Goal: Communication & Community: Ask a question

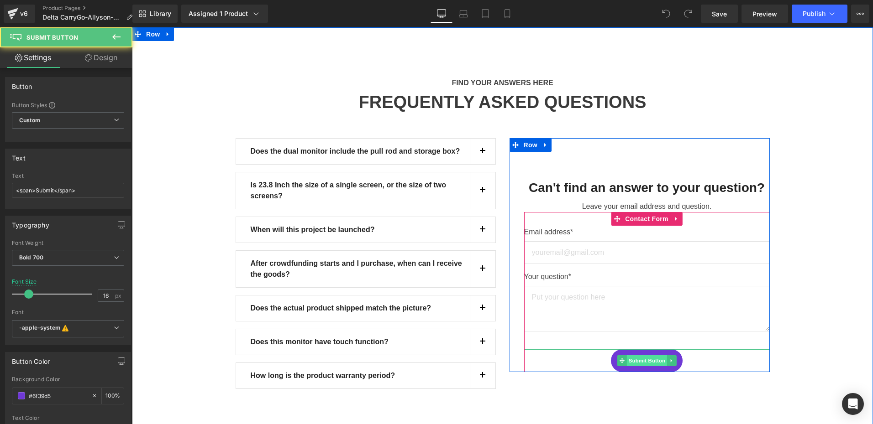
click at [645, 356] on span "Submit Button" at bounding box center [646, 361] width 40 height 11
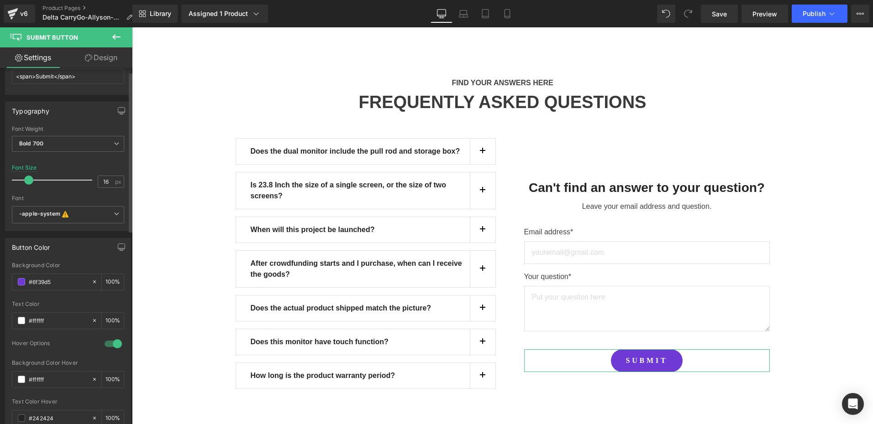
scroll to position [137, 0]
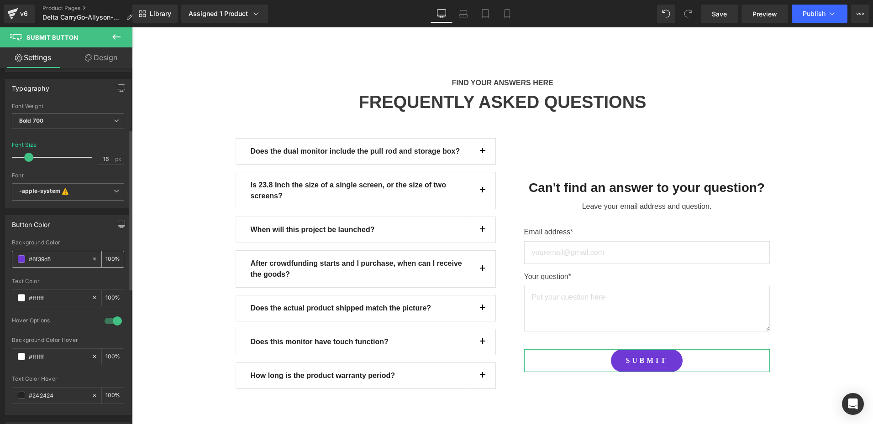
click at [57, 259] on input "#6f39d5" at bounding box center [58, 259] width 58 height 10
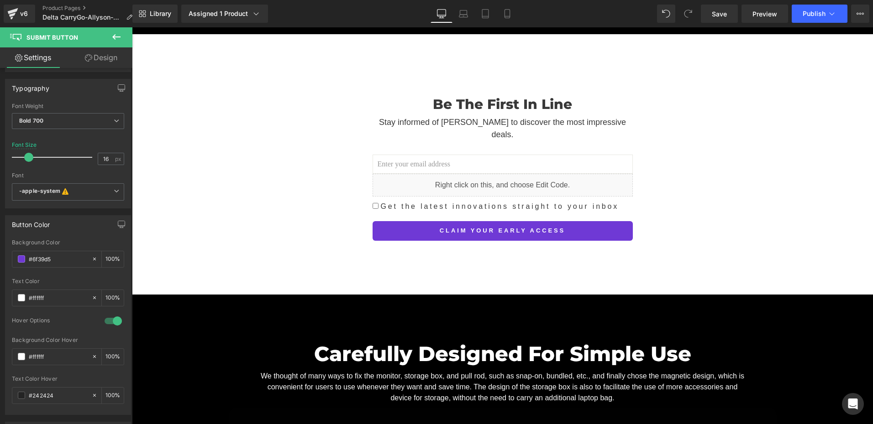
scroll to position [1382, 0]
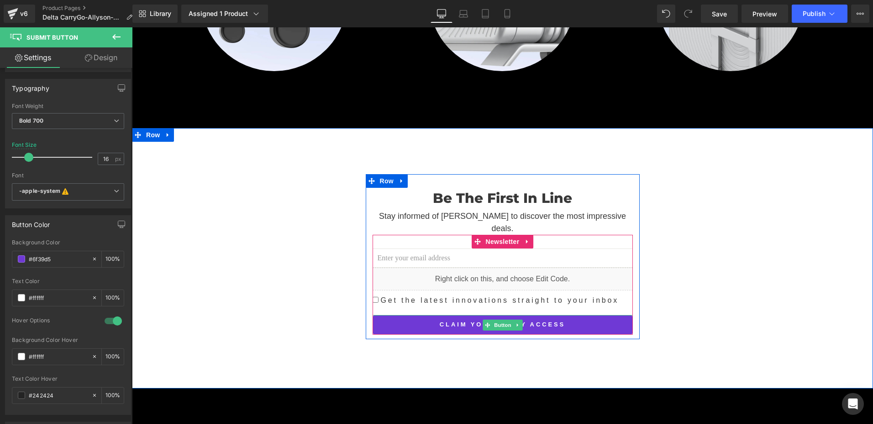
click at [462, 321] on span "Claim Your Early Access" at bounding box center [503, 325] width 126 height 8
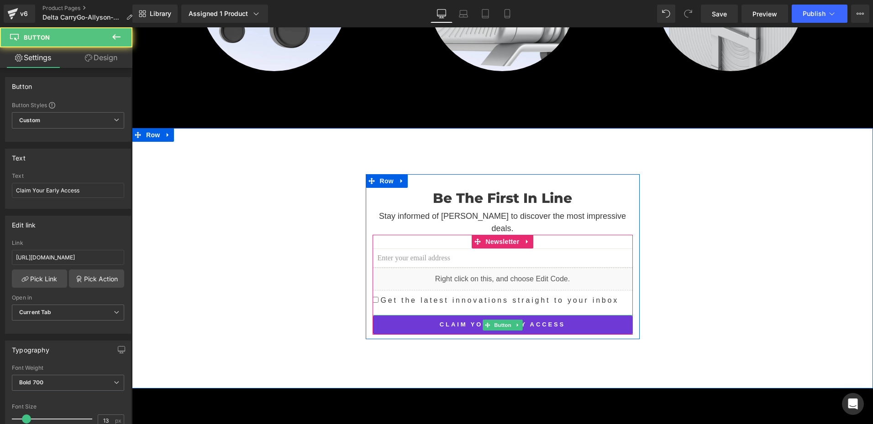
click at [499, 315] on link "Claim Your Early Access" at bounding box center [502, 324] width 260 height 19
click at [497, 320] on span "Button" at bounding box center [502, 325] width 21 height 11
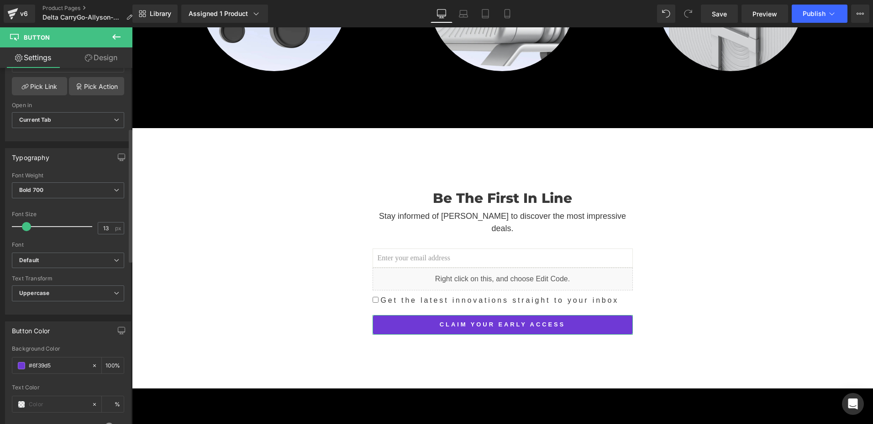
scroll to position [319, 0]
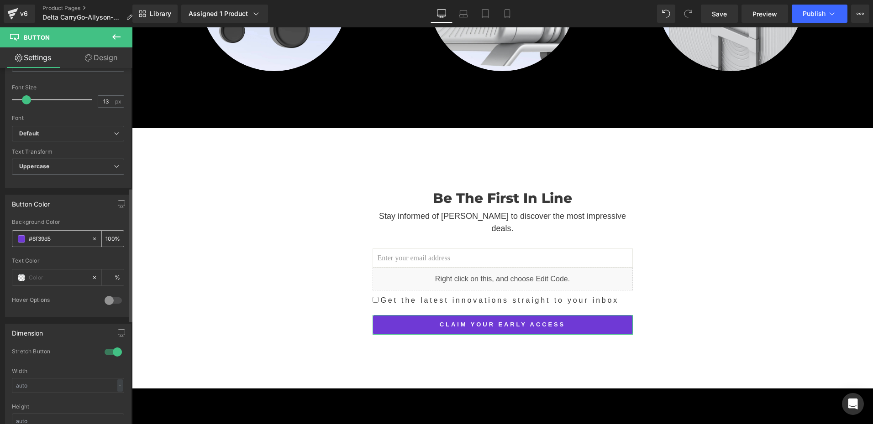
click at [61, 236] on input "#6f39d5" at bounding box center [58, 239] width 58 height 10
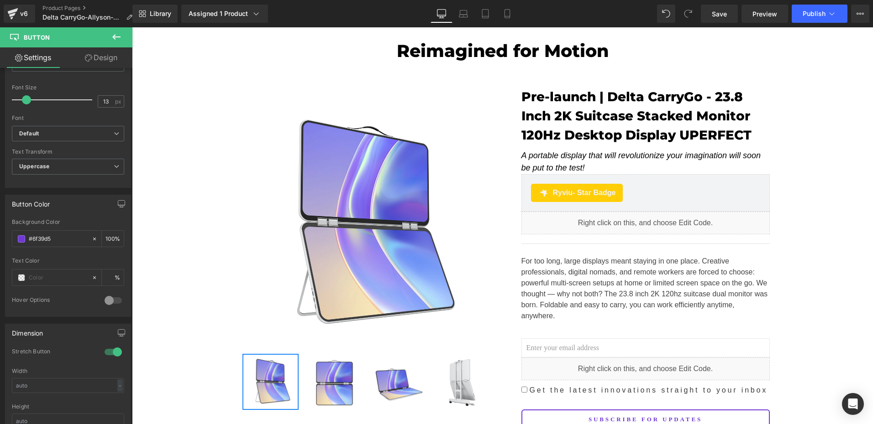
scroll to position [0, 0]
click at [126, 36] on button at bounding box center [116, 37] width 32 height 20
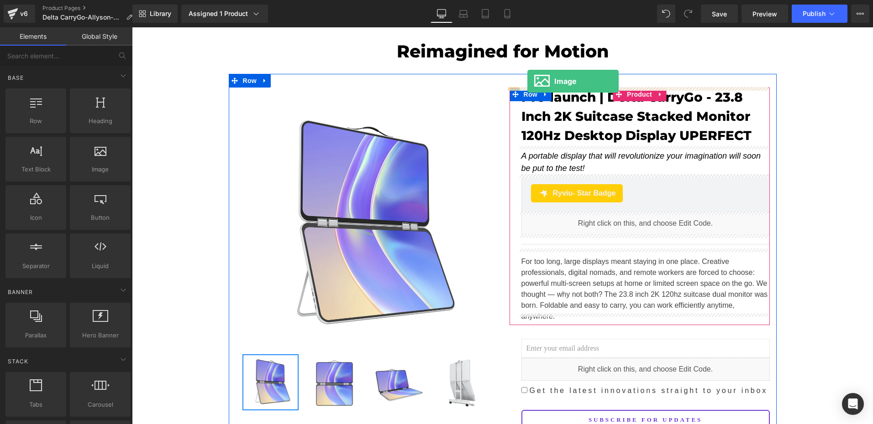
drag, startPoint x: 225, startPoint y: 196, endPoint x: 527, endPoint y: 81, distance: 323.7
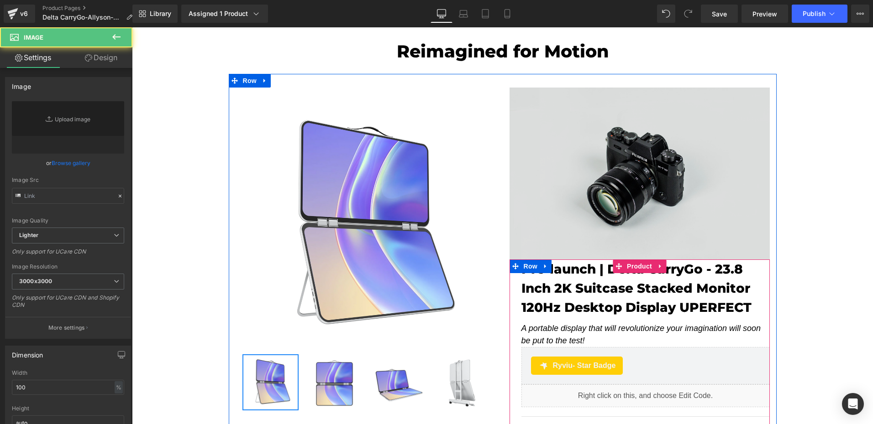
type input "//[DOMAIN_NAME][URL]"
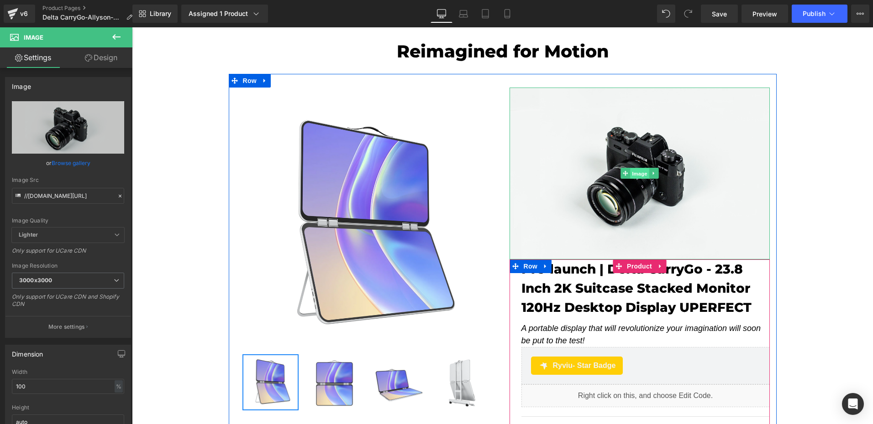
click at [635, 171] on span "Image" at bounding box center [639, 173] width 19 height 11
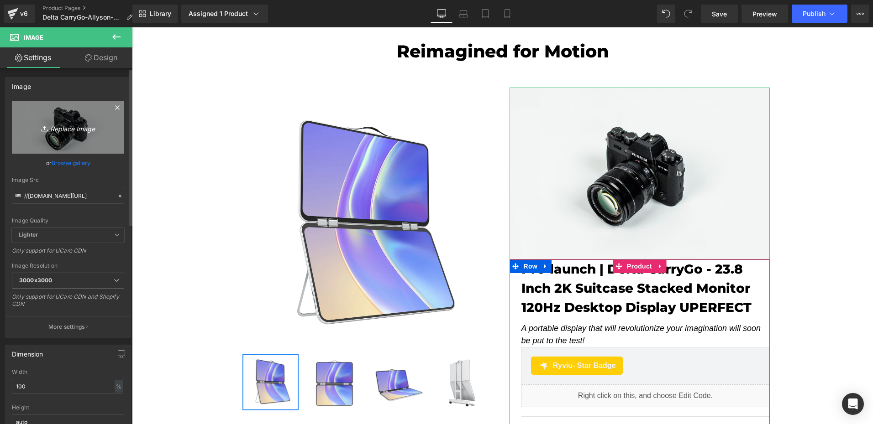
click at [60, 127] on icon "Replace Image" at bounding box center [67, 127] width 73 height 11
type input "C:\fakepath\黑色logo-宽300.png"
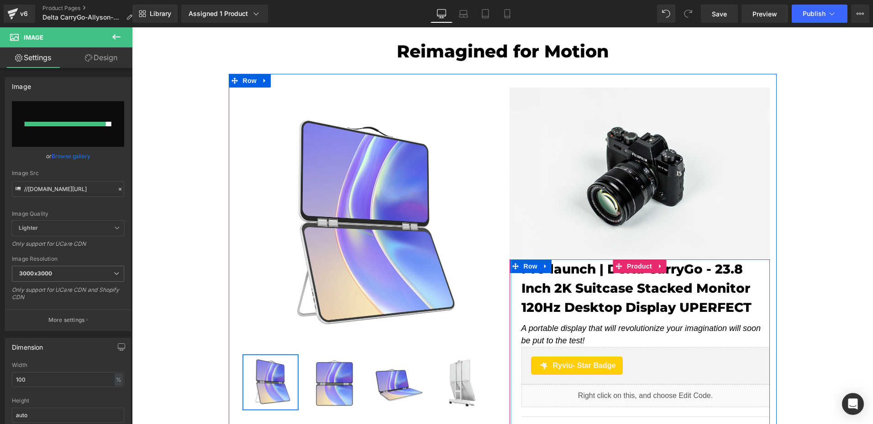
type input "https://ucarecdn.com/56062d68-a2b9-4501-977f-eda3b2f7414c/-/format/auto/-/previ…"
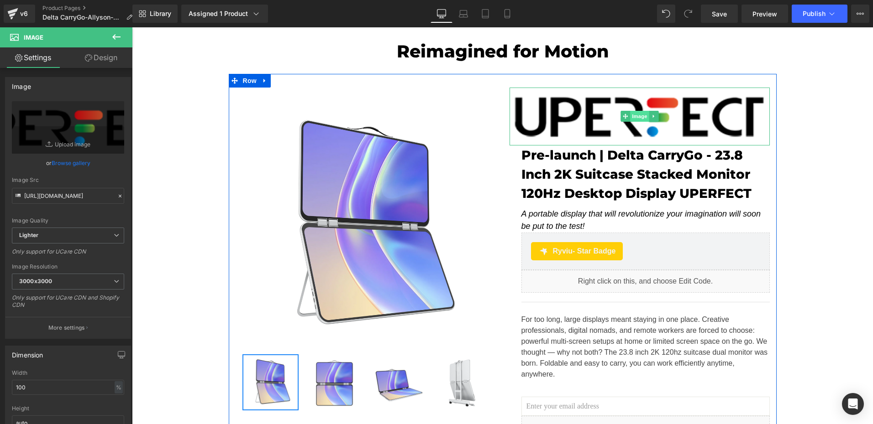
click at [632, 116] on span "Image" at bounding box center [639, 116] width 19 height 11
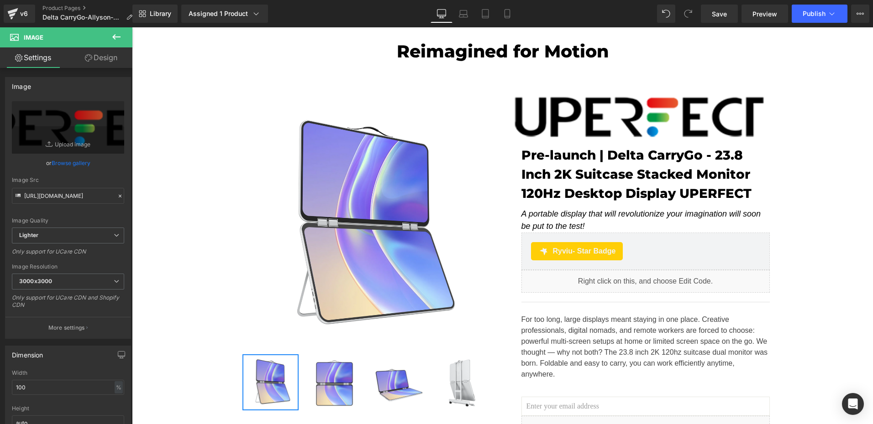
click at [117, 40] on icon at bounding box center [116, 36] width 11 height 11
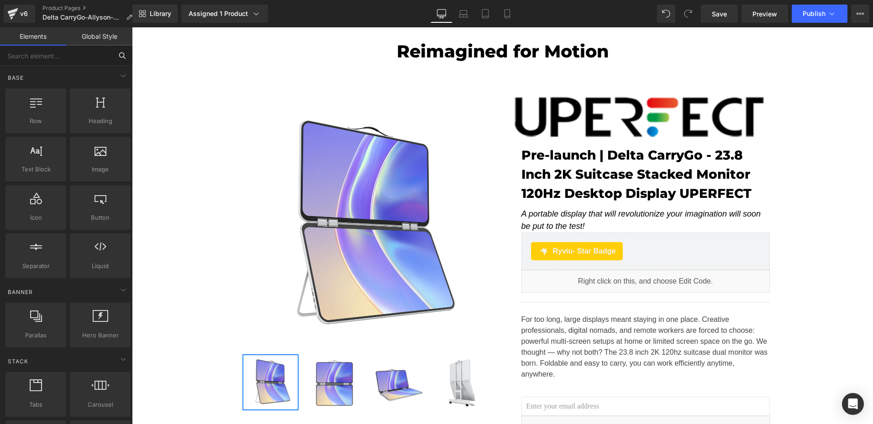
click at [73, 57] on input "text" at bounding box center [56, 56] width 112 height 20
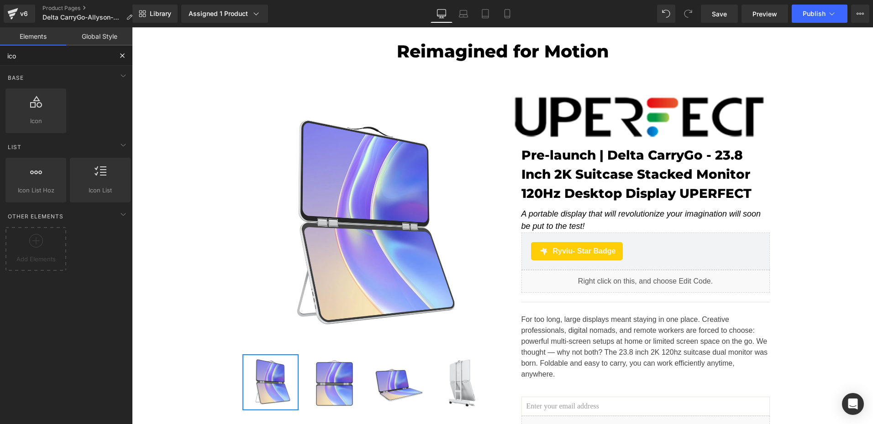
type input "icon"
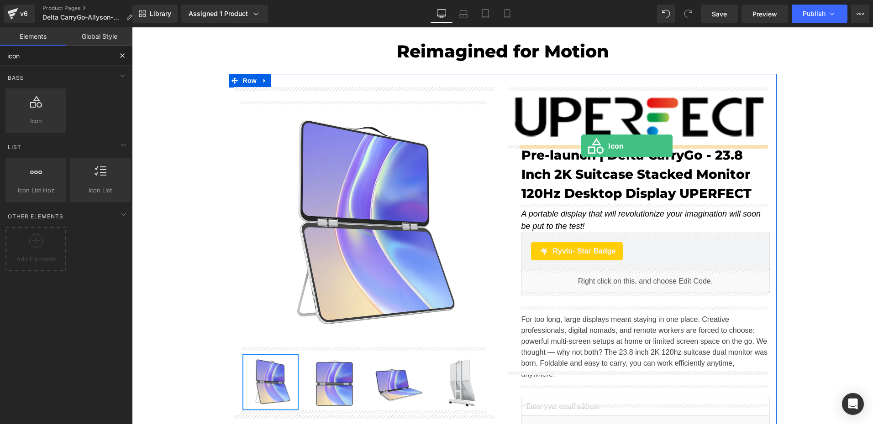
drag, startPoint x: 249, startPoint y: 137, endPoint x: 581, endPoint y: 146, distance: 332.4
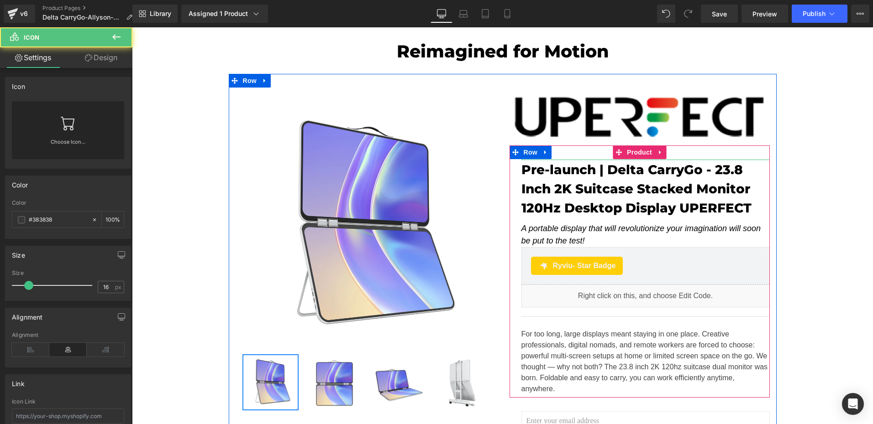
click at [588, 154] on div at bounding box center [645, 153] width 248 height 15
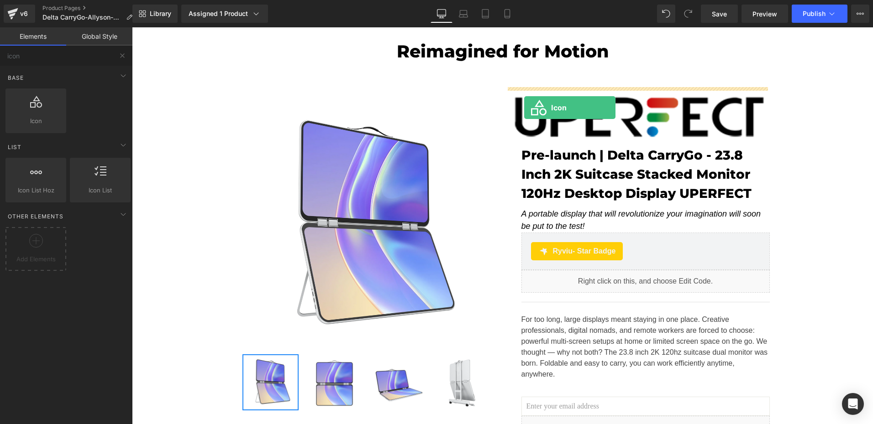
drag, startPoint x: 184, startPoint y: 133, endPoint x: 524, endPoint y: 108, distance: 340.5
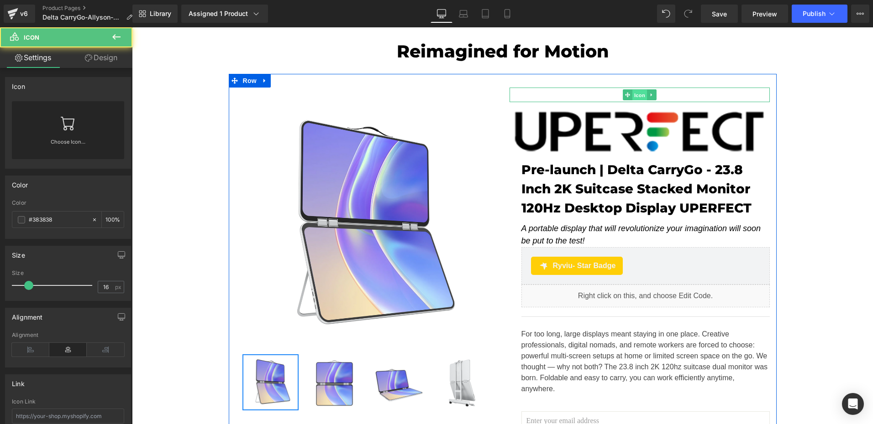
click at [633, 95] on span "Icon" at bounding box center [639, 94] width 15 height 11
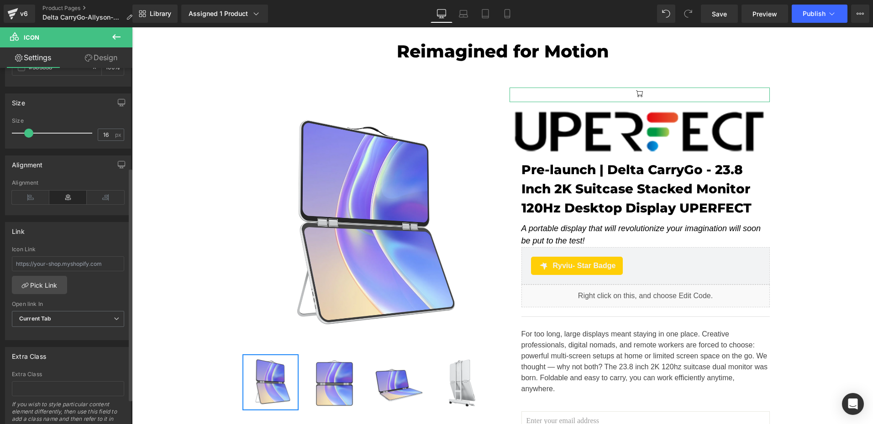
scroll to position [53, 0]
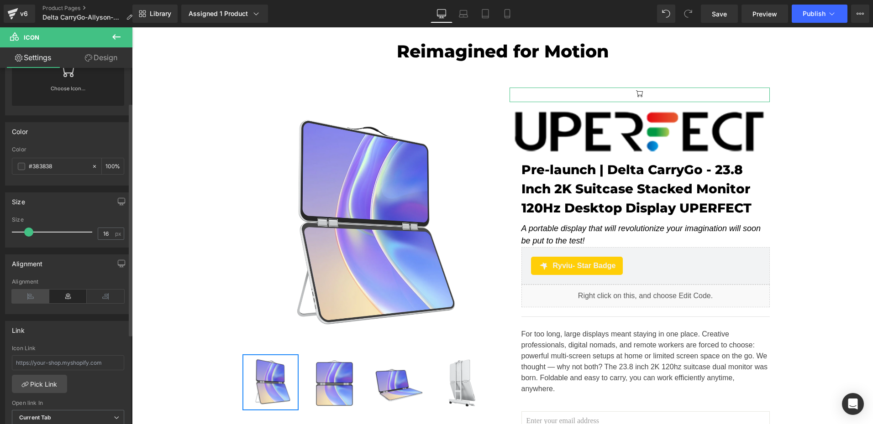
click at [28, 296] on icon at bounding box center [30, 297] width 37 height 14
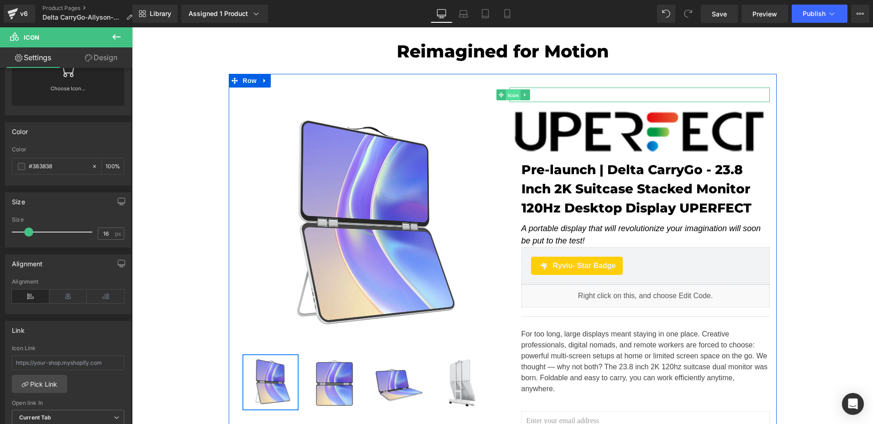
click at [507, 98] on span "Icon" at bounding box center [513, 94] width 15 height 11
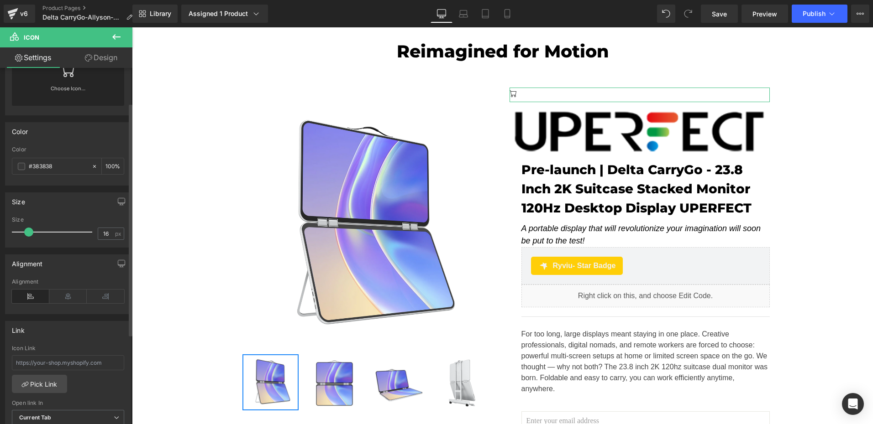
click at [61, 74] on icon at bounding box center [68, 70] width 15 height 15
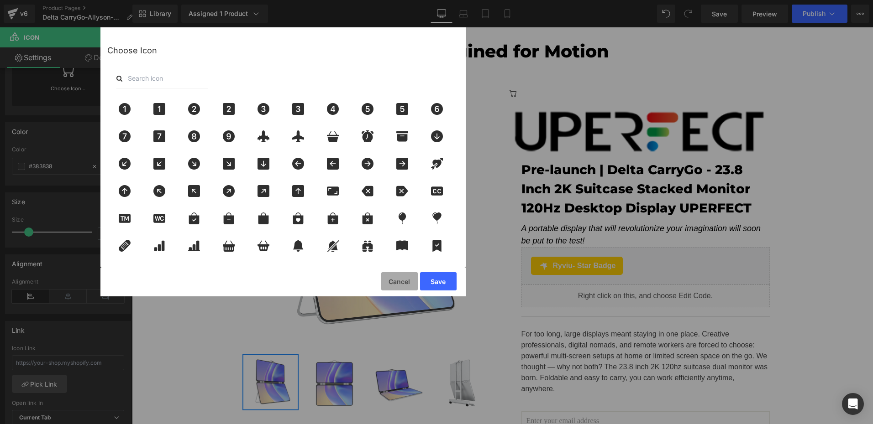
click at [409, 280] on button "Cancel" at bounding box center [399, 281] width 37 height 18
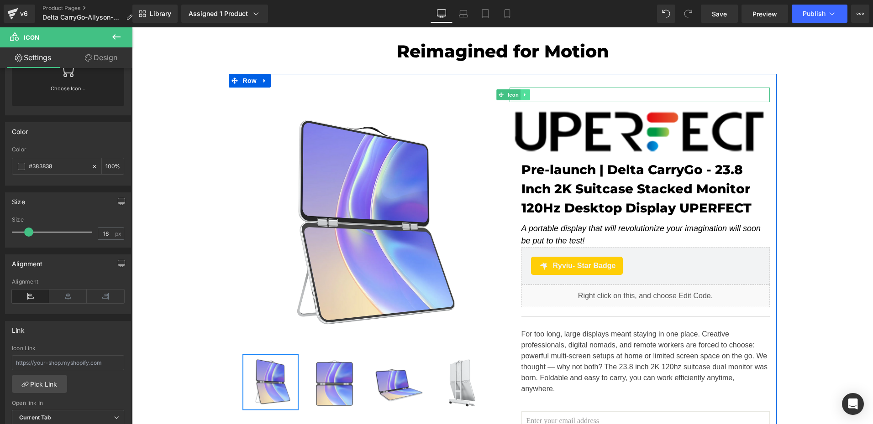
click at [523, 96] on icon at bounding box center [524, 94] width 5 height 5
click at [527, 96] on icon at bounding box center [529, 94] width 5 height 5
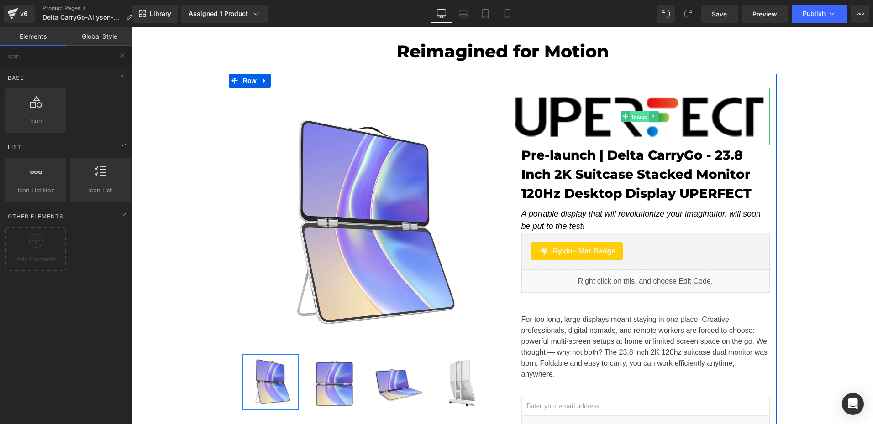
click at [633, 117] on span "Image" at bounding box center [639, 116] width 19 height 11
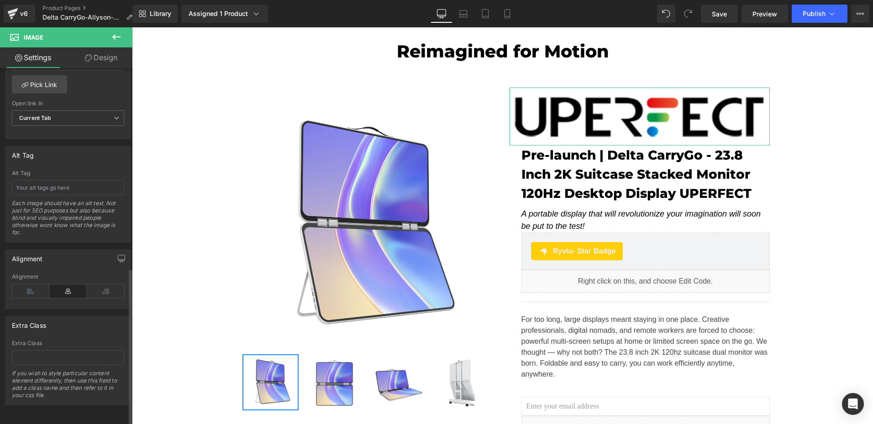
scroll to position [454, 0]
click at [39, 289] on icon at bounding box center [30, 292] width 37 height 14
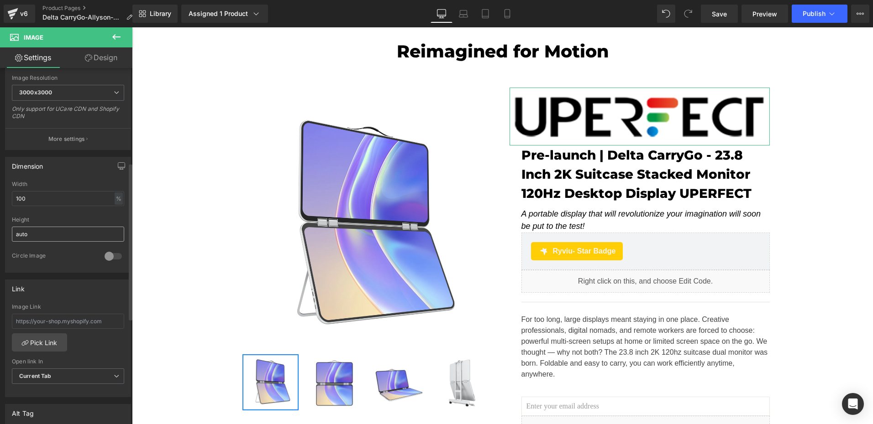
scroll to position [180, 0]
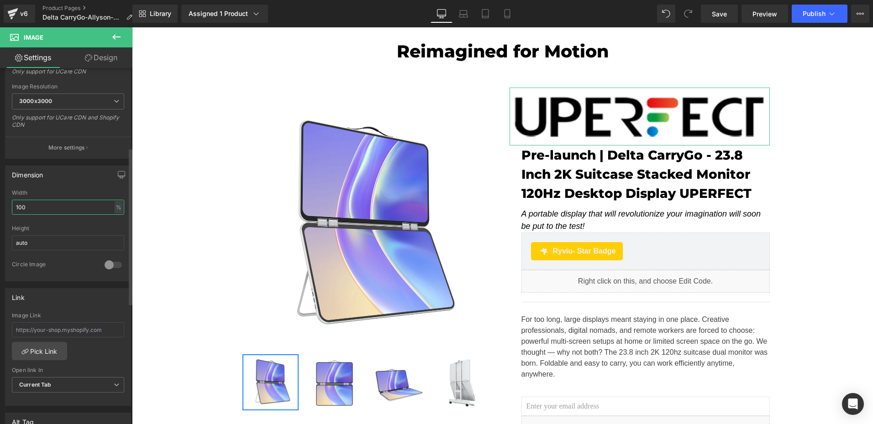
drag, startPoint x: 37, startPoint y: 208, endPoint x: 1, endPoint y: 206, distance: 35.2
click at [0, 208] on html "Image You are previewing how the will restyle your page. You can not edit Eleme…" at bounding box center [436, 212] width 873 height 424
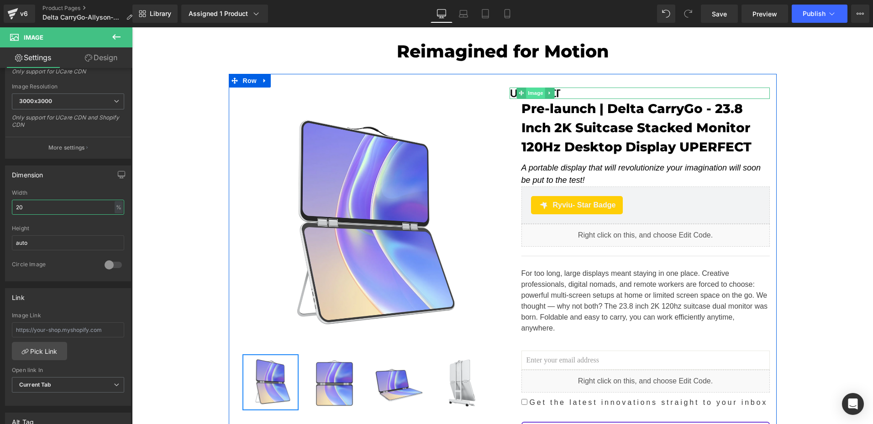
click at [532, 94] on span "Image" at bounding box center [535, 93] width 19 height 11
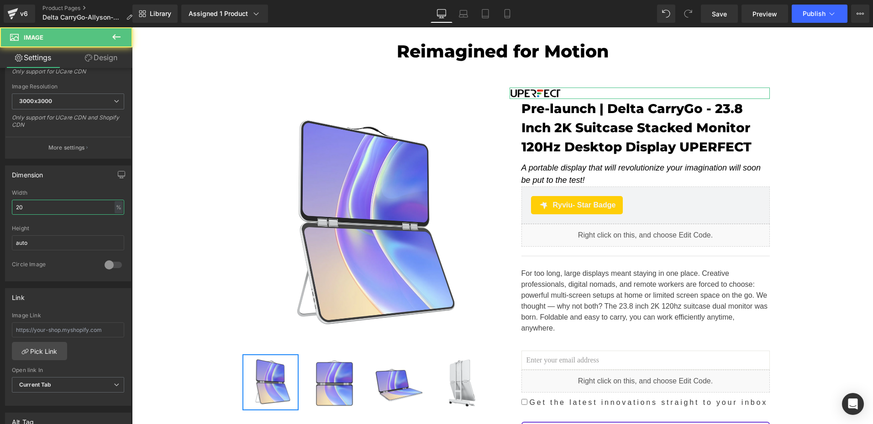
type input "20"
click at [108, 54] on link "Design" at bounding box center [101, 57] width 66 height 21
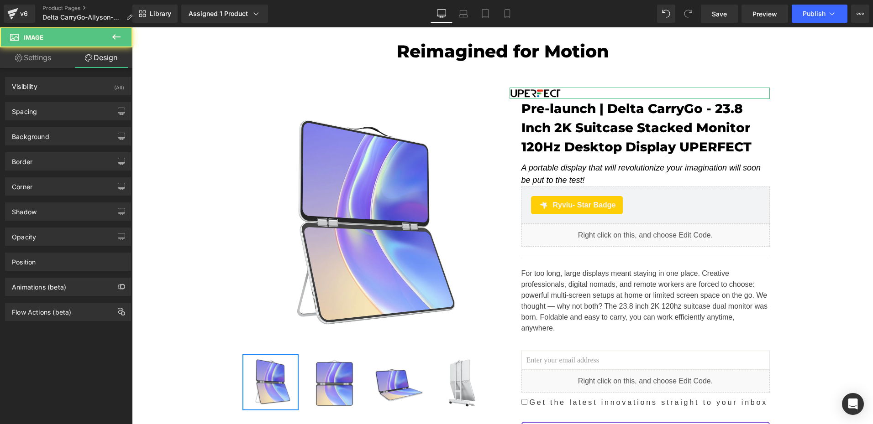
type input "0"
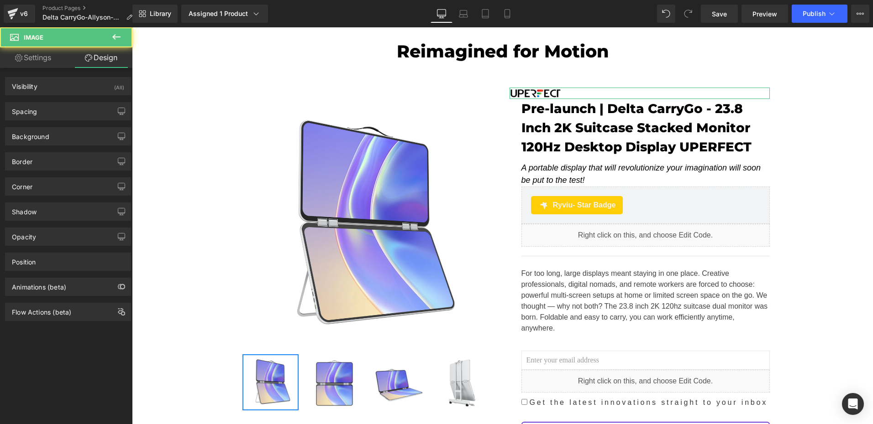
type input "0"
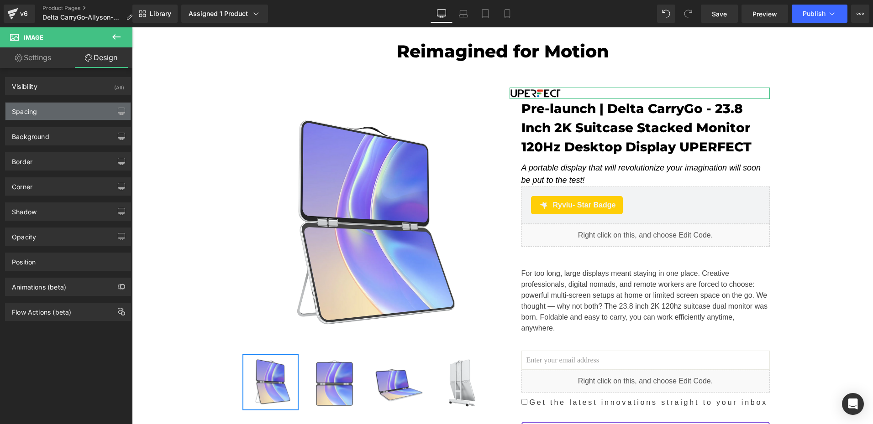
click at [43, 119] on div "Spacing" at bounding box center [67, 111] width 125 height 17
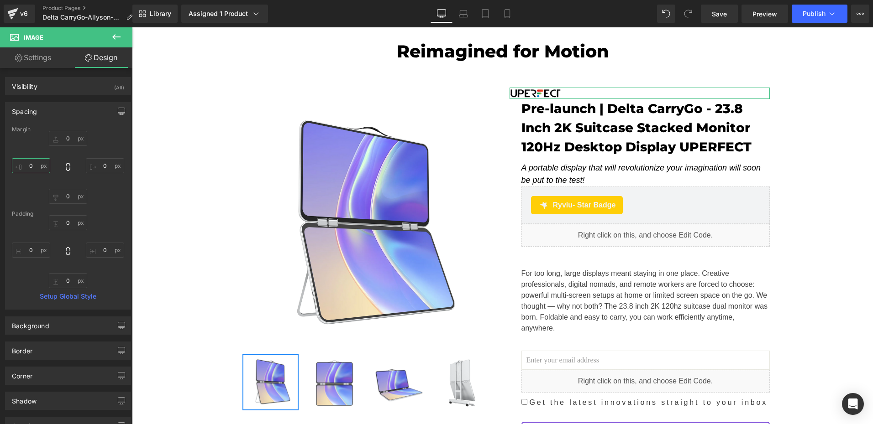
click at [40, 169] on input "0" at bounding box center [31, 165] width 38 height 15
type input "25"
click at [67, 194] on input "0" at bounding box center [68, 196] width 38 height 15
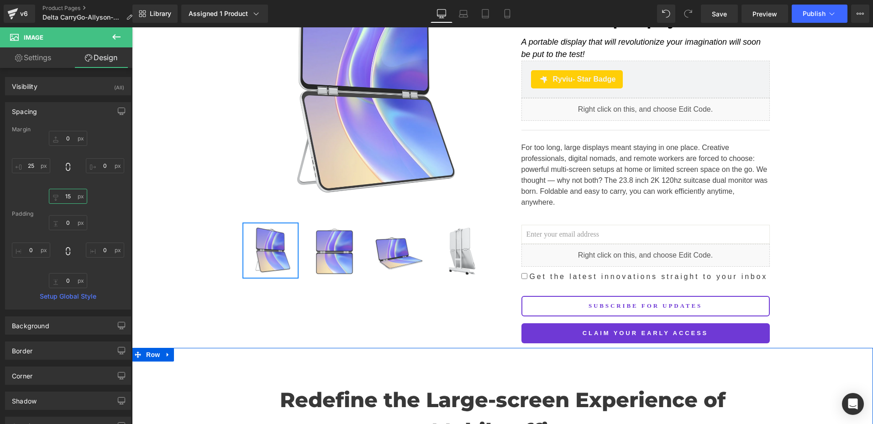
scroll to position [91, 0]
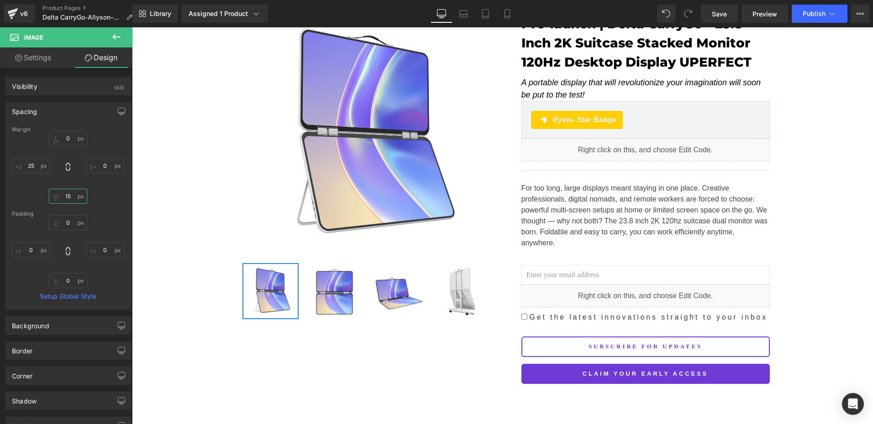
type input "15"
click at [466, 17] on icon at bounding box center [463, 16] width 9 height 3
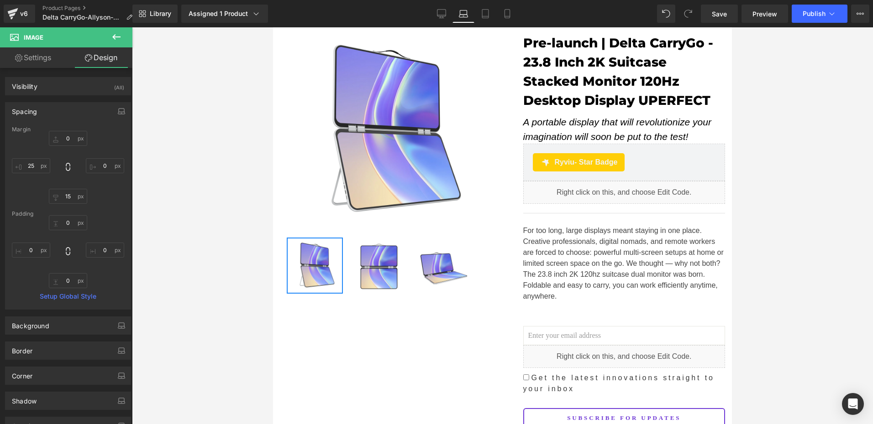
type input "0"
type input "15"
type input "25"
type input "0"
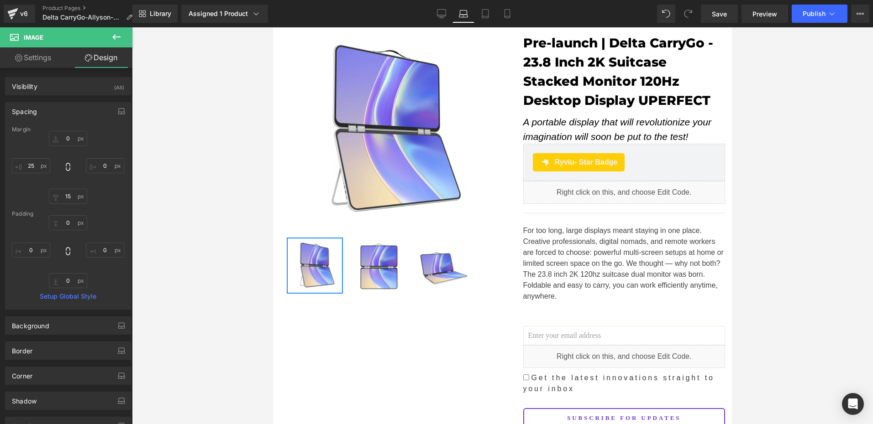
type input "0"
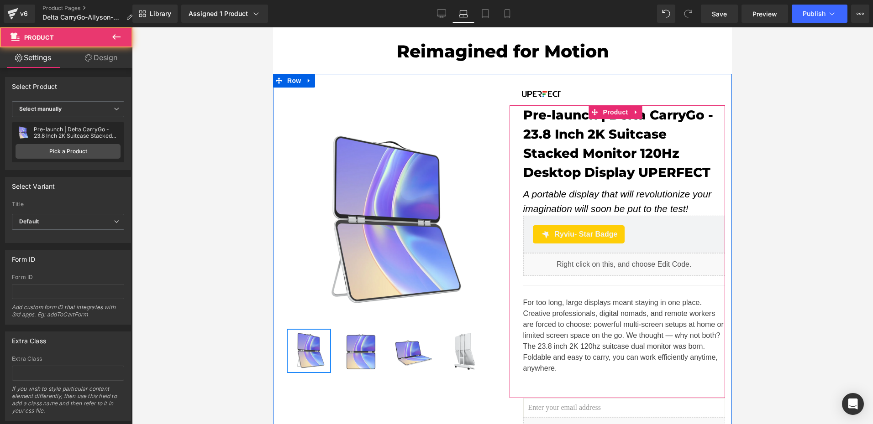
drag, startPoint x: 558, startPoint y: 118, endPoint x: 554, endPoint y: 99, distance: 19.5
click at [554, 99] on div "Image Pre-launch | Delta CarryGo - 23.8 Inch 2K Suitcase Stacked Monitor 120Hz …" at bounding box center [617, 308] width 230 height 440
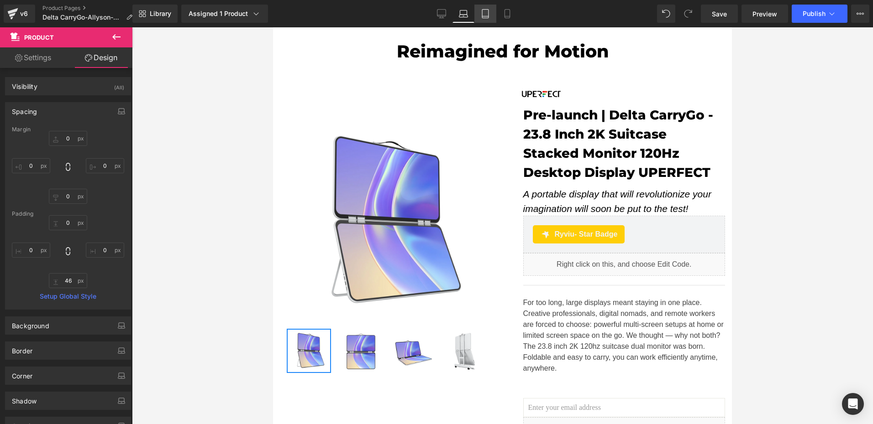
drag, startPoint x: 482, startPoint y: 17, endPoint x: 219, endPoint y: 52, distance: 265.2
click at [482, 17] on icon at bounding box center [485, 13] width 9 height 9
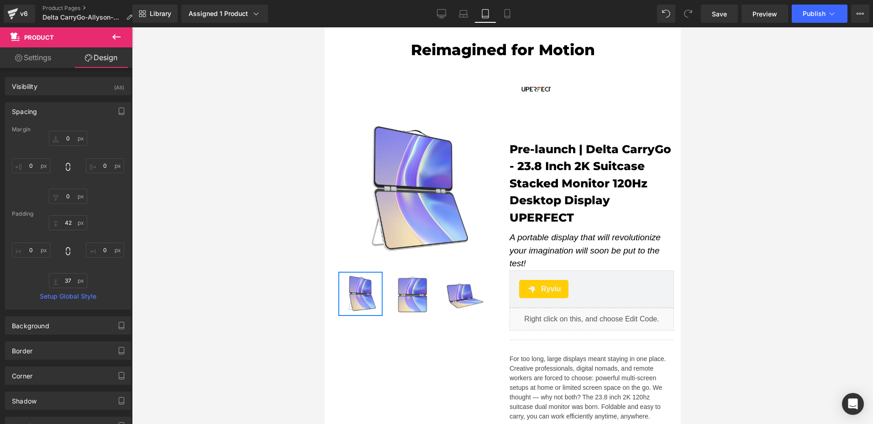
type input "0"
type input "42"
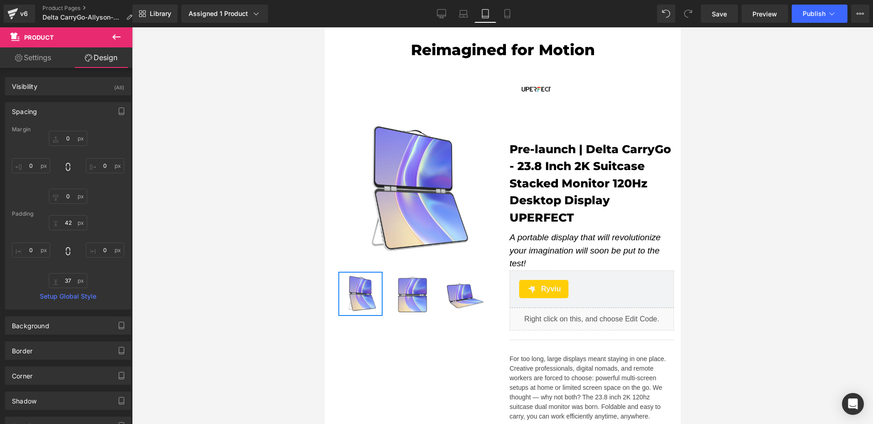
type input "0"
type input "37"
type input "0"
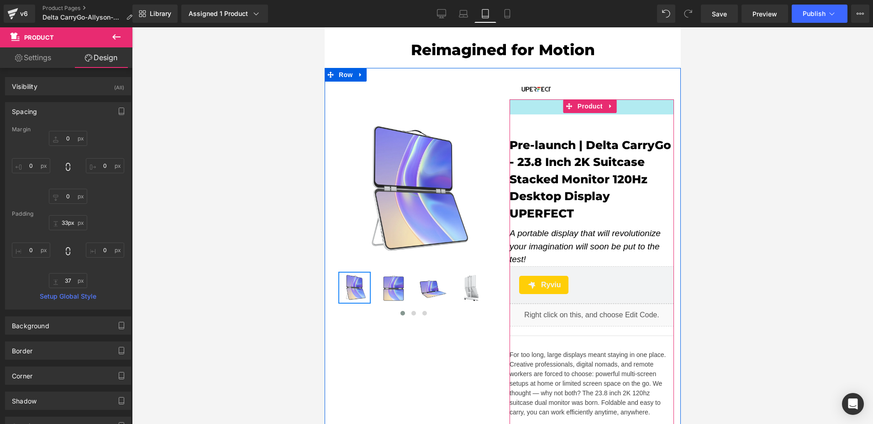
type input "9px"
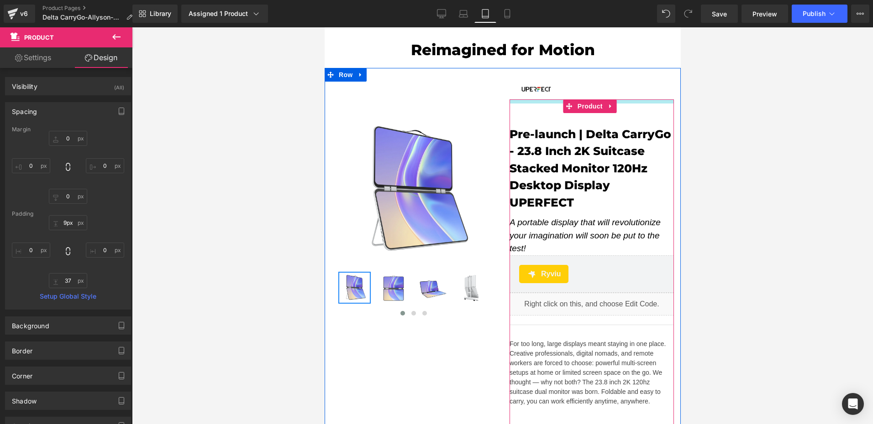
drag, startPoint x: 532, startPoint y: 106, endPoint x: 533, endPoint y: 91, distance: 15.1
click at [533, 91] on div "Image Pre-launch | Delta CarryGo - 23.8 Inch 2K Suitcase Stacked Monitor 120Hz …" at bounding box center [591, 326] width 178 height 488
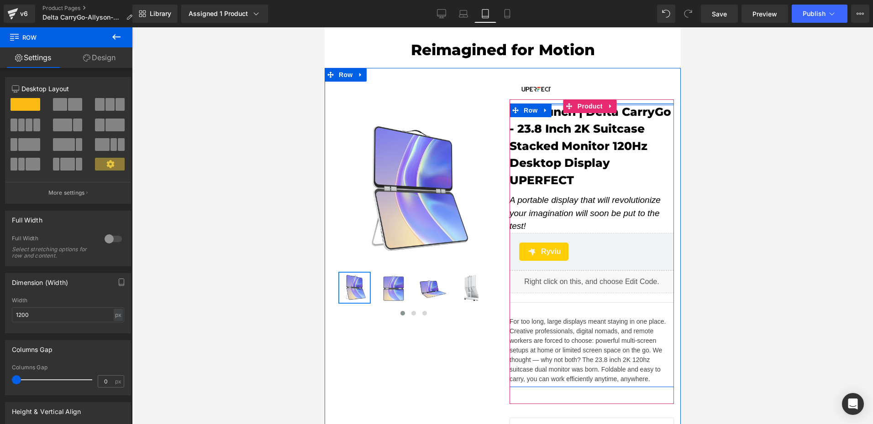
drag, startPoint x: 546, startPoint y: 121, endPoint x: 542, endPoint y: 96, distance: 25.8
click at [542, 96] on div "Image Pre-launch | Delta CarryGo - 23.8 Inch 2K Suitcase Stacked Monitor 120Hz …" at bounding box center [591, 315] width 178 height 466
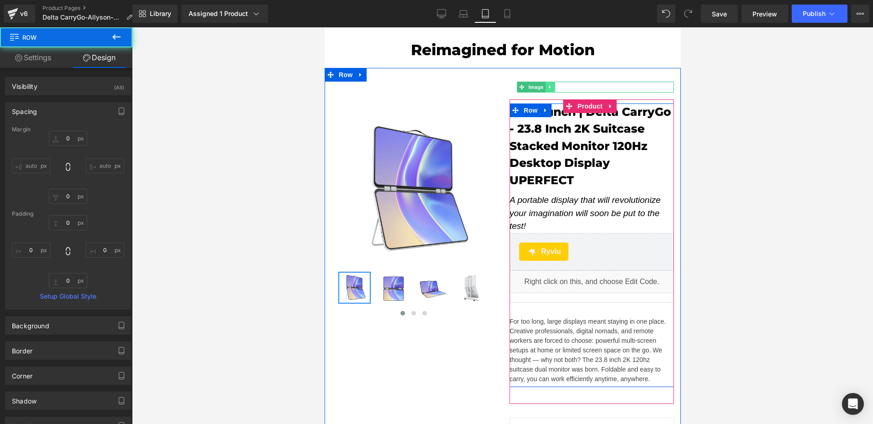
click at [545, 90] on link at bounding box center [550, 87] width 10 height 11
click at [522, 88] on link "Image" at bounding box center [530, 87] width 28 height 11
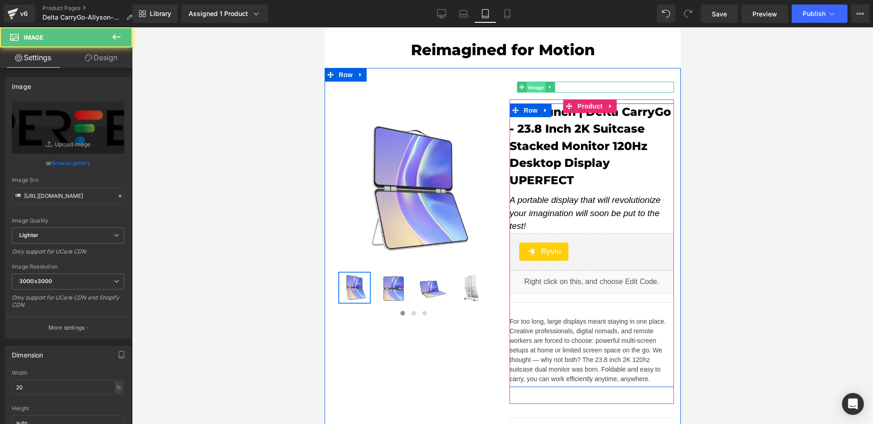
click at [529, 88] on span "Image" at bounding box center [535, 87] width 19 height 11
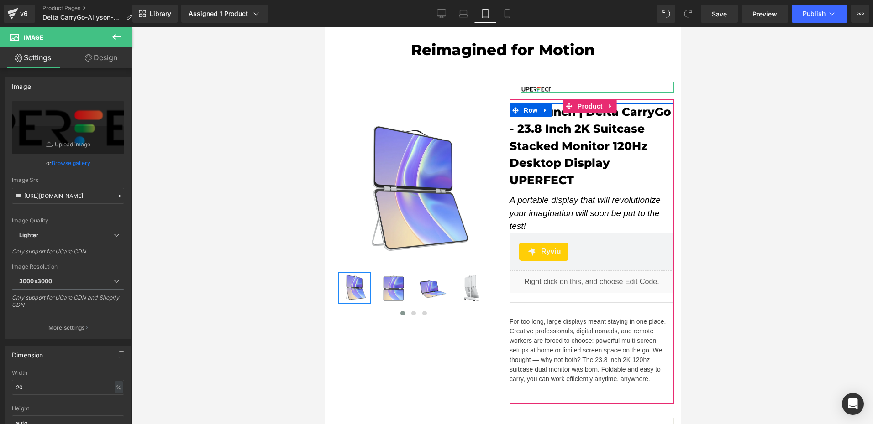
click at [104, 61] on link "Design" at bounding box center [101, 57] width 66 height 21
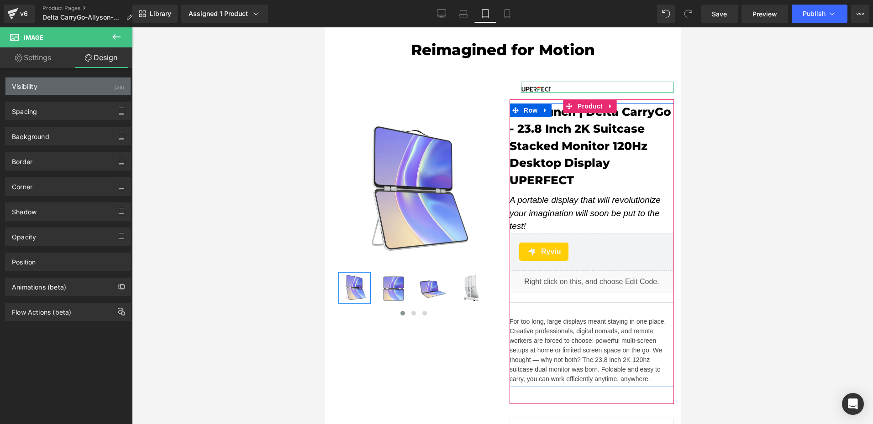
type input "0"
type input "15"
type input "25"
type input "0"
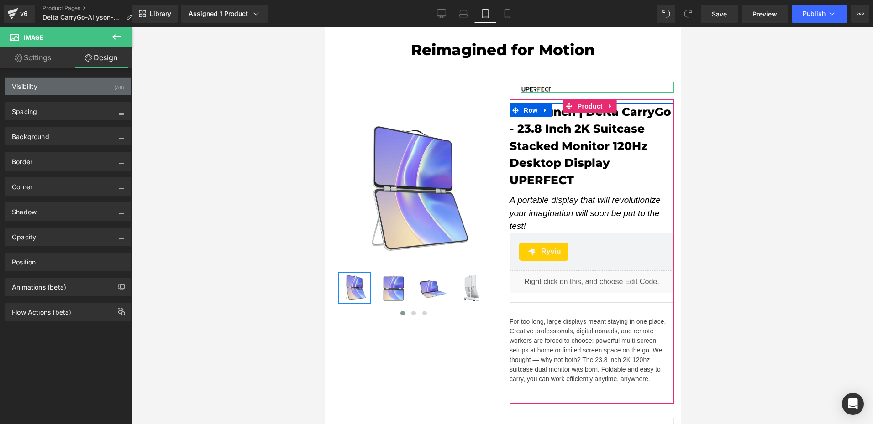
type input "0"
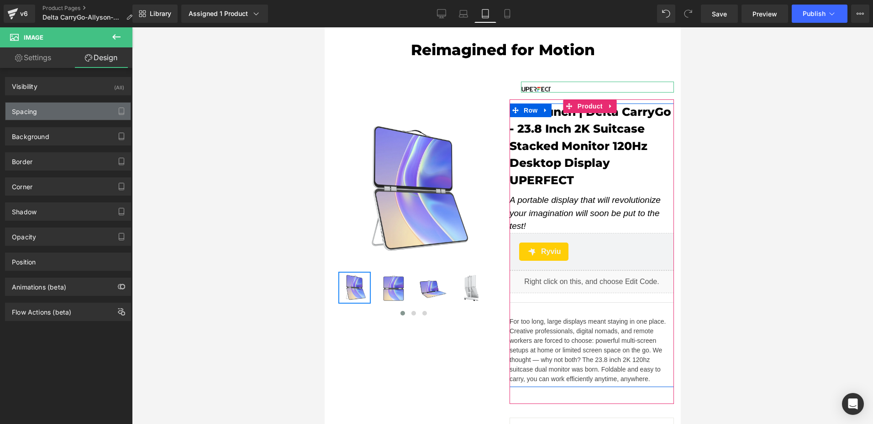
click at [54, 112] on div "Spacing" at bounding box center [67, 111] width 125 height 17
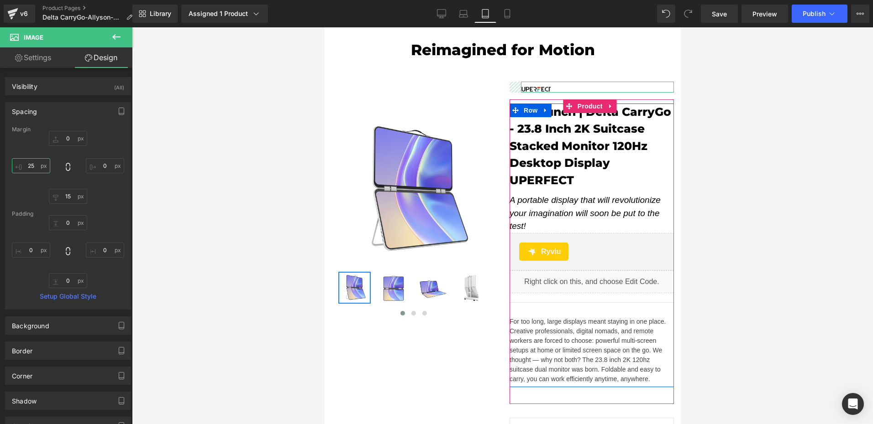
click at [34, 165] on input "25" at bounding box center [31, 165] width 38 height 15
type input "0"
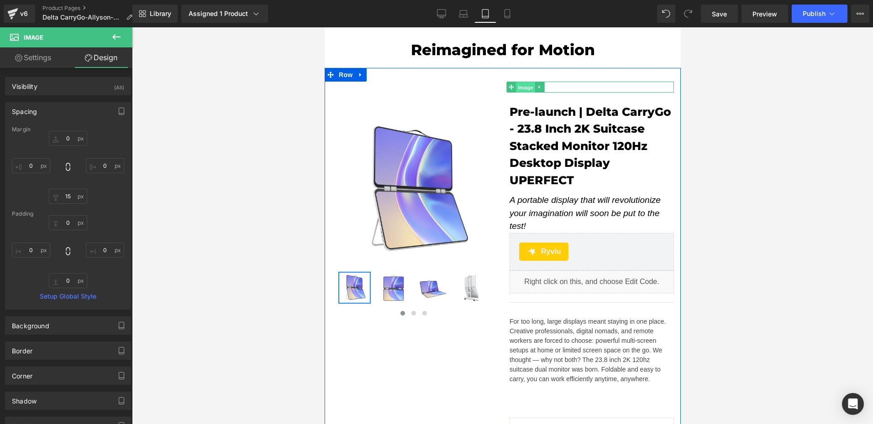
click at [518, 88] on span "Image" at bounding box center [524, 87] width 19 height 11
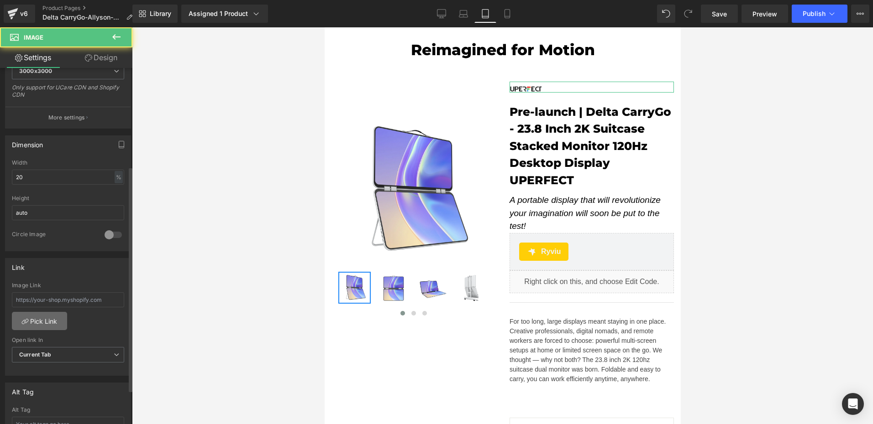
scroll to position [228, 0]
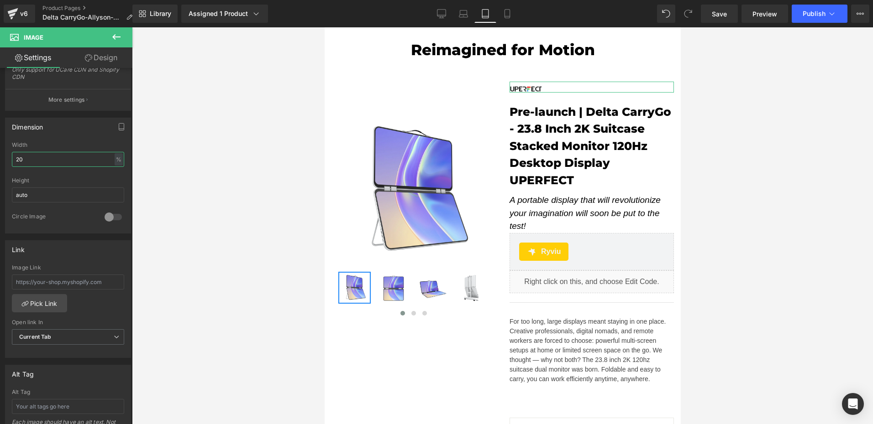
drag, startPoint x: 42, startPoint y: 161, endPoint x: -2, endPoint y: 154, distance: 44.3
click at [0, 154] on html "Image You are previewing how the will restyle your page. You can not edit Eleme…" at bounding box center [436, 212] width 873 height 424
click at [508, 12] on icon at bounding box center [506, 13] width 9 height 9
type input "20"
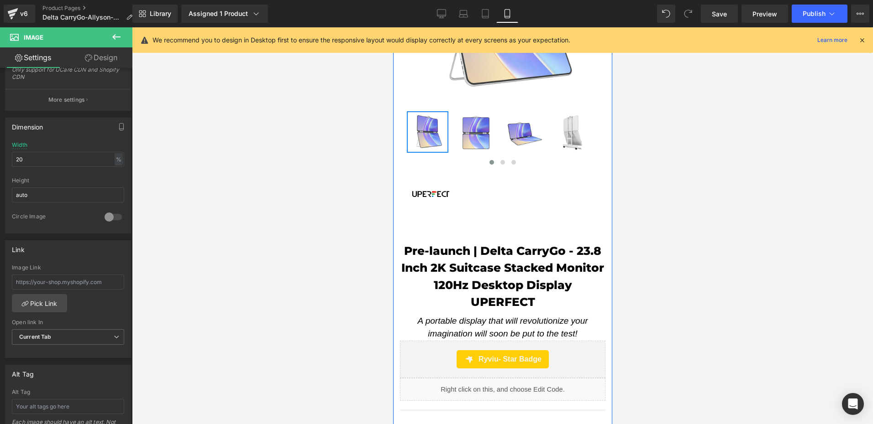
scroll to position [197, 0]
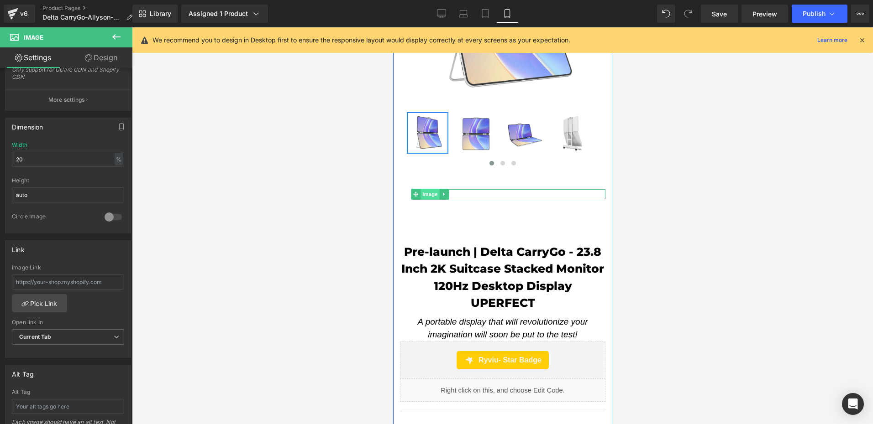
click at [431, 189] on span "Image" at bounding box center [429, 194] width 19 height 11
click at [429, 189] on span "Image" at bounding box center [429, 194] width 19 height 11
click at [105, 57] on link "Design" at bounding box center [101, 57] width 66 height 21
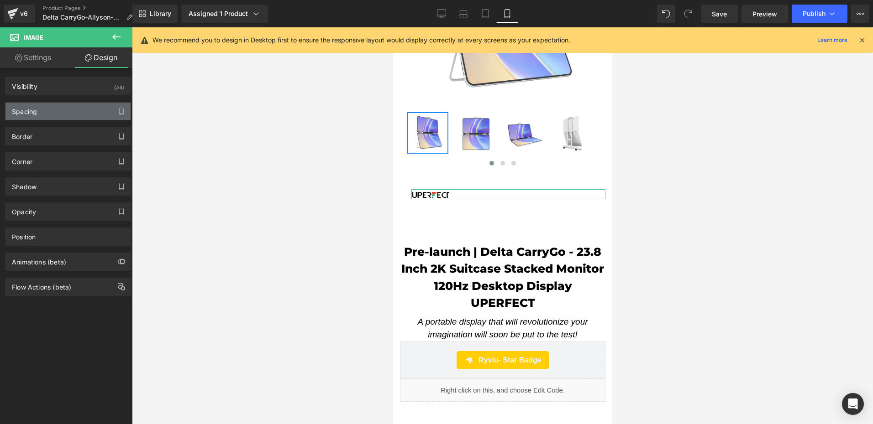
click at [35, 112] on div "Spacing" at bounding box center [24, 109] width 25 height 13
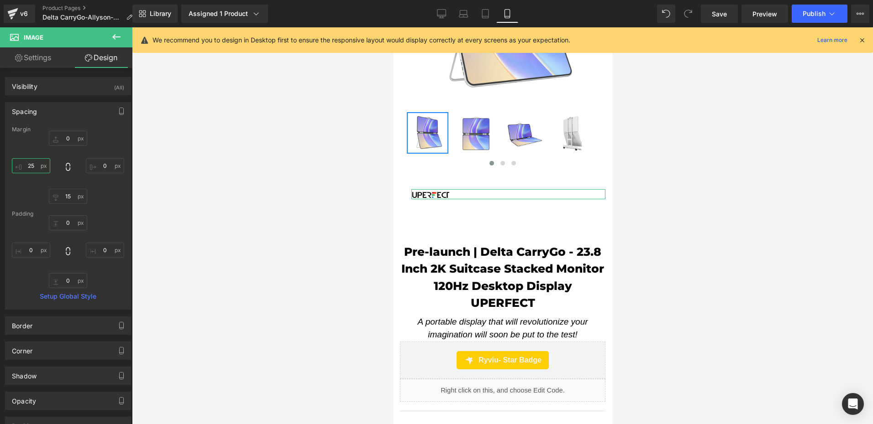
click at [38, 168] on input "25" at bounding box center [31, 165] width 38 height 15
click at [101, 193] on div "0px 0 0px 0 15px 15 5 5" at bounding box center [68, 167] width 112 height 73
click at [32, 168] on input "5" at bounding box center [31, 165] width 38 height 15
type input "8"
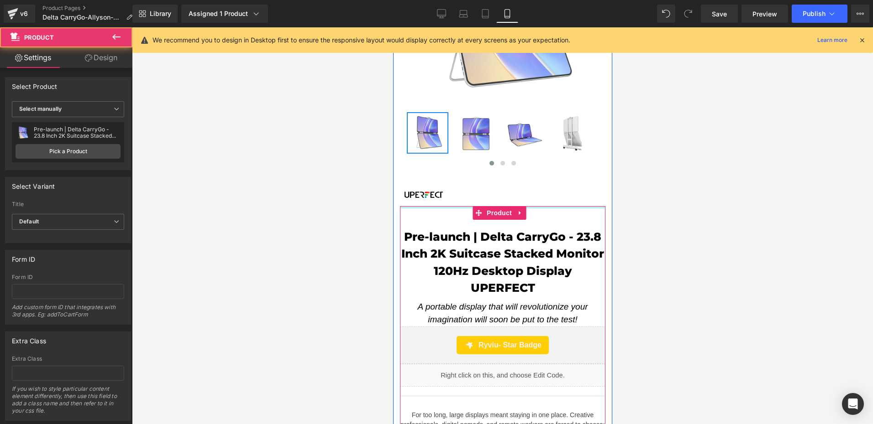
drag, startPoint x: 454, startPoint y: 210, endPoint x: 448, endPoint y: 194, distance: 17.2
click at [448, 194] on div "Image Pre-launch | Delta CarryGo - 23.8 Inch 2K Suitcase Stacked Monitor 120Hz …" at bounding box center [502, 420] width 219 height 462
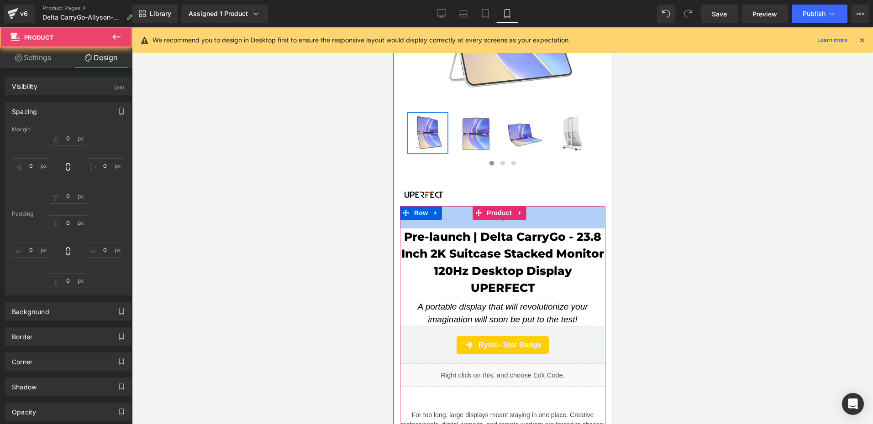
type input "0"
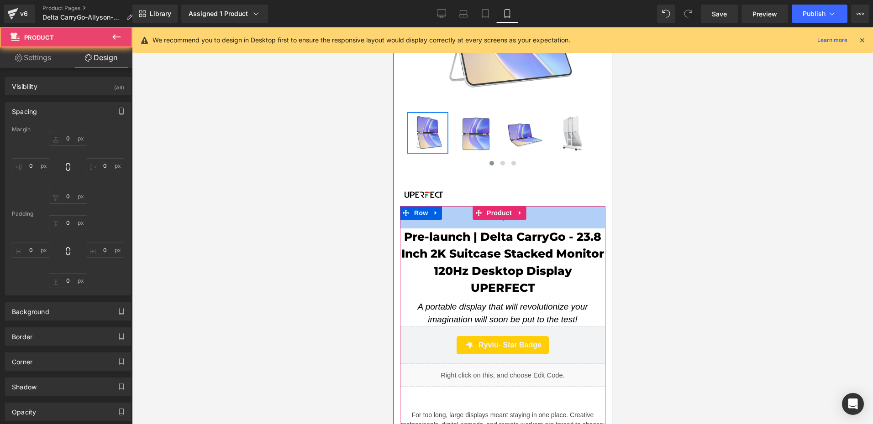
type input "0"
type input "37"
type input "0"
click at [451, 211] on div "49px" at bounding box center [501, 217] width 205 height 22
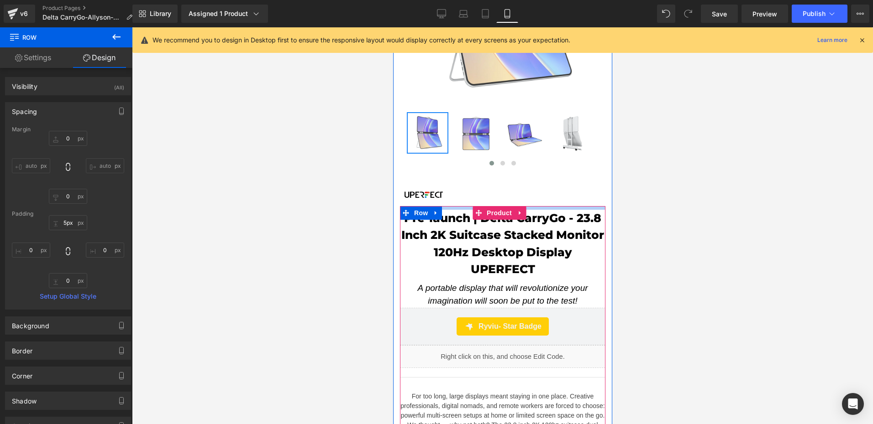
type input "4px"
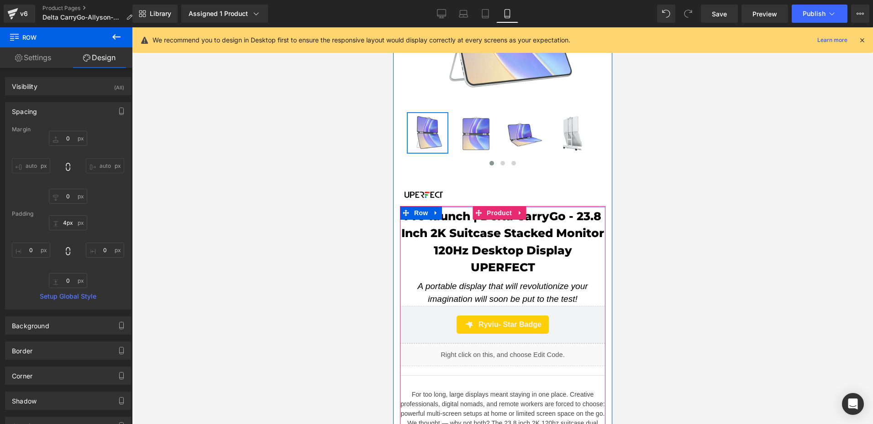
drag, startPoint x: 452, startPoint y: 215, endPoint x: 449, endPoint y: 194, distance: 20.3
click at [449, 194] on div "Image Pre-launch | Delta CarryGo - 23.8 Inch 2K Suitcase Stacked Monitor 120Hz …" at bounding box center [502, 410] width 219 height 442
click at [424, 189] on span "Image" at bounding box center [422, 194] width 19 height 11
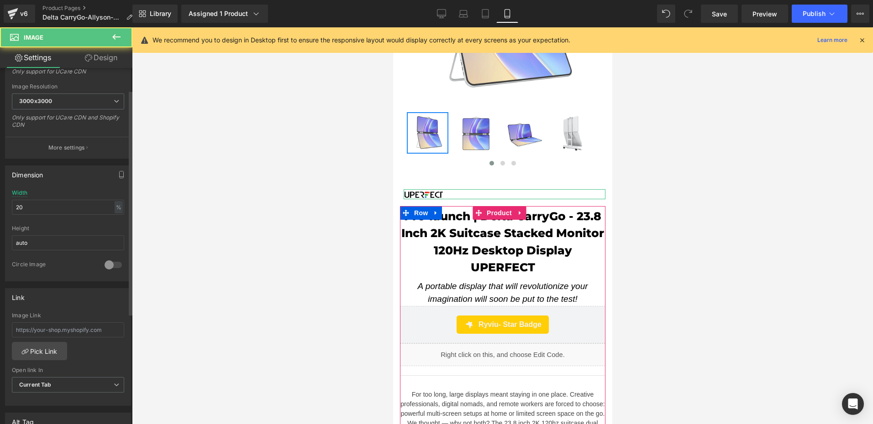
scroll to position [183, 0]
click at [47, 206] on input "20" at bounding box center [68, 205] width 112 height 15
type input "25"
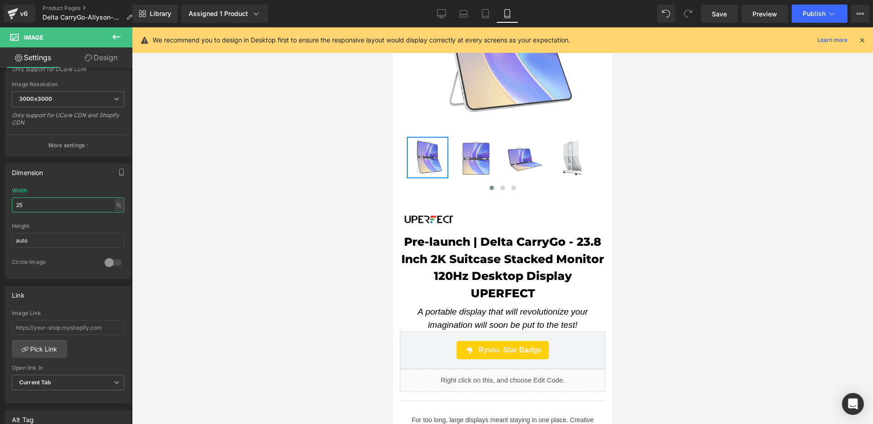
scroll to position [151, 0]
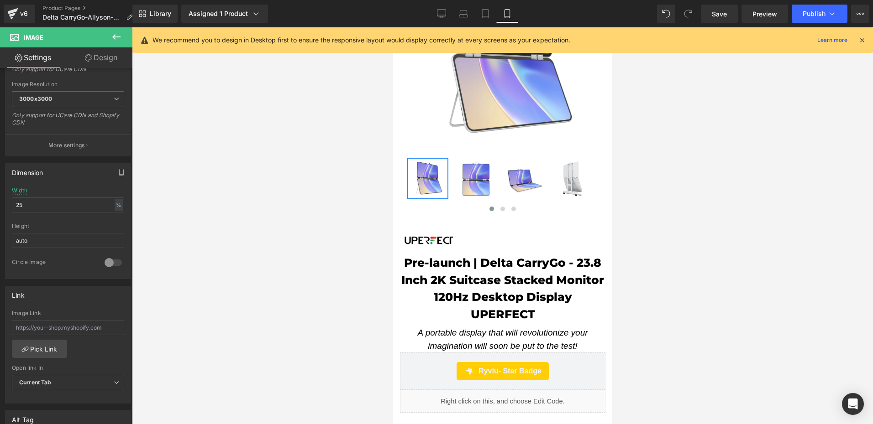
click at [348, 230] on div at bounding box center [502, 225] width 741 height 397
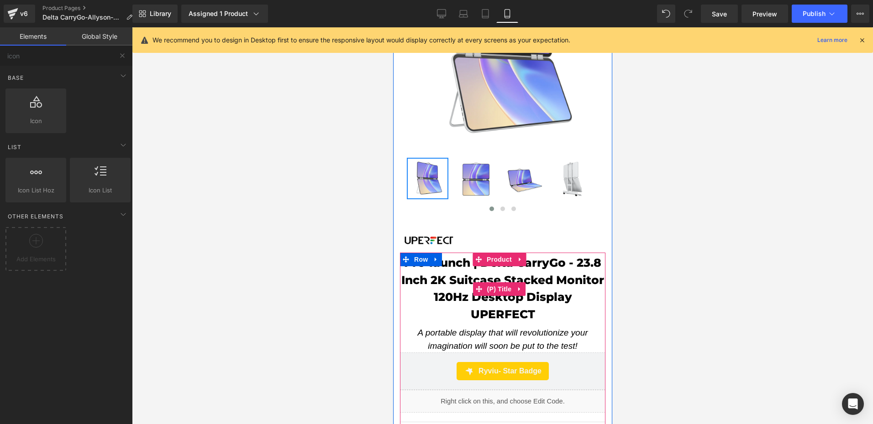
scroll to position [105, 0]
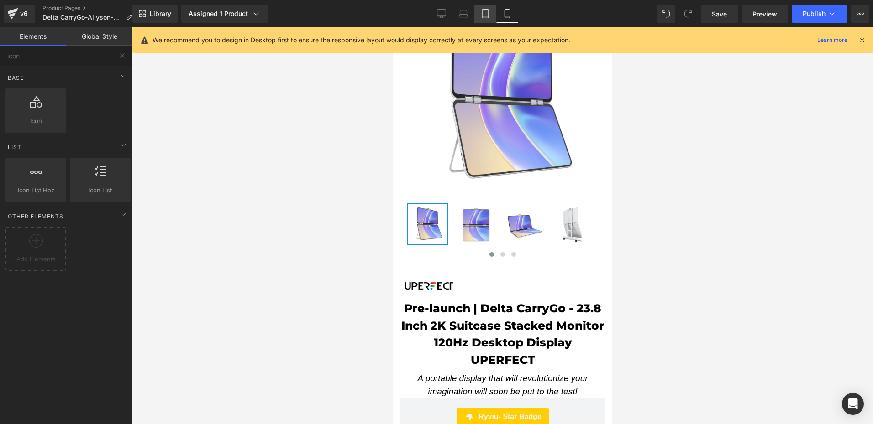
click at [485, 20] on link "Tablet" at bounding box center [485, 14] width 22 height 18
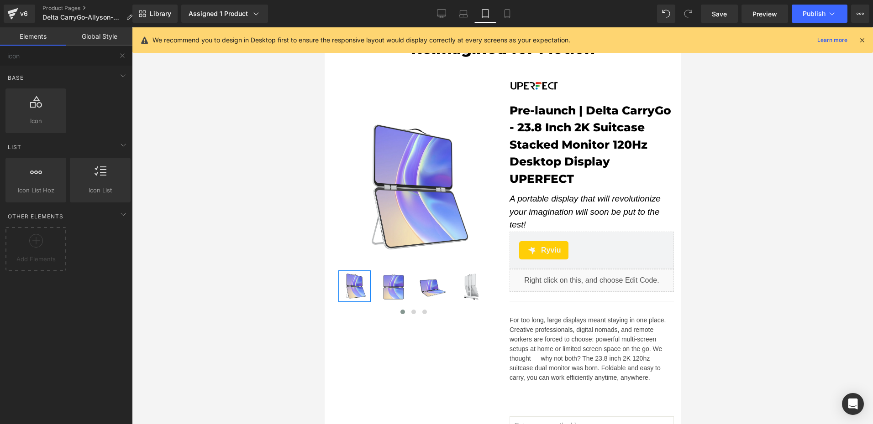
scroll to position [0, 0]
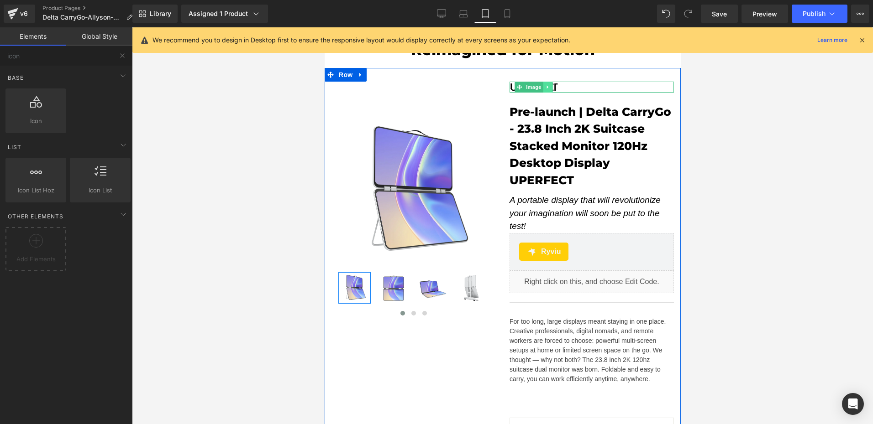
click at [543, 89] on link at bounding box center [548, 87] width 10 height 11
click at [518, 89] on link "Image" at bounding box center [514, 87] width 28 height 11
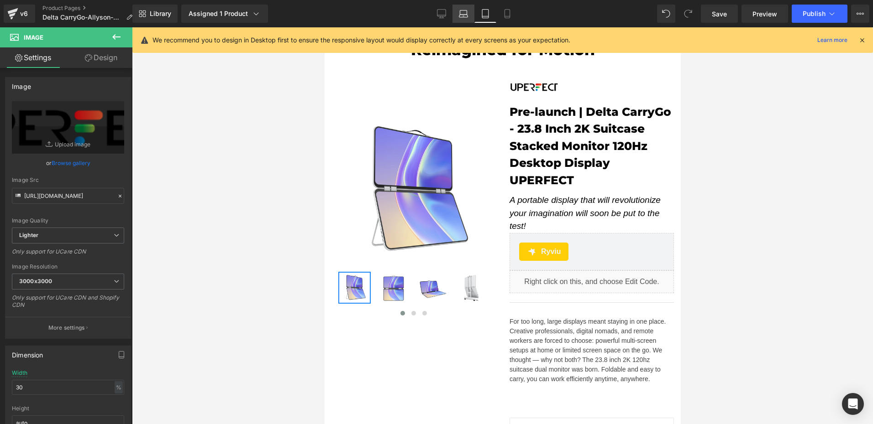
click at [461, 16] on icon at bounding box center [463, 13] width 9 height 9
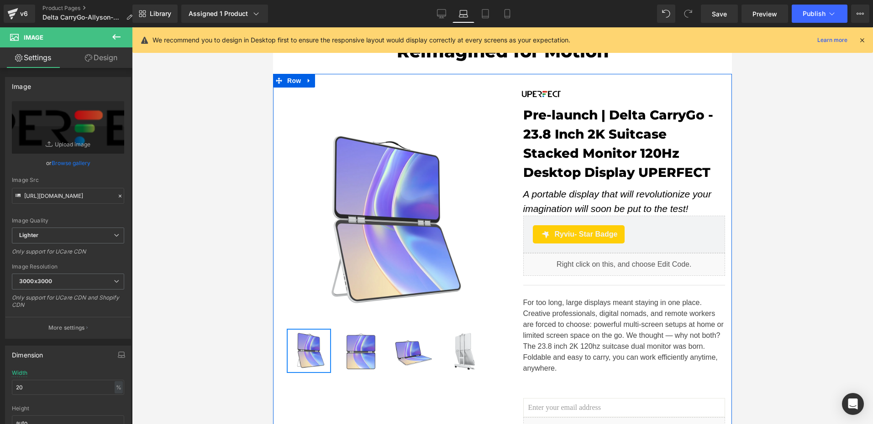
click at [544, 94] on div "Image" at bounding box center [623, 93] width 204 height 11
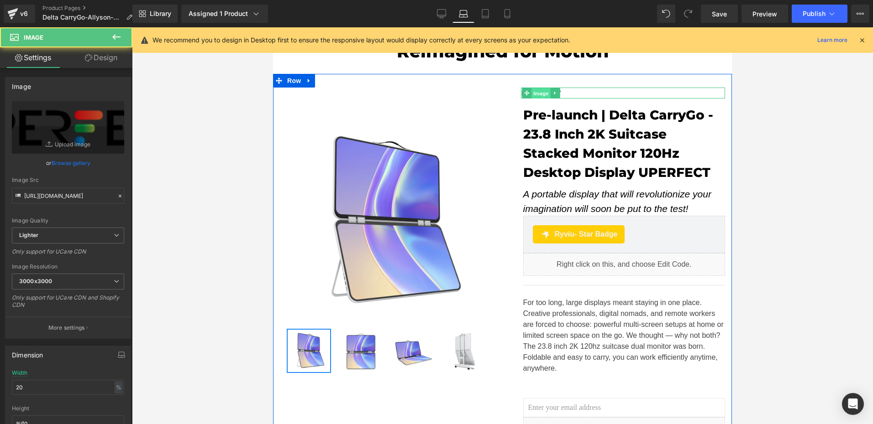
click at [535, 94] on span "Image" at bounding box center [540, 93] width 19 height 11
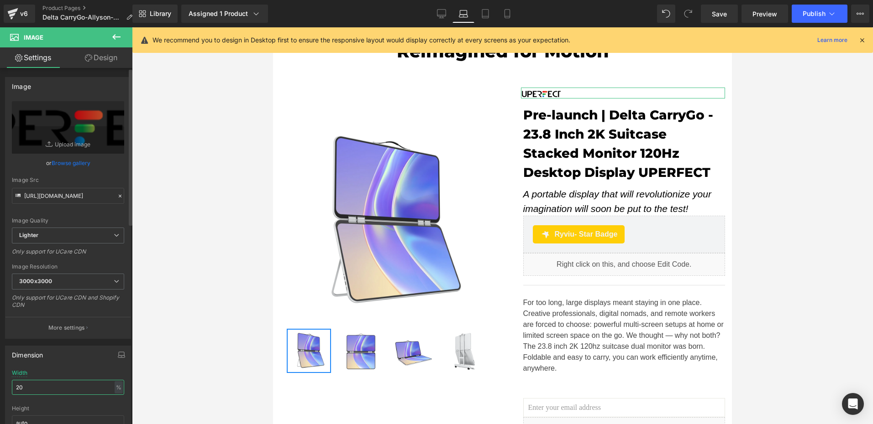
click at [40, 392] on input "20" at bounding box center [68, 387] width 112 height 15
type input "25"
click at [105, 58] on link "Design" at bounding box center [101, 57] width 66 height 21
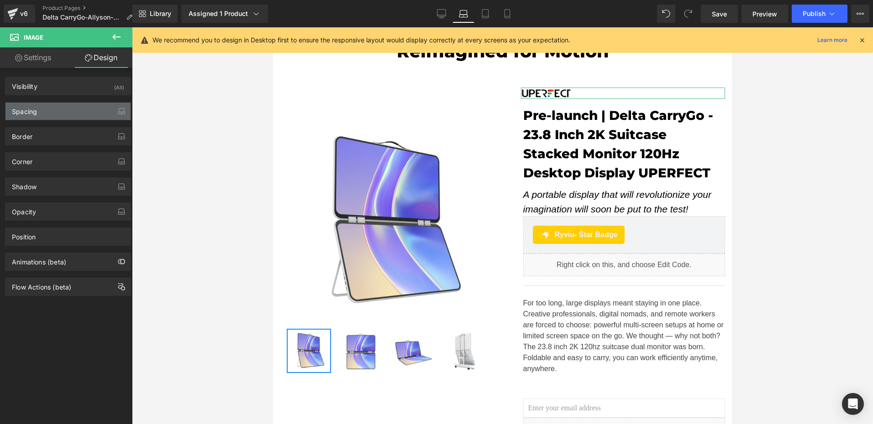
click at [33, 106] on div "Spacing" at bounding box center [24, 109] width 25 height 13
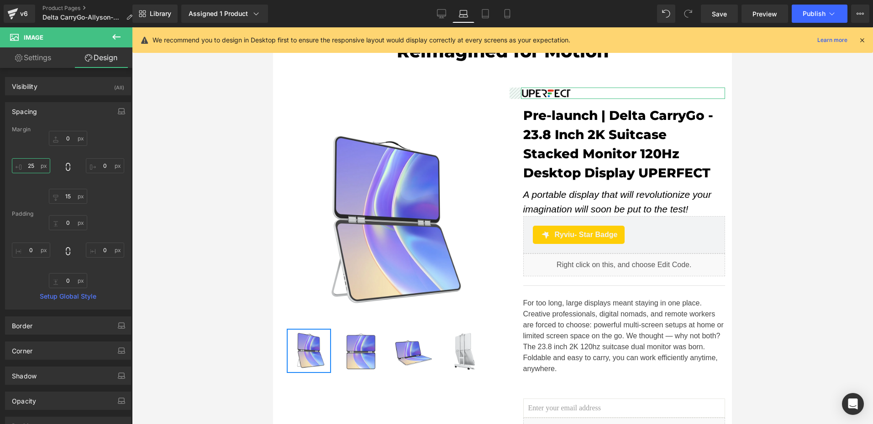
click at [35, 167] on input "25" at bounding box center [31, 165] width 38 height 15
type input "30"
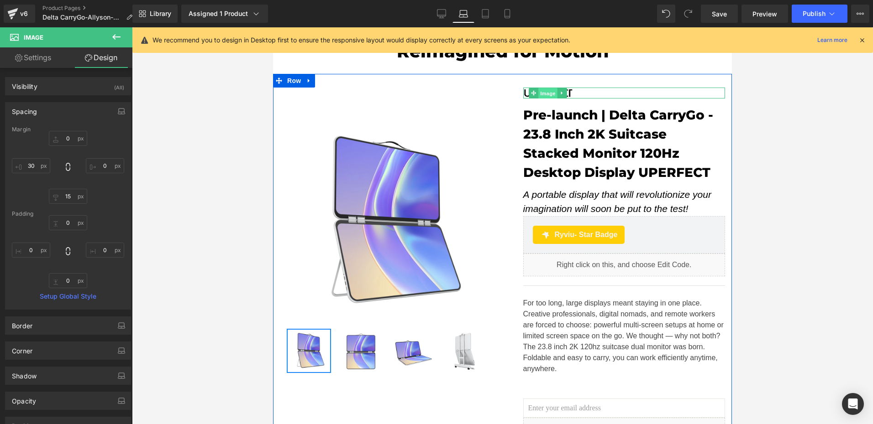
click at [545, 93] on span "Image" at bounding box center [547, 93] width 19 height 11
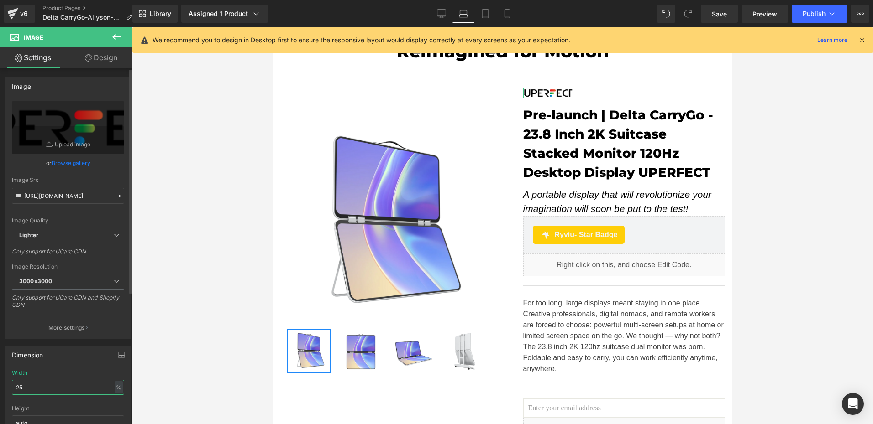
click at [32, 389] on input "25" at bounding box center [68, 387] width 112 height 15
click at [445, 13] on icon at bounding box center [441, 13] width 9 height 9
type input "20"
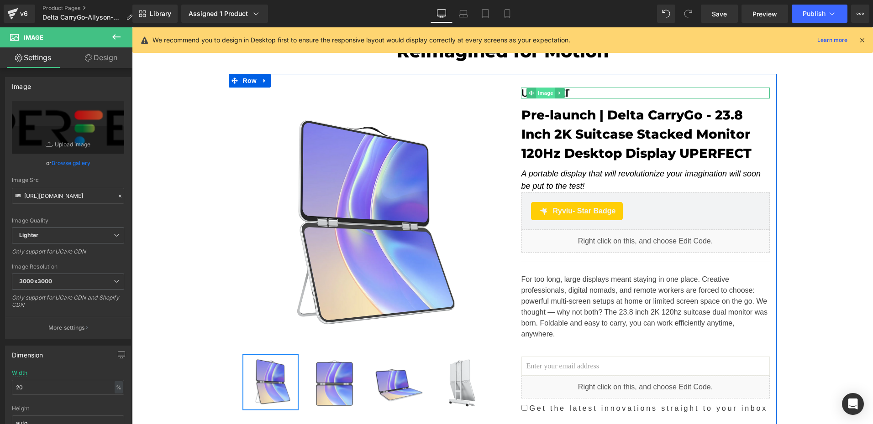
click at [540, 95] on span "Image" at bounding box center [545, 93] width 19 height 11
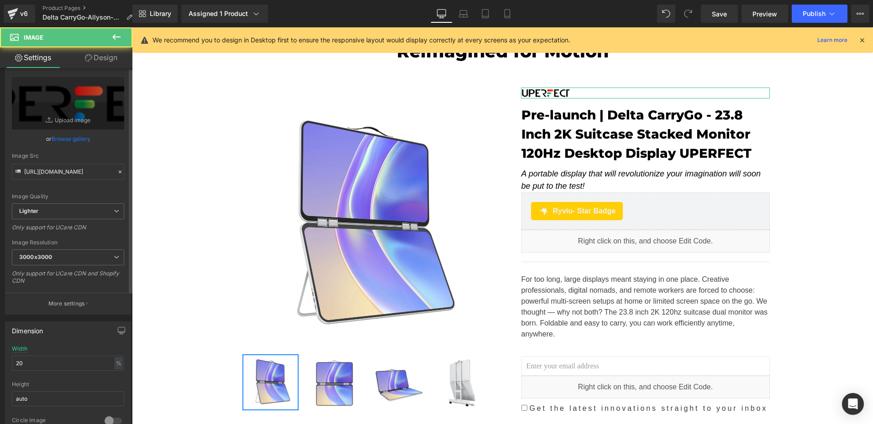
scroll to position [46, 0]
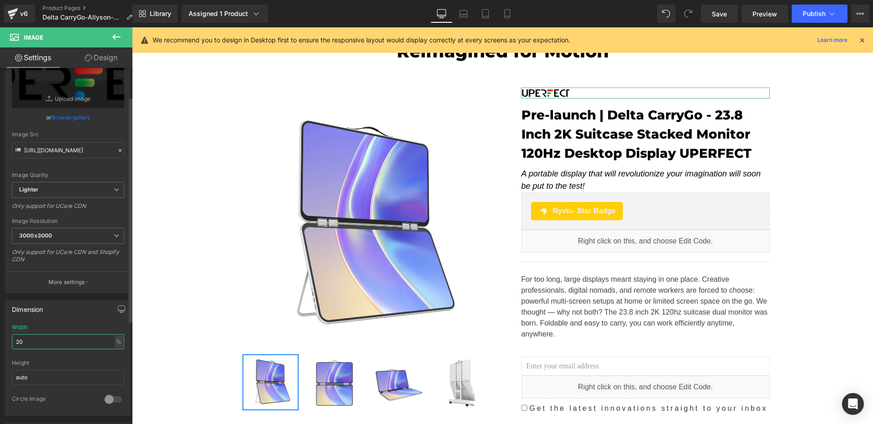
click at [56, 342] on input "20" at bounding box center [68, 342] width 112 height 15
click at [109, 62] on link "Design" at bounding box center [101, 57] width 66 height 21
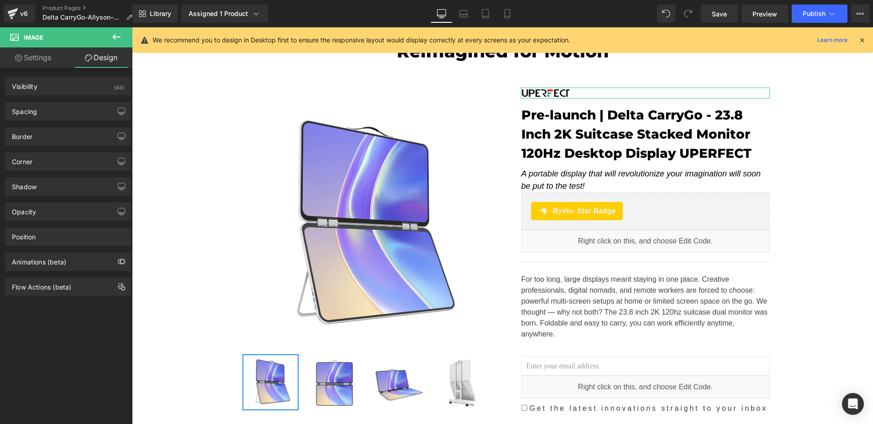
drag, startPoint x: 35, startPoint y: 114, endPoint x: 35, endPoint y: 121, distance: 7.8
click at [35, 114] on div "Spacing" at bounding box center [24, 109] width 25 height 13
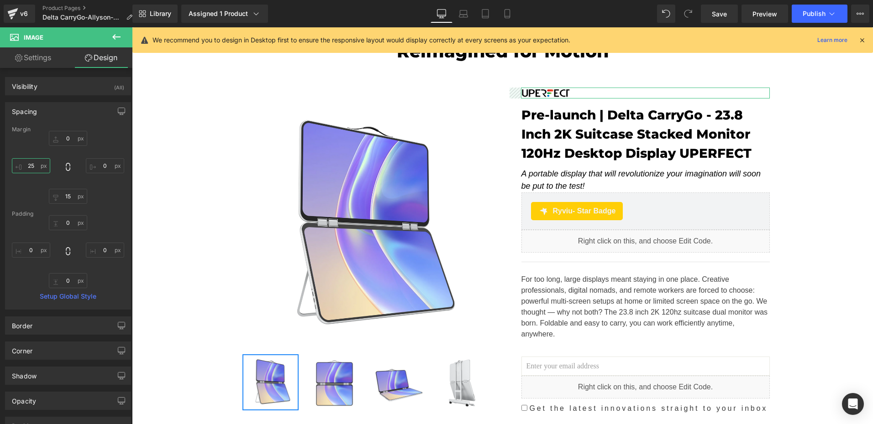
click at [38, 168] on input "25" at bounding box center [31, 165] width 38 height 15
type input "26"
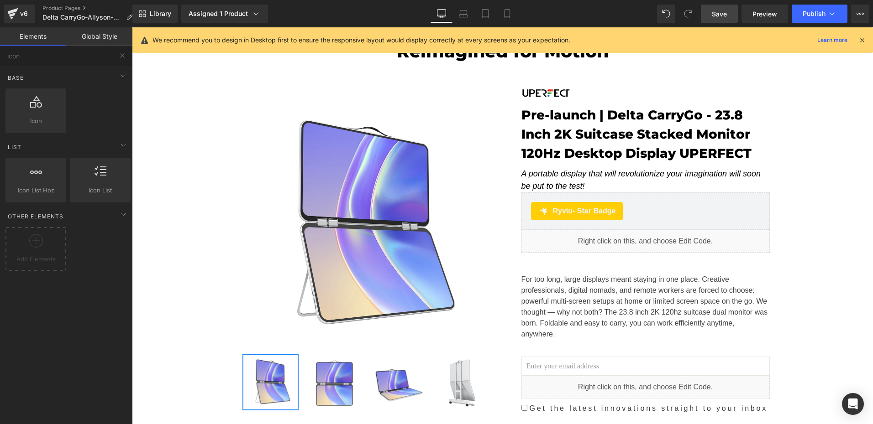
click at [726, 20] on link "Save" at bounding box center [719, 14] width 37 height 18
click at [459, 12] on link "Laptop" at bounding box center [453, 14] width 22 height 18
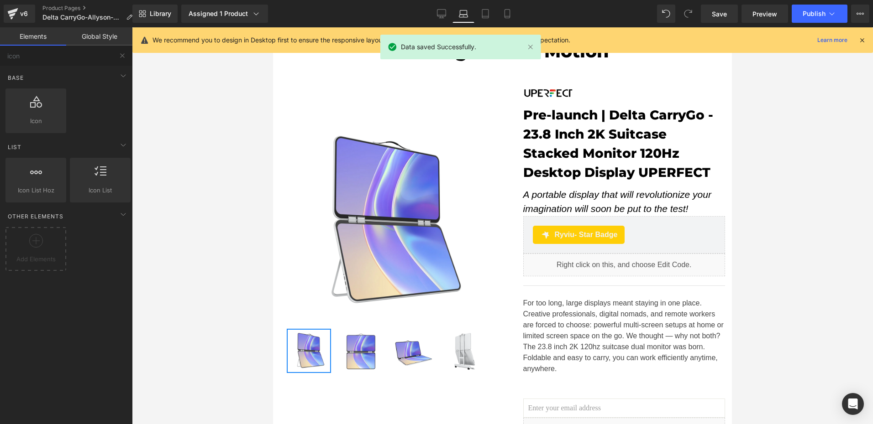
click at [860, 38] on icon at bounding box center [862, 40] width 8 height 8
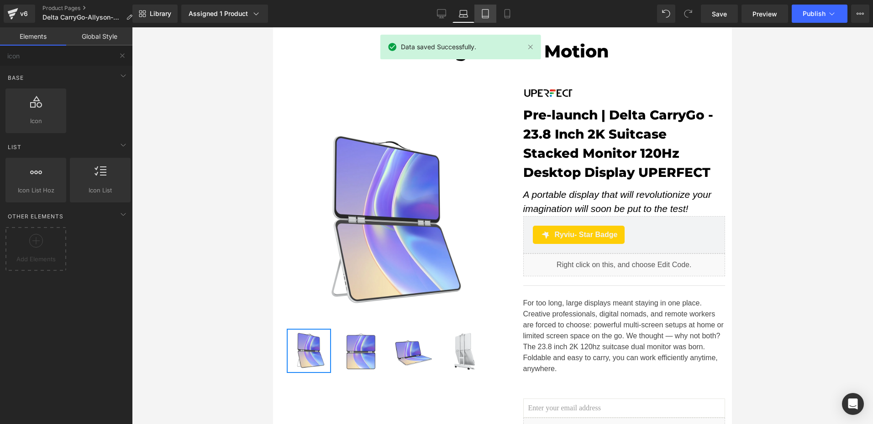
click at [491, 15] on link "Tablet" at bounding box center [485, 14] width 22 height 18
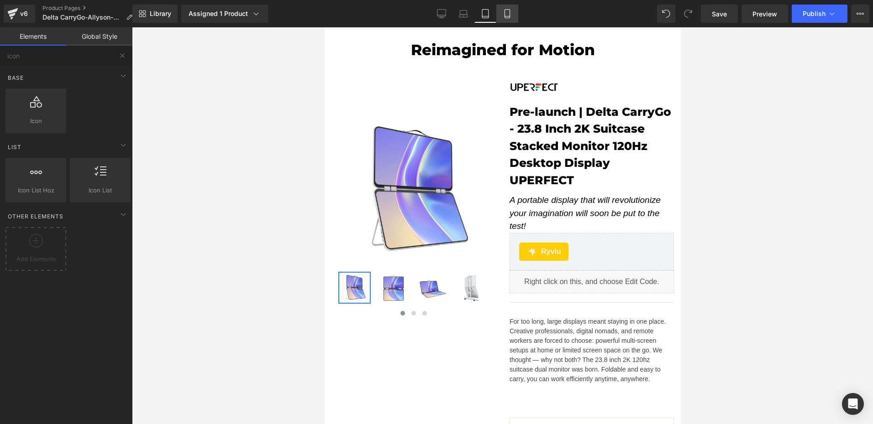
click at [508, 15] on icon at bounding box center [506, 13] width 9 height 9
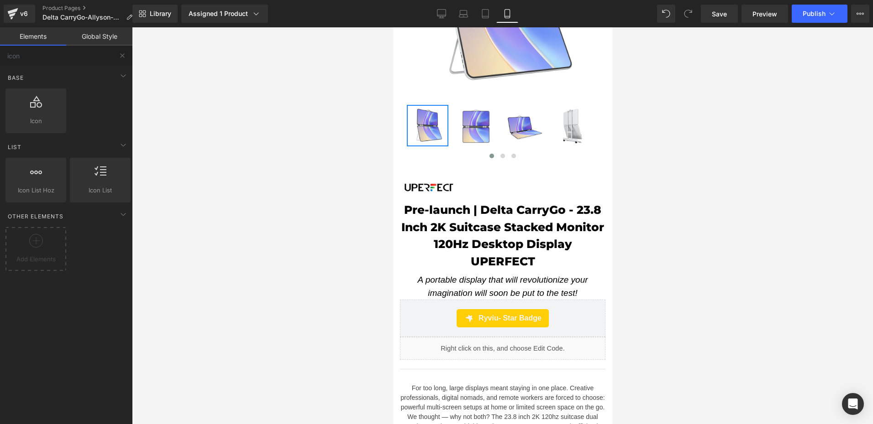
scroll to position [183, 0]
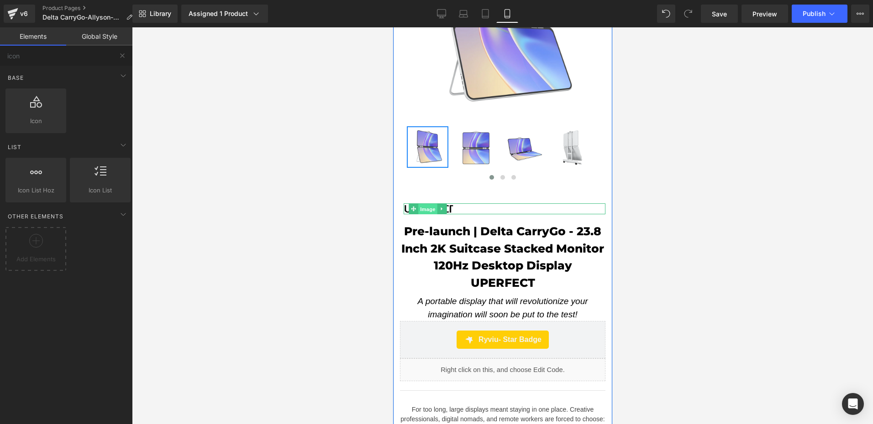
click at [432, 204] on span "Image" at bounding box center [427, 209] width 19 height 11
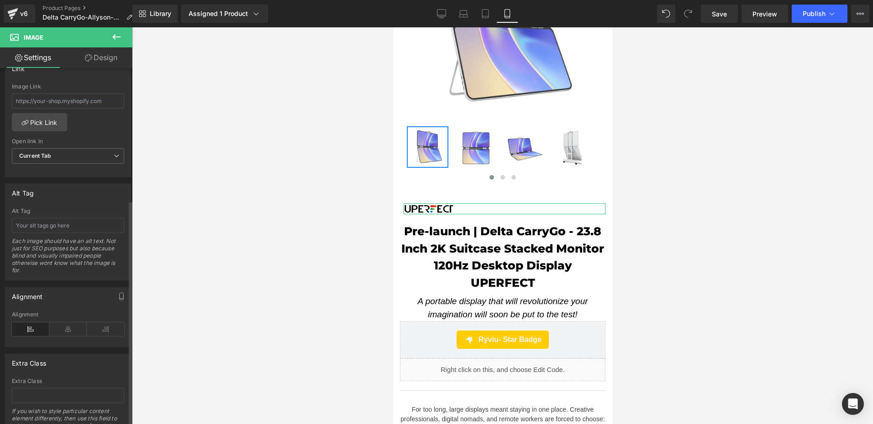
scroll to position [411, 0]
click at [66, 330] on icon at bounding box center [67, 328] width 37 height 14
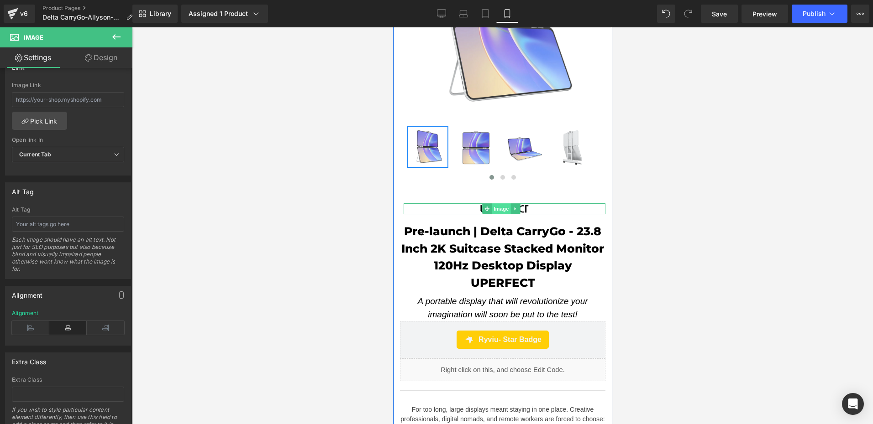
click at [497, 204] on span "Image" at bounding box center [500, 209] width 19 height 11
click at [493, 204] on span "Image" at bounding box center [500, 209] width 19 height 11
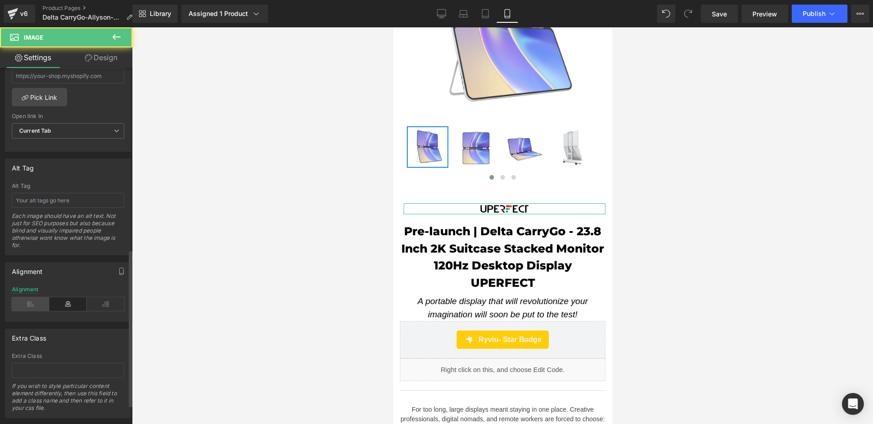
scroll to position [454, 0]
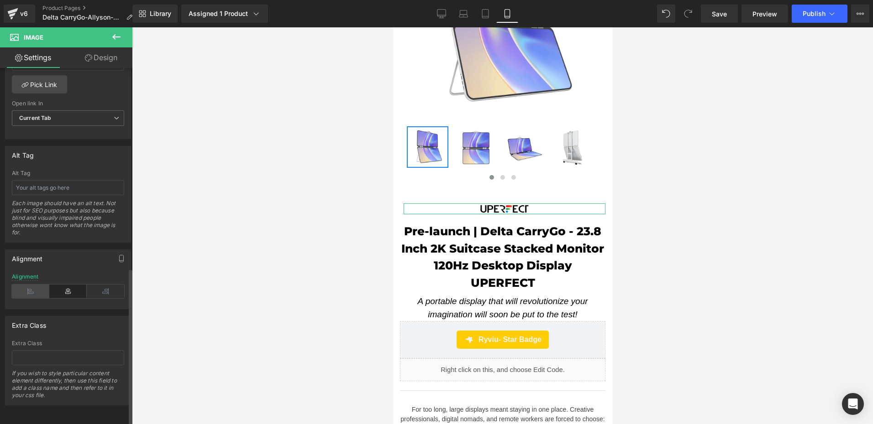
click at [26, 285] on icon at bounding box center [30, 292] width 37 height 14
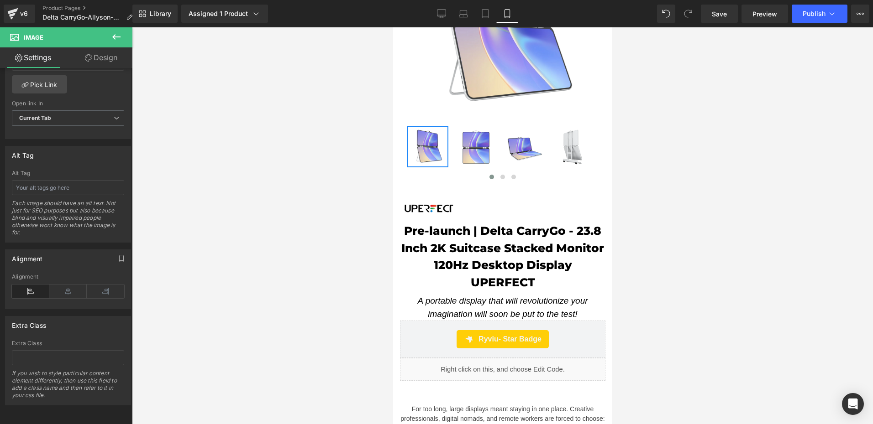
scroll to position [183, 0]
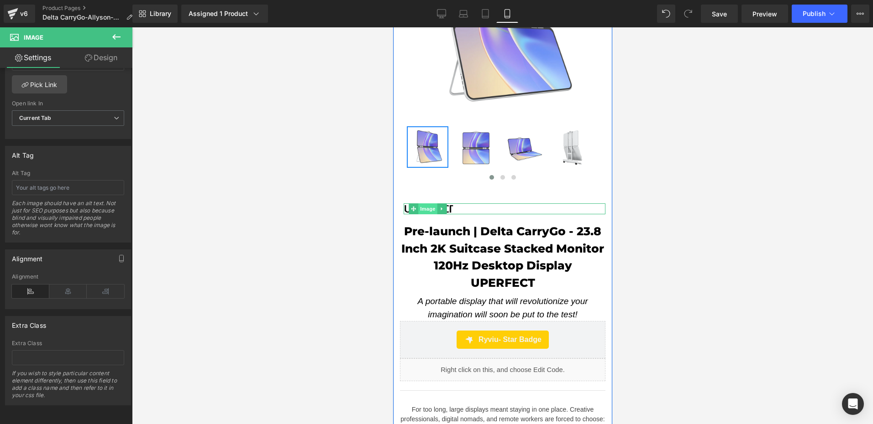
click at [421, 205] on span "Image" at bounding box center [427, 209] width 19 height 11
click at [428, 204] on span "Image" at bounding box center [427, 209] width 19 height 11
click at [58, 285] on icon at bounding box center [67, 292] width 37 height 14
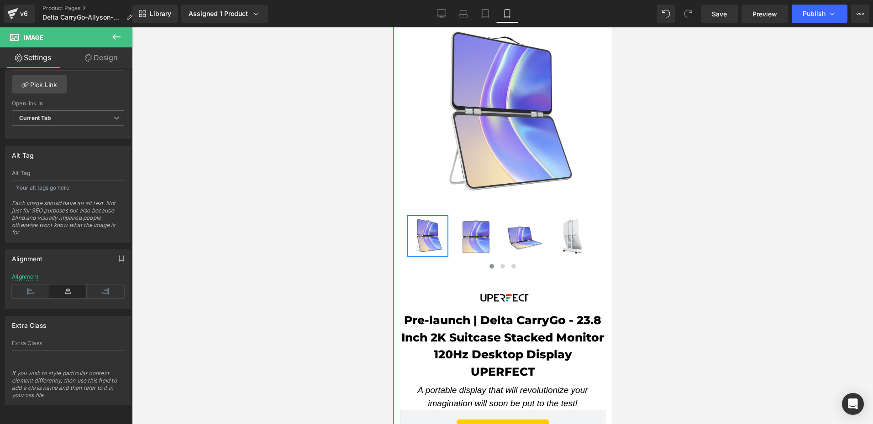
scroll to position [91, 0]
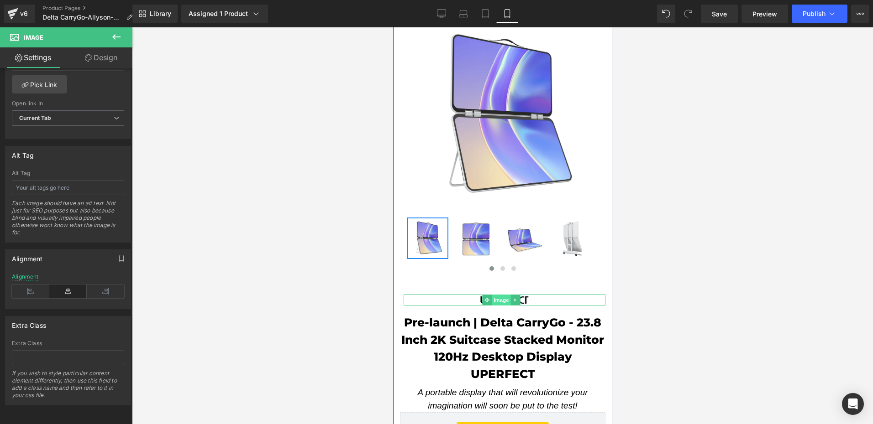
click at [498, 295] on span "Image" at bounding box center [500, 300] width 19 height 11
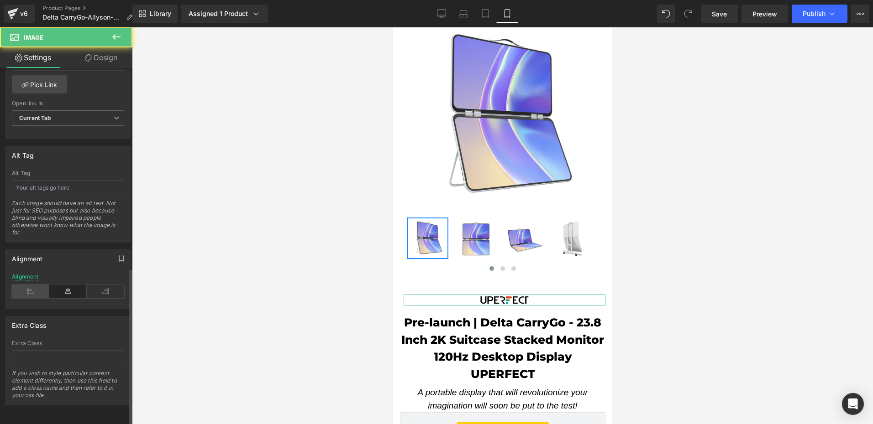
click at [35, 285] on icon at bounding box center [30, 292] width 37 height 14
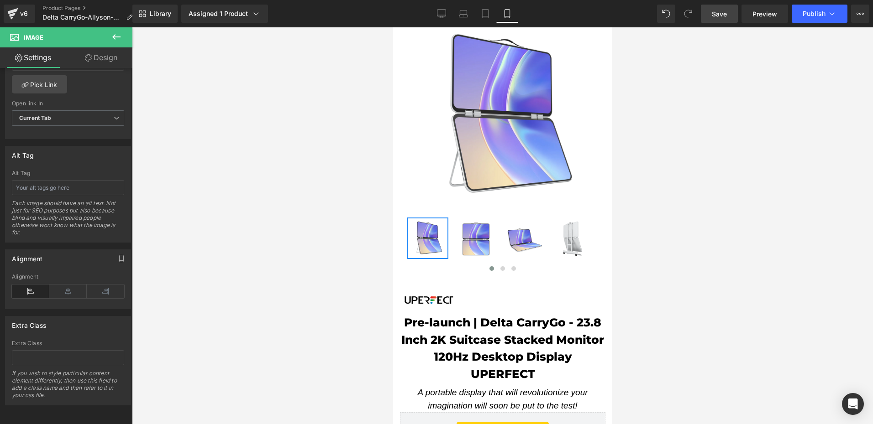
click at [717, 21] on link "Save" at bounding box center [719, 14] width 37 height 18
click at [437, 10] on icon at bounding box center [441, 13] width 9 height 9
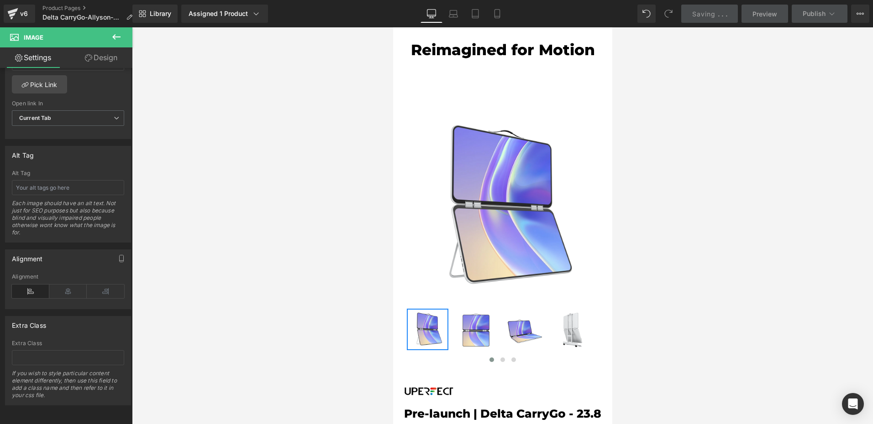
type input "20"
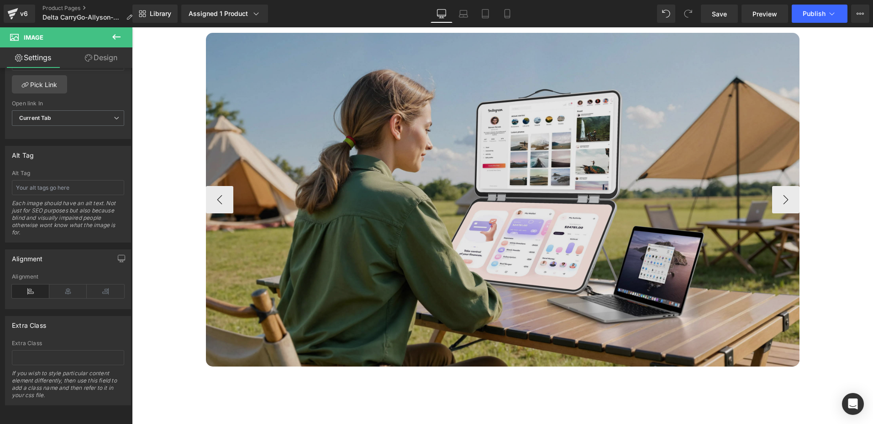
scroll to position [3332, 0]
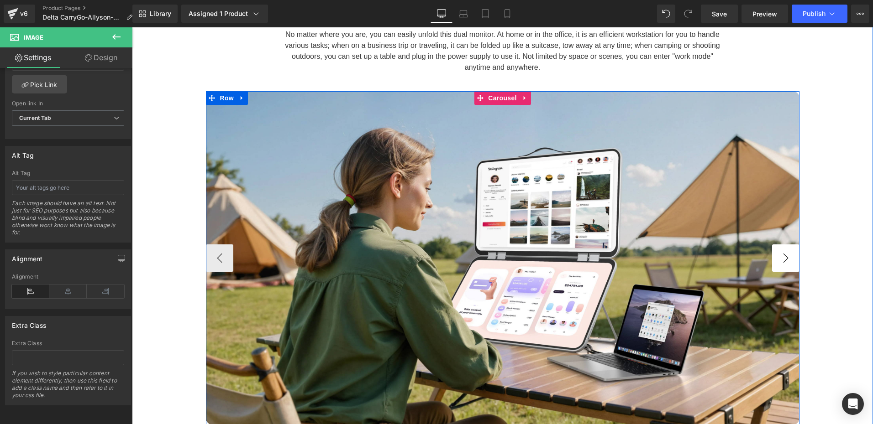
click at [785, 245] on button "›" at bounding box center [785, 258] width 27 height 27
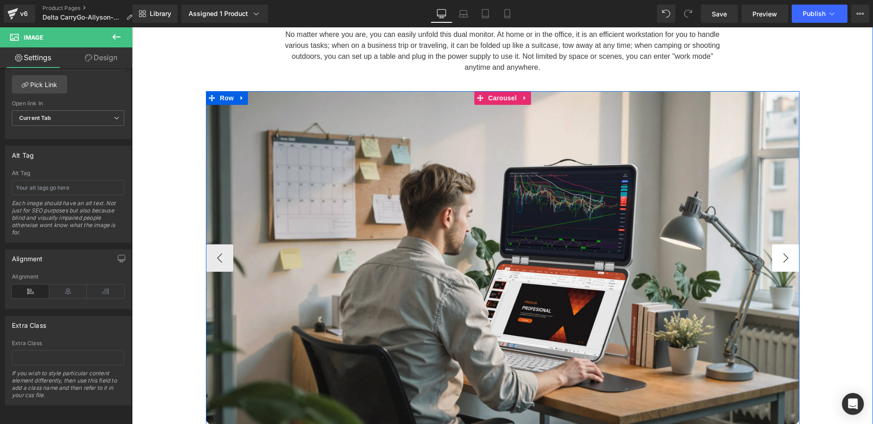
click at [785, 245] on button "›" at bounding box center [785, 258] width 27 height 27
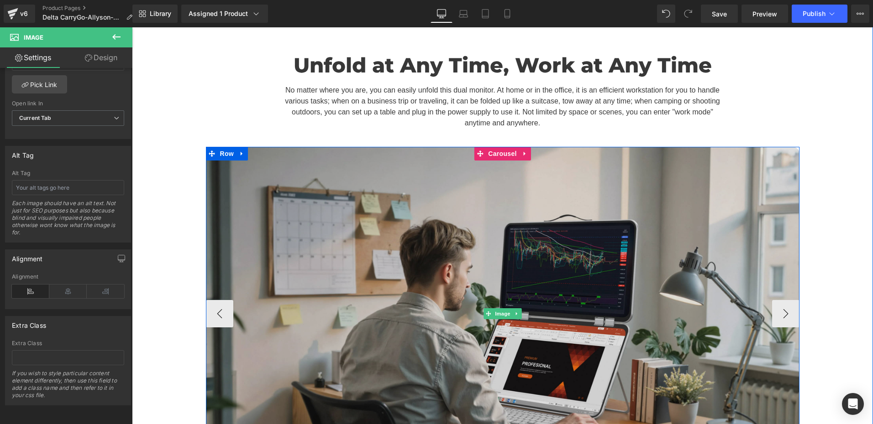
scroll to position [3286, 0]
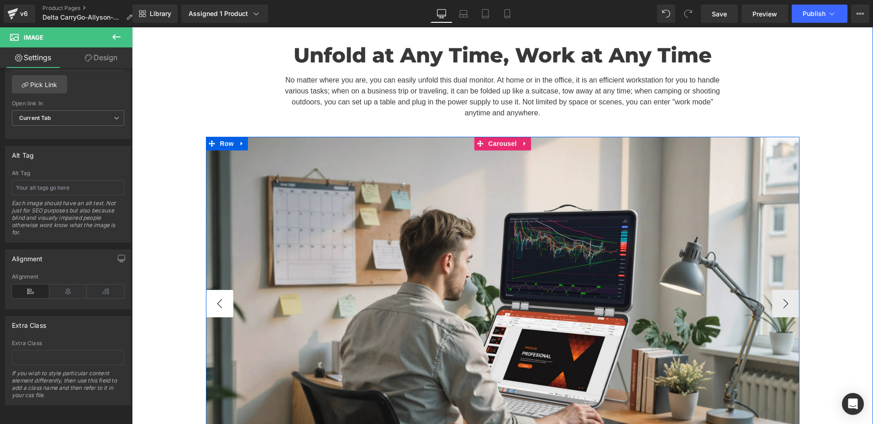
click at [219, 290] on button "‹" at bounding box center [219, 303] width 27 height 27
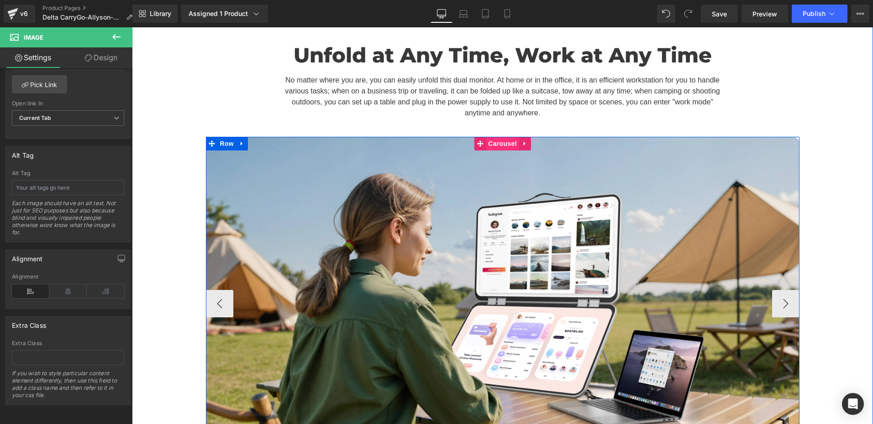
click at [500, 137] on span "Carousel" at bounding box center [502, 144] width 33 height 14
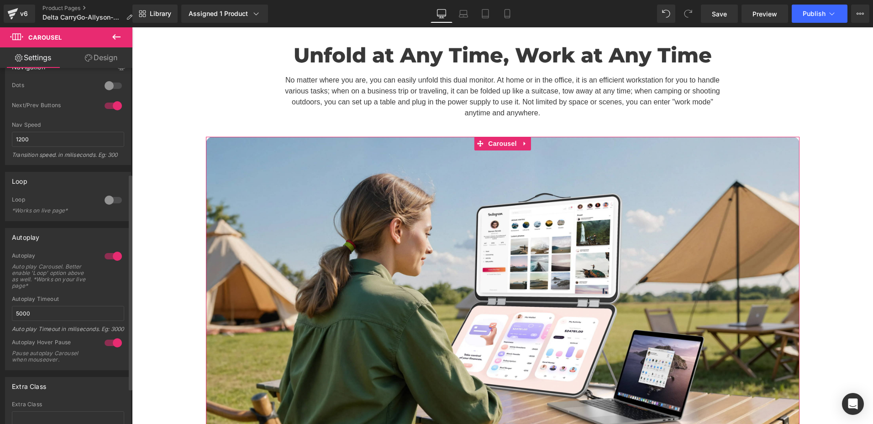
scroll to position [137, 0]
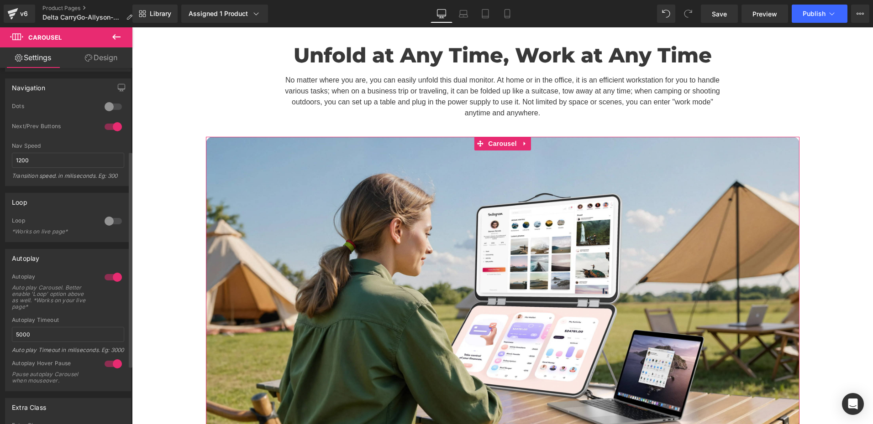
click at [107, 105] on div at bounding box center [113, 106] width 22 height 15
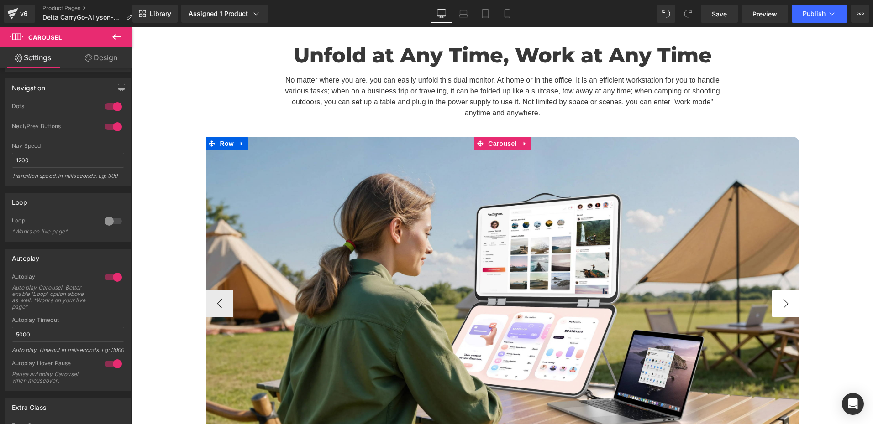
click at [776, 290] on button "›" at bounding box center [785, 303] width 27 height 27
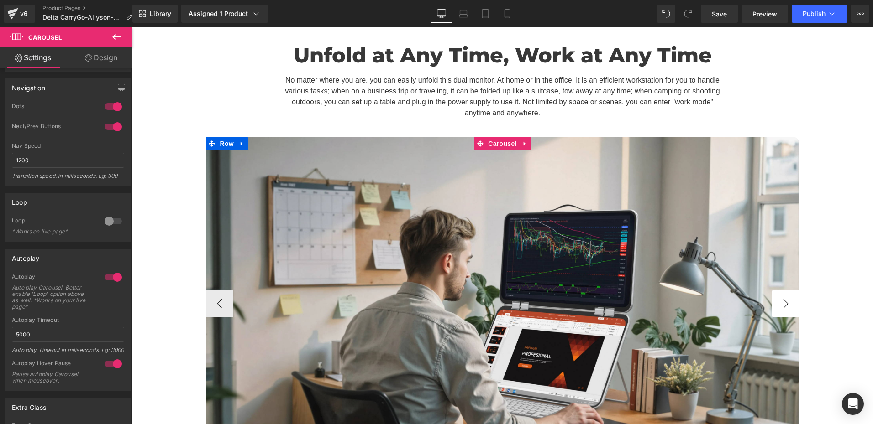
click at [779, 290] on button "›" at bounding box center [785, 303] width 27 height 27
click at [219, 290] on button "‹" at bounding box center [219, 303] width 27 height 27
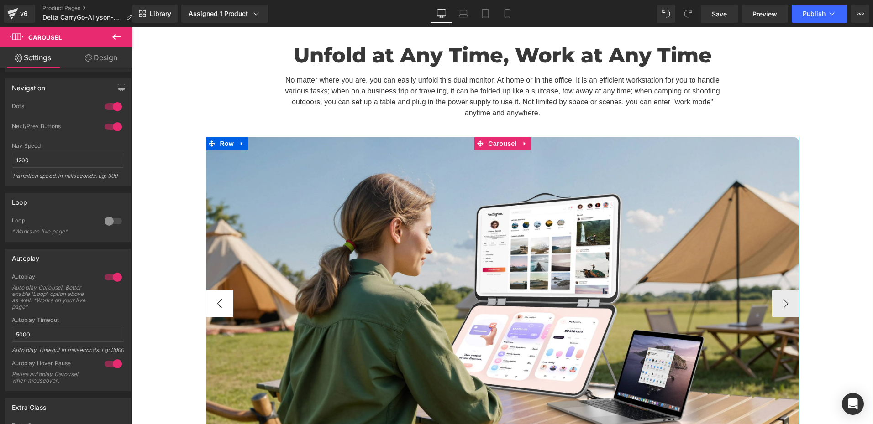
click at [219, 290] on button "‹" at bounding box center [219, 303] width 27 height 27
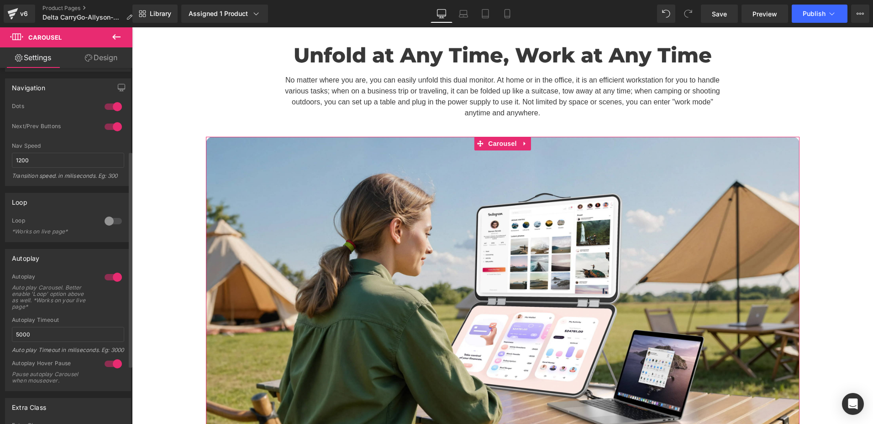
click at [112, 219] on div at bounding box center [113, 221] width 22 height 15
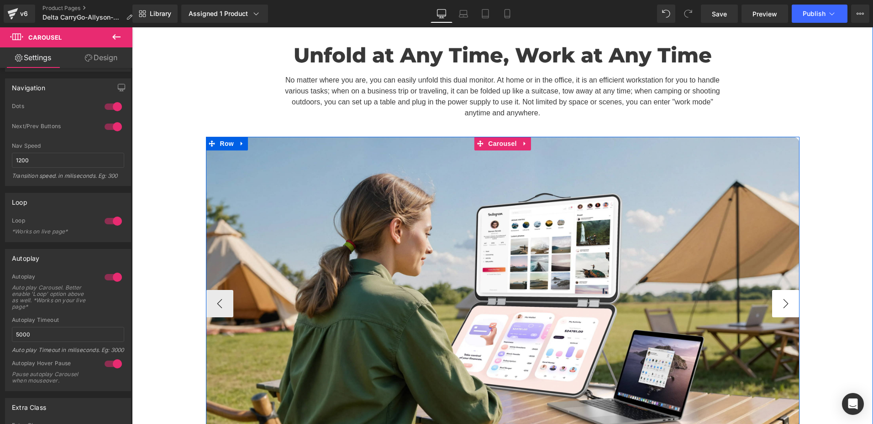
click at [786, 290] on button "›" at bounding box center [785, 303] width 27 height 27
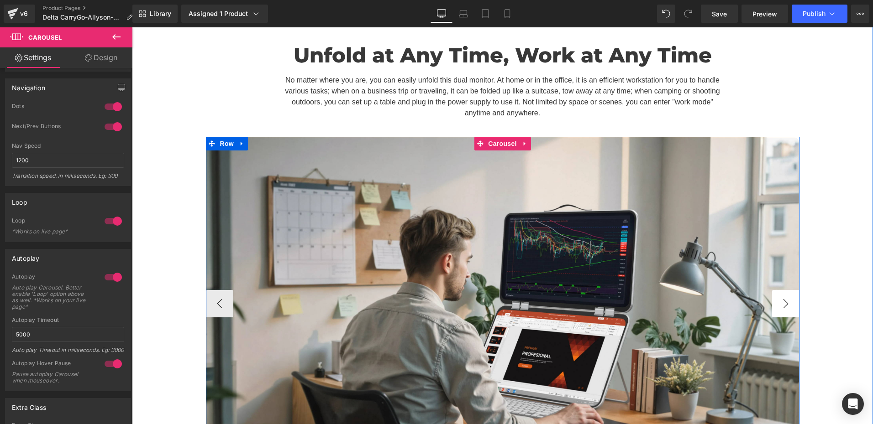
click at [786, 290] on button "›" at bounding box center [785, 303] width 27 height 27
click at [787, 290] on button "›" at bounding box center [785, 303] width 27 height 27
click at [209, 290] on button "‹" at bounding box center [219, 303] width 27 height 27
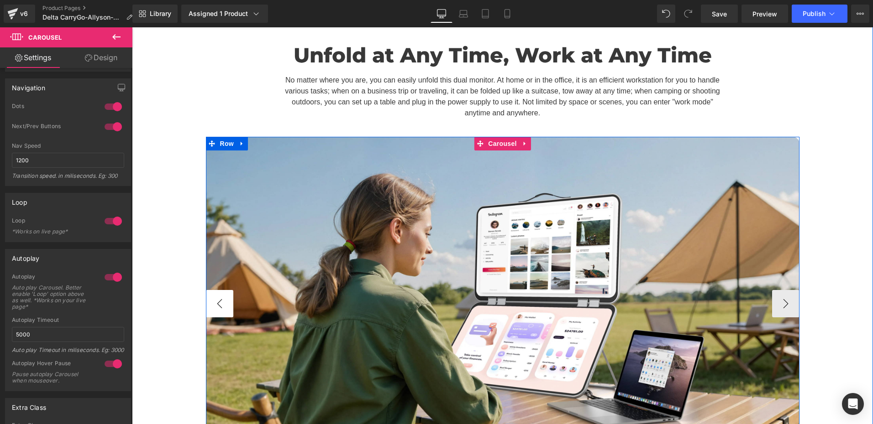
click at [212, 290] on button "‹" at bounding box center [219, 303] width 27 height 27
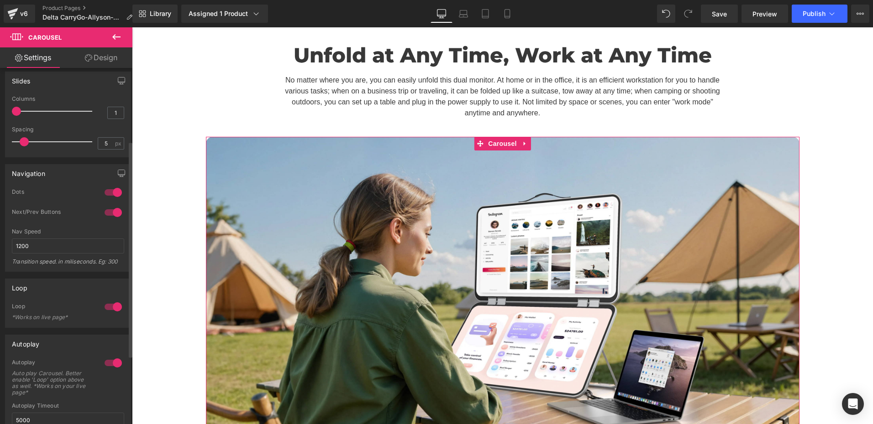
scroll to position [51, 0]
click at [116, 193] on div at bounding box center [113, 193] width 22 height 15
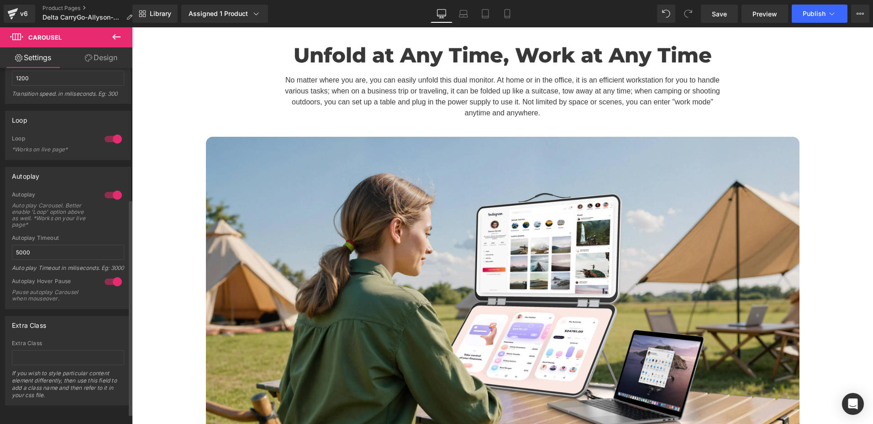
scroll to position [233, 0]
drag, startPoint x: 719, startPoint y: 15, endPoint x: 431, endPoint y: 360, distance: 449.5
click at [719, 15] on span "Save" at bounding box center [719, 14] width 15 height 10
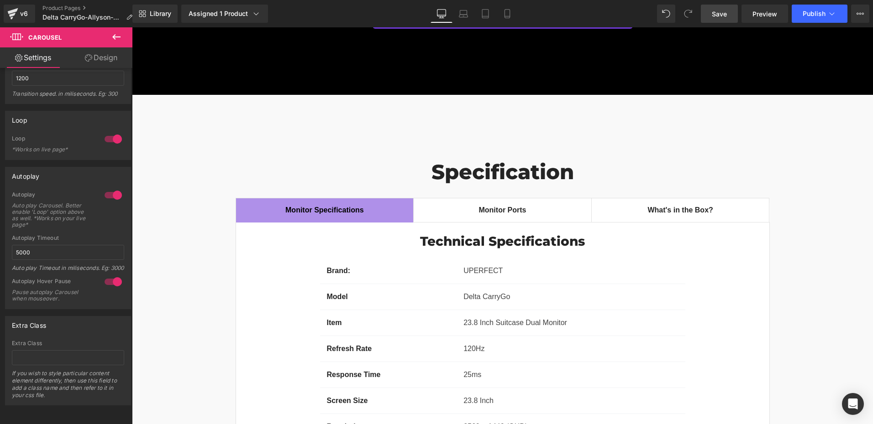
scroll to position [6800, 0]
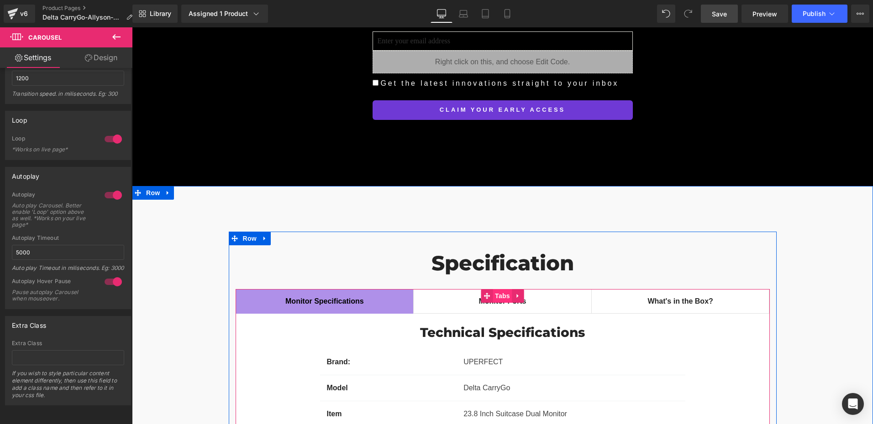
click at [506, 289] on span "Tabs" at bounding box center [502, 296] width 20 height 14
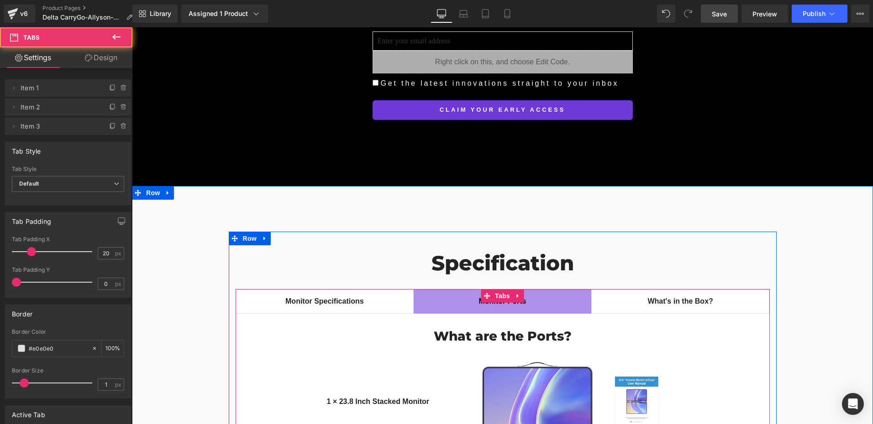
click at [500, 290] on span "Monitor Ports Text Block" at bounding box center [502, 302] width 178 height 24
click at [672, 290] on span "What's in the Box? Text Block" at bounding box center [680, 302] width 178 height 24
click at [527, 290] on span "Monitor Ports Text Block" at bounding box center [502, 302] width 178 height 24
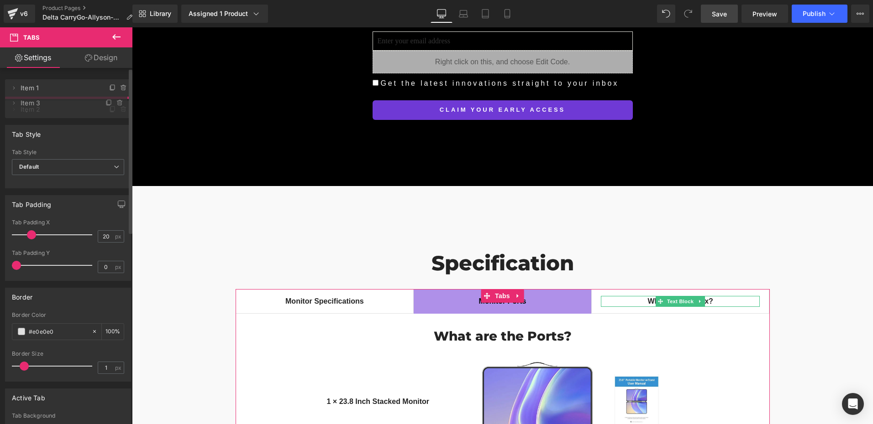
drag, startPoint x: 34, startPoint y: 127, endPoint x: 35, endPoint y: 104, distance: 23.3
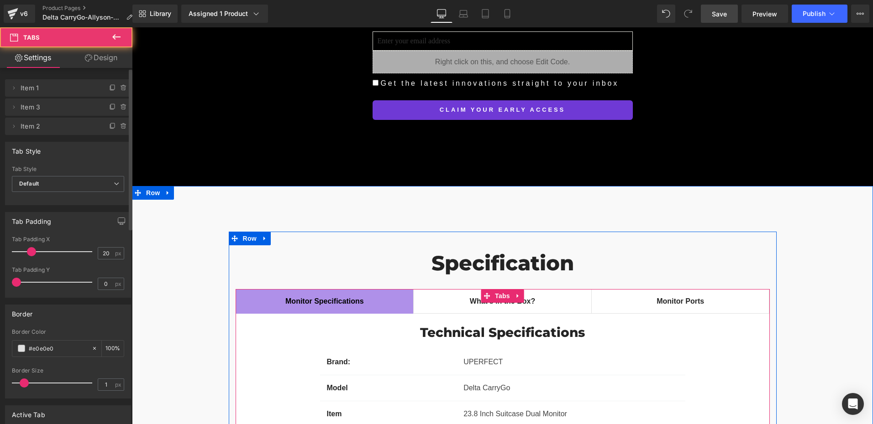
click at [514, 290] on span "What's in the Box? Text Block" at bounding box center [502, 302] width 178 height 24
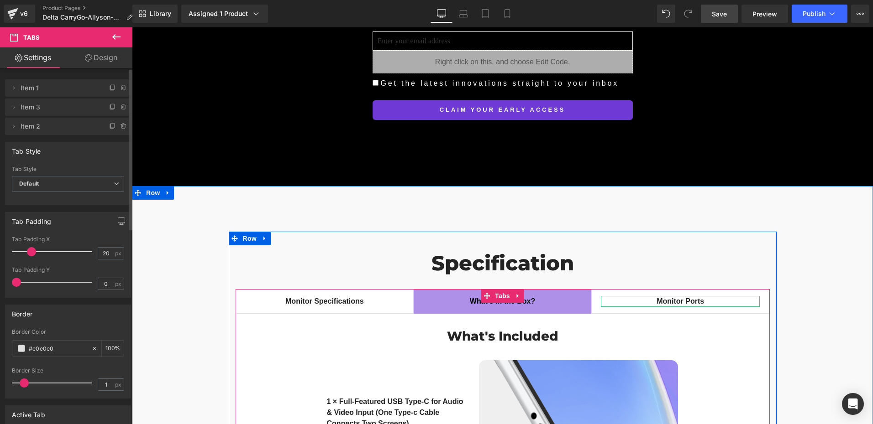
click at [656, 298] on b "Monitor Ports" at bounding box center [679, 302] width 47 height 8
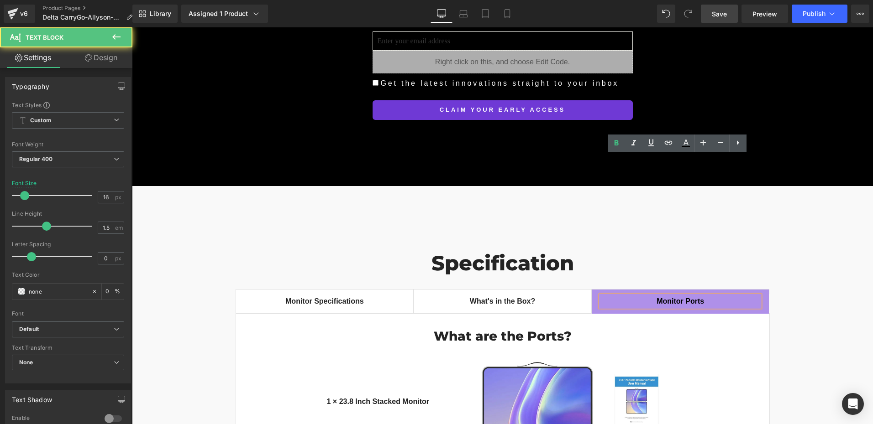
click at [665, 298] on b "Monitor Ports" at bounding box center [679, 302] width 47 height 8
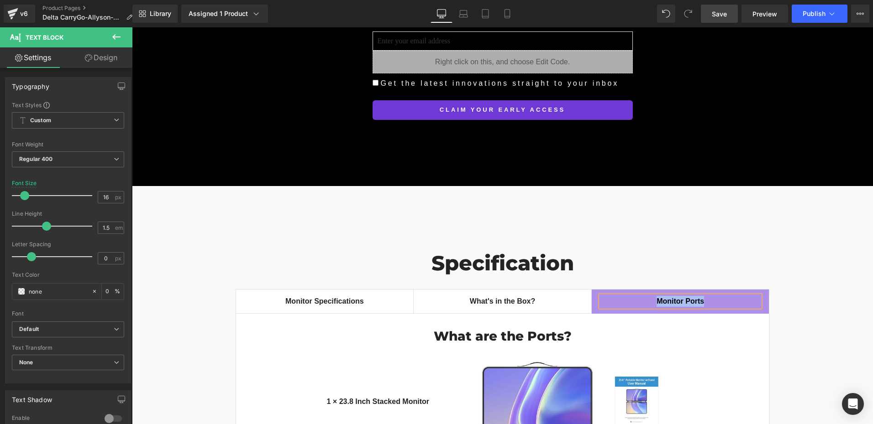
copy b "Monitor Ports"
click at [530, 298] on b "What's in the Box?" at bounding box center [502, 302] width 65 height 8
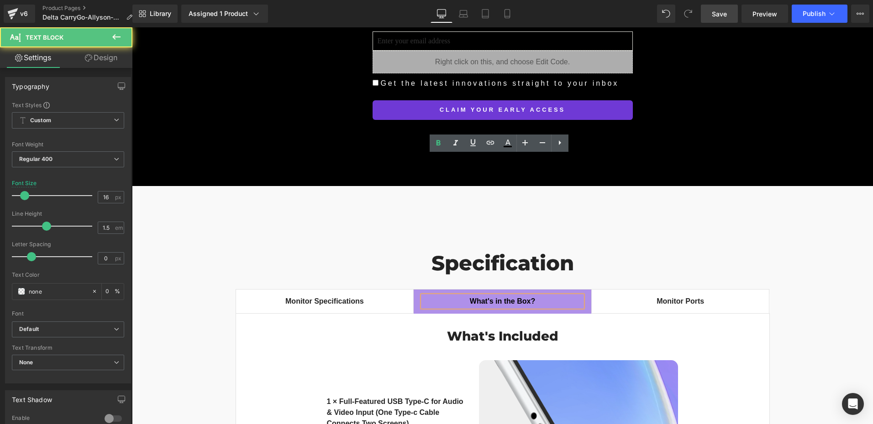
click at [536, 296] on div "What's in the Box?" at bounding box center [502, 301] width 159 height 11
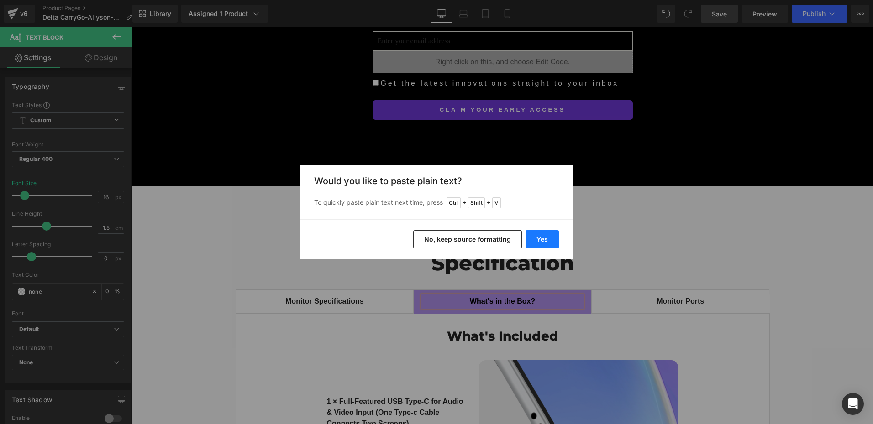
click at [545, 236] on button "Yes" at bounding box center [541, 239] width 33 height 18
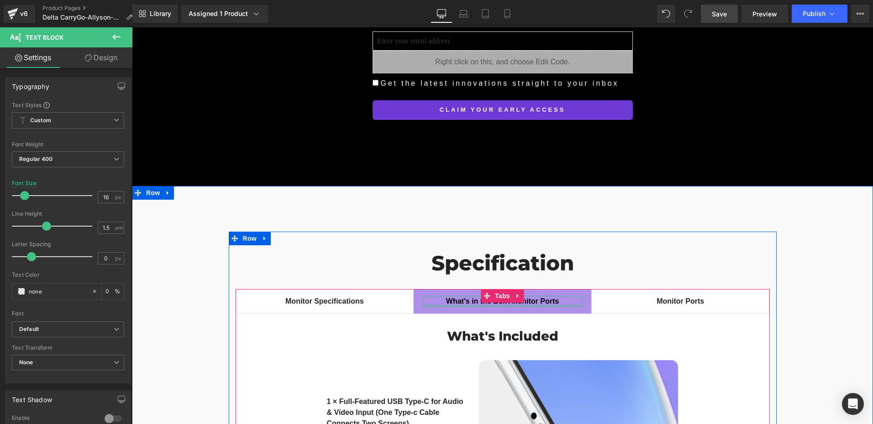
click at [463, 298] on b "What's in the Box?Monitor Ports" at bounding box center [502, 302] width 113 height 8
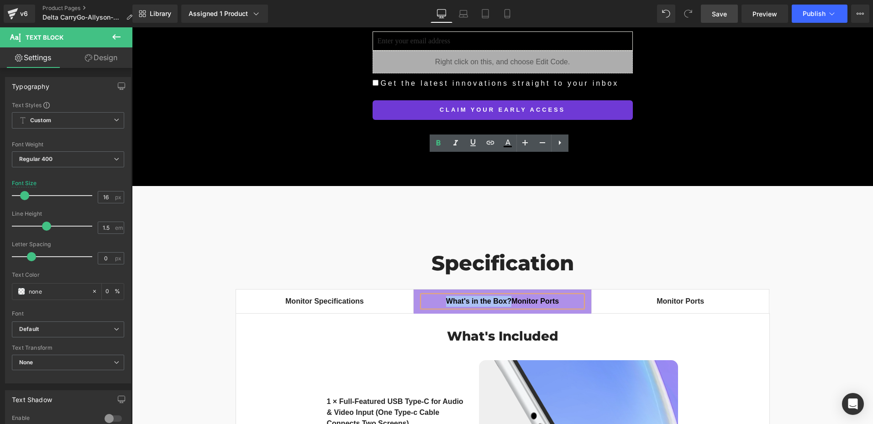
drag, startPoint x: 508, startPoint y: 162, endPoint x: 440, endPoint y: 162, distance: 67.1
click at [440, 296] on div "What's in the Box?Monitor Ports" at bounding box center [502, 301] width 159 height 11
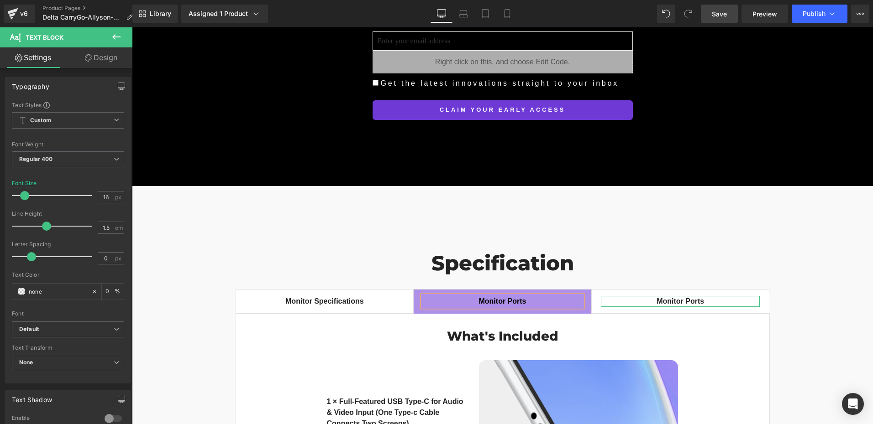
drag, startPoint x: 653, startPoint y: 163, endPoint x: 663, endPoint y: 161, distance: 10.7
click at [656, 298] on b "Monitor Ports" at bounding box center [679, 302] width 47 height 8
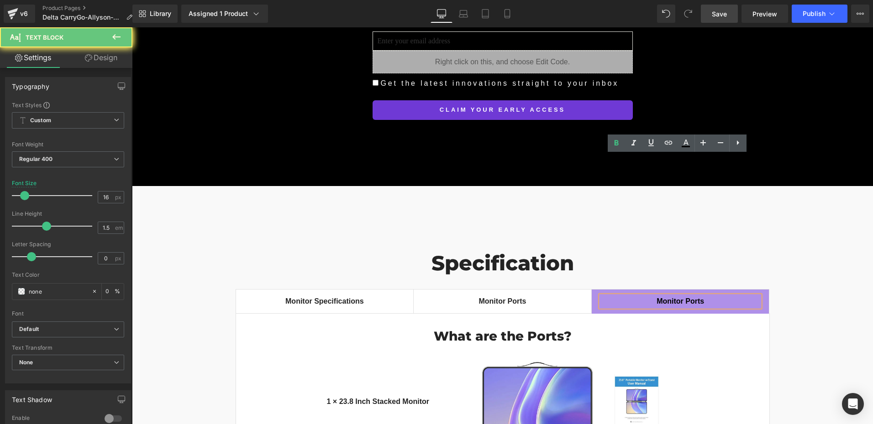
click at [665, 298] on b "Monitor Ports" at bounding box center [679, 302] width 47 height 8
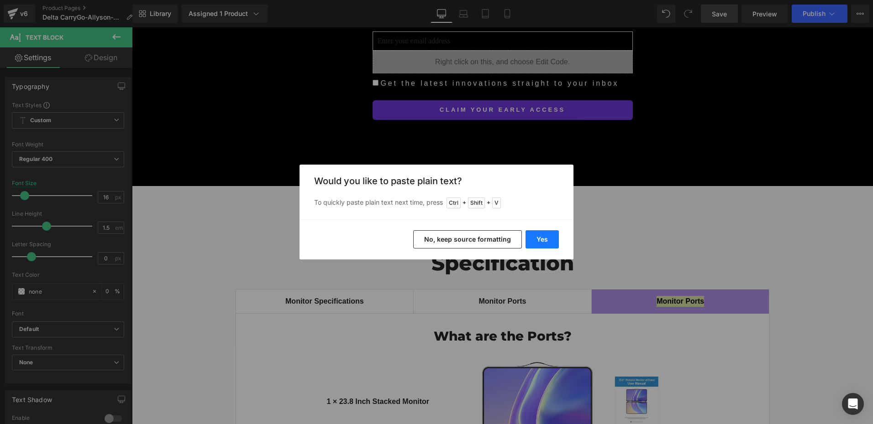
click at [544, 240] on button "Yes" at bounding box center [541, 239] width 33 height 18
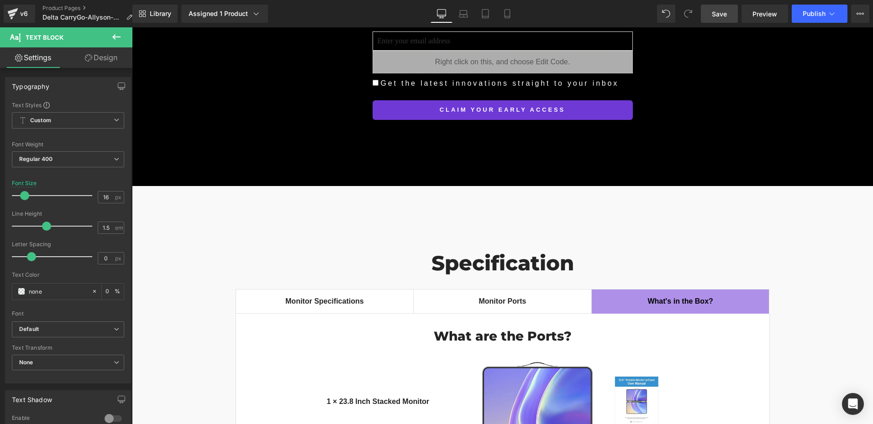
click at [725, 17] on span "Save" at bounding box center [719, 14] width 15 height 10
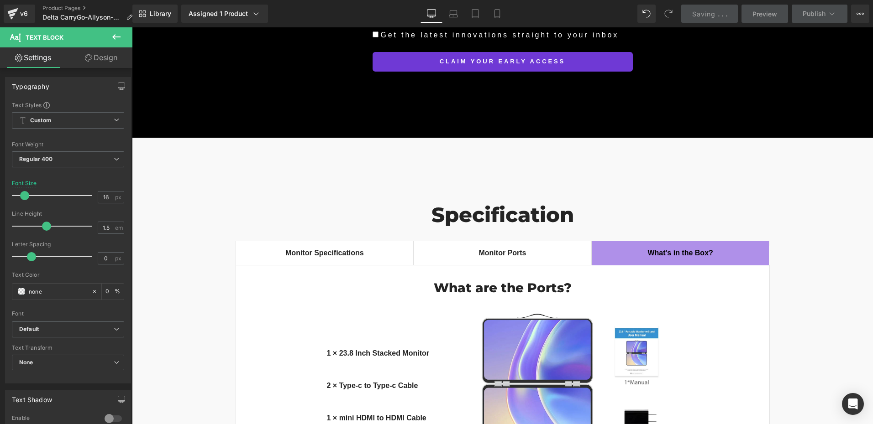
scroll to position [6846, 0]
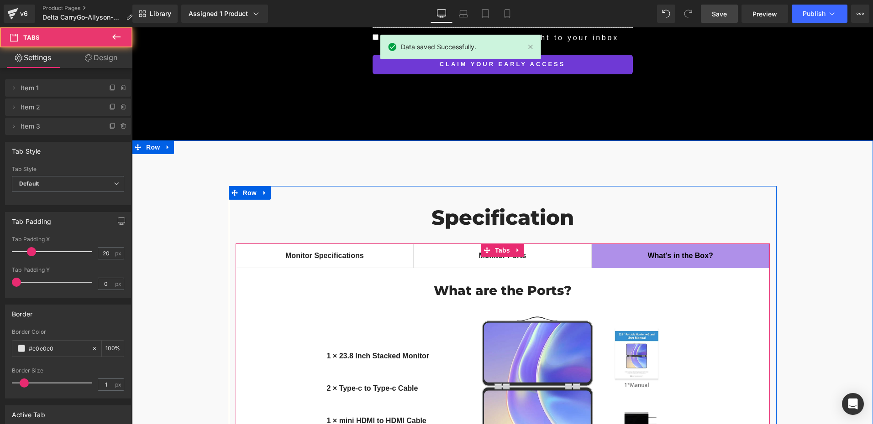
click at [507, 244] on span "Monitor Ports Text Block" at bounding box center [502, 256] width 178 height 24
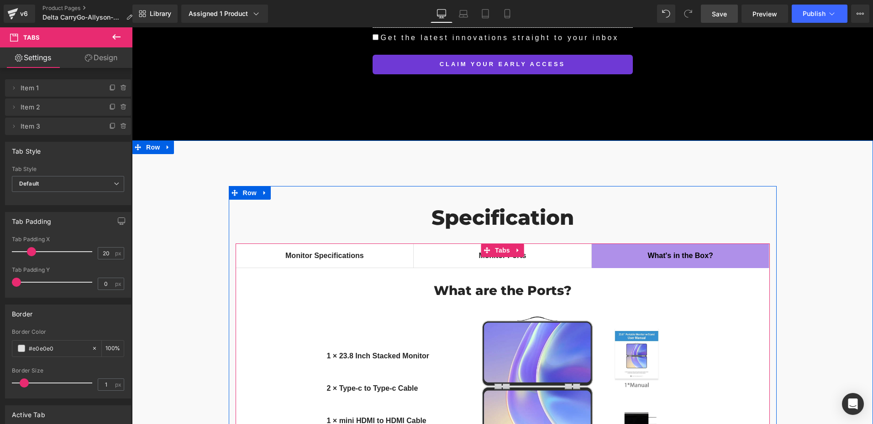
click at [656, 244] on span "What's in the Box? Text Block" at bounding box center [680, 256] width 178 height 24
click at [305, 244] on span "Monitor Specifications Text Block" at bounding box center [325, 256] width 178 height 24
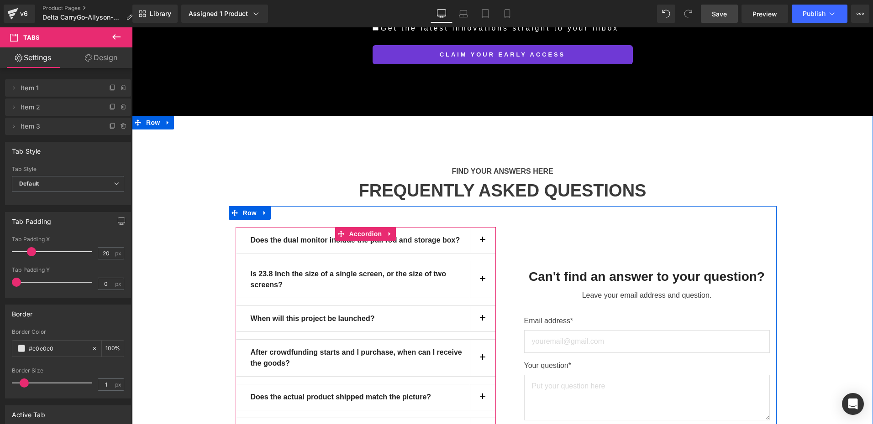
scroll to position [8070, 0]
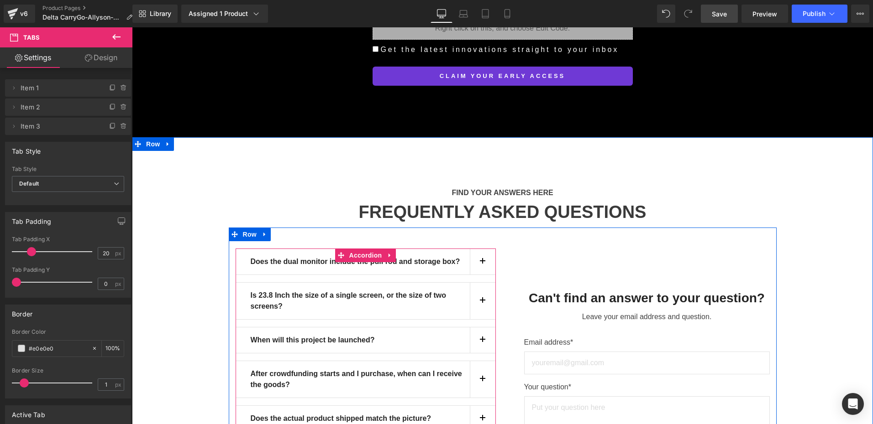
click at [480, 328] on button "button" at bounding box center [483, 341] width 26 height 26
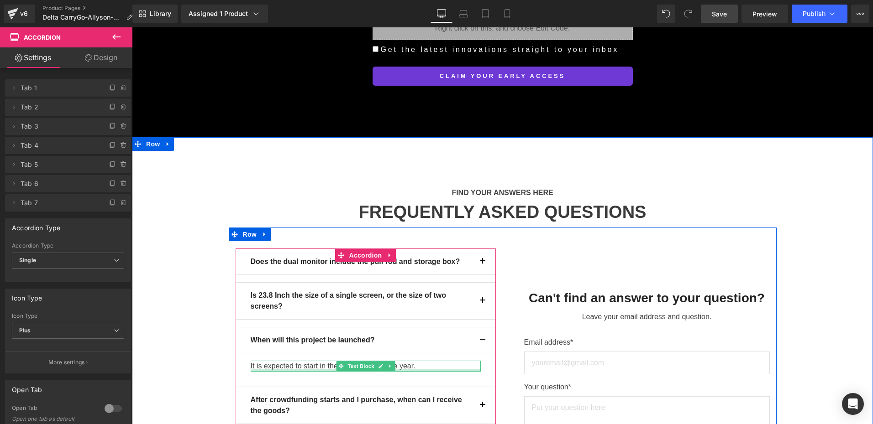
click at [319, 370] on div at bounding box center [366, 371] width 230 height 2
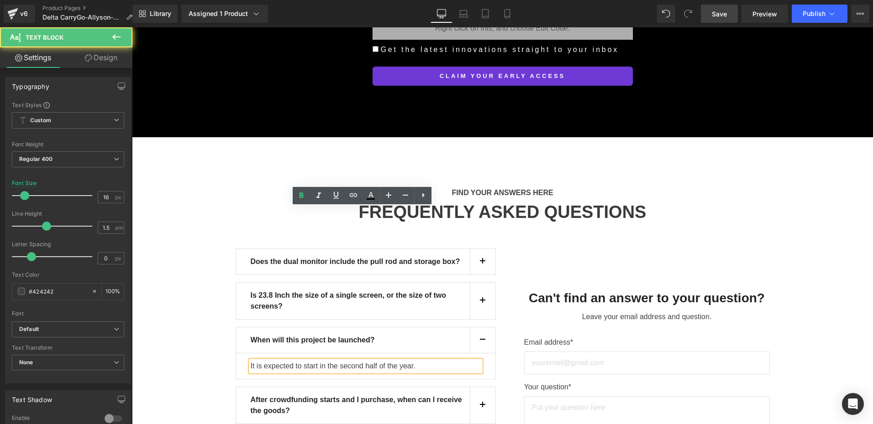
click at [311, 361] on p "It is expected to start in the second half of the year." at bounding box center [366, 366] width 230 height 11
click at [330, 361] on p "It is expected to start in the second half of the year." at bounding box center [366, 366] width 230 height 11
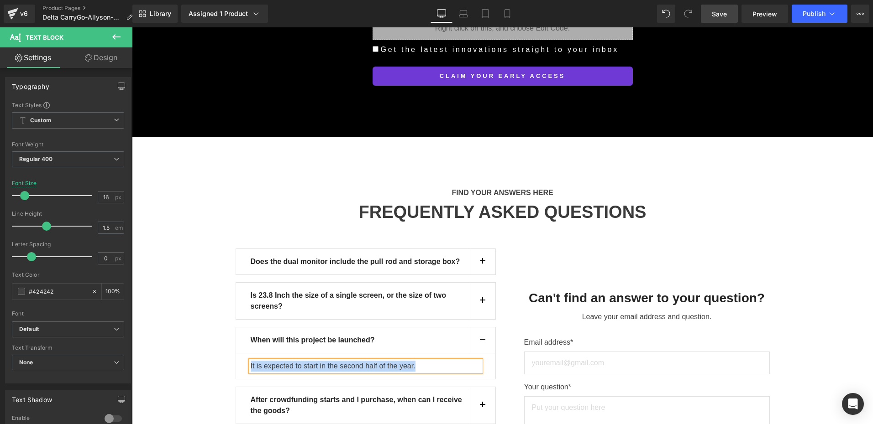
copy p "It is expected to start in the second half of the year."
click at [363, 361] on p "It is expected to start in the second half of the year." at bounding box center [366, 366] width 230 height 11
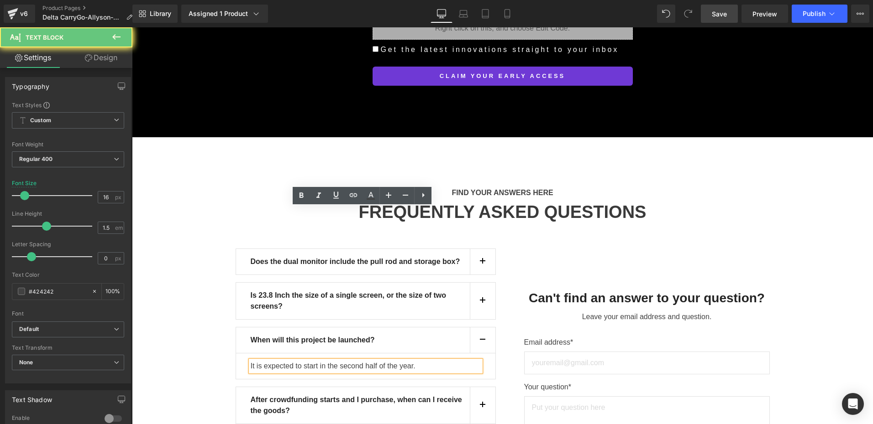
click at [320, 361] on p "It is expected to start in the second half of the year." at bounding box center [366, 366] width 230 height 11
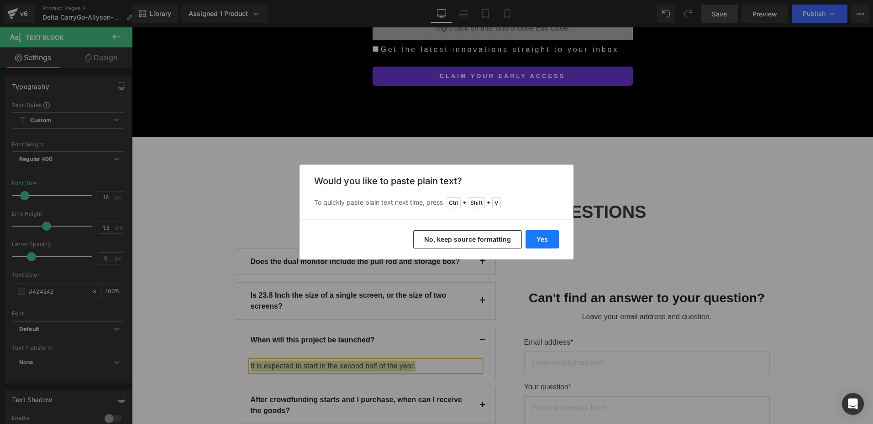
click at [535, 240] on button "Yes" at bounding box center [541, 239] width 33 height 18
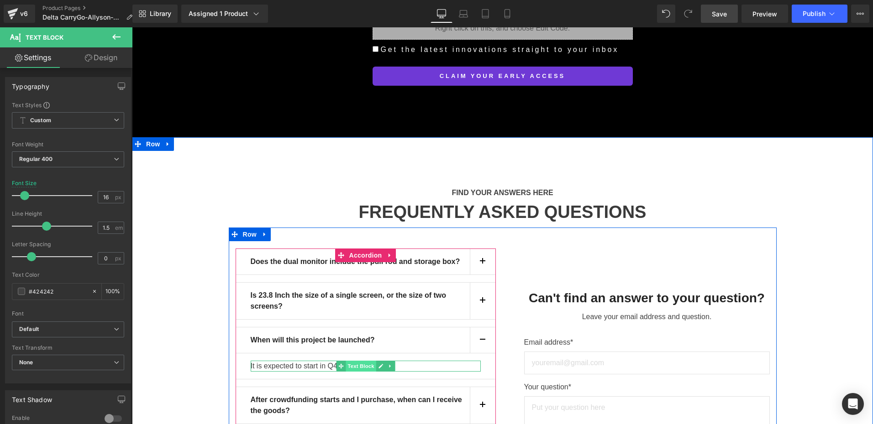
click at [347, 361] on span "Text Block" at bounding box center [360, 366] width 30 height 11
click at [327, 361] on p "It is expected to start in Q4" at bounding box center [366, 366] width 230 height 11
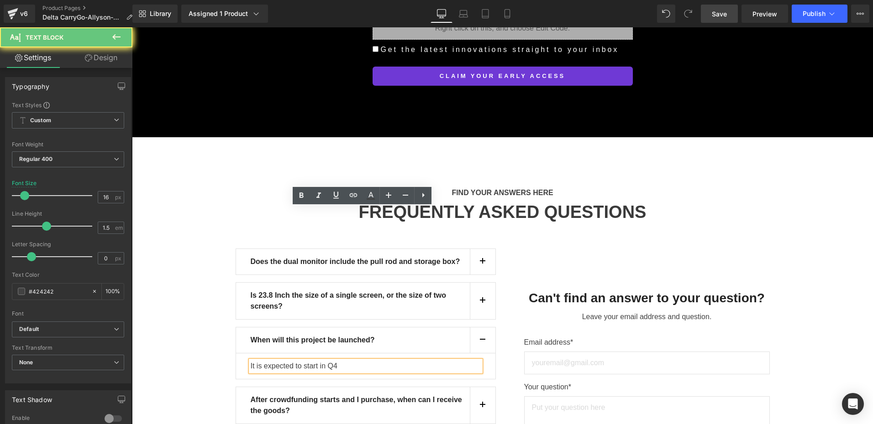
click at [337, 361] on p "It is expected to start in Q4" at bounding box center [366, 366] width 230 height 11
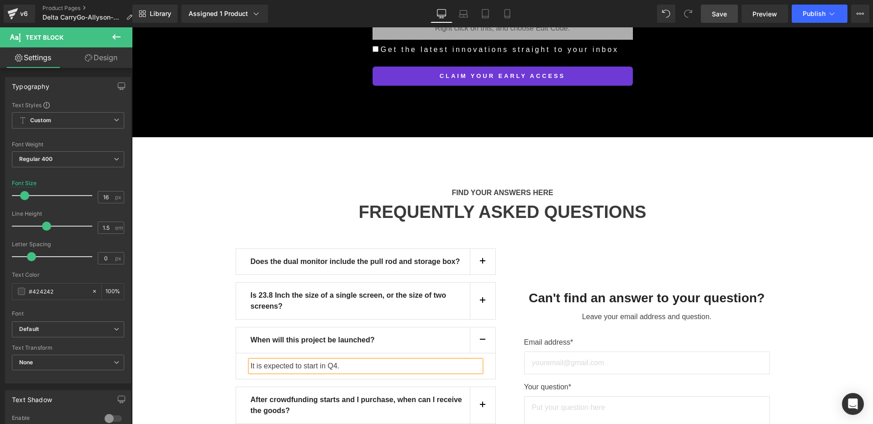
click at [211, 283] on div "FIND YOUR ANSWERS HERE Text Block FREQUENTLY ASKED QUESTIONS Heading Row Does t…" at bounding box center [502, 359] width 741 height 371
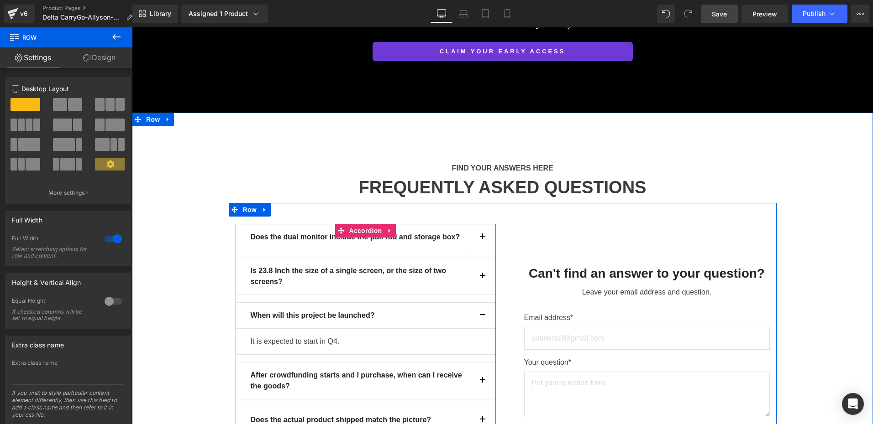
scroll to position [8116, 0]
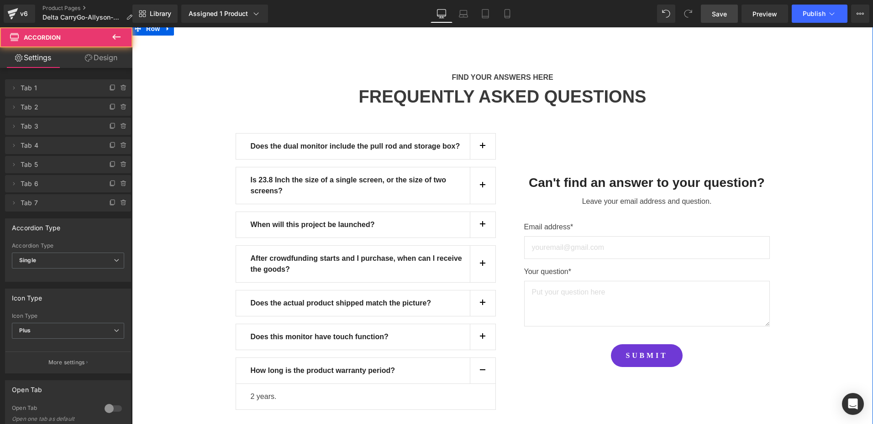
scroll to position [8207, 0]
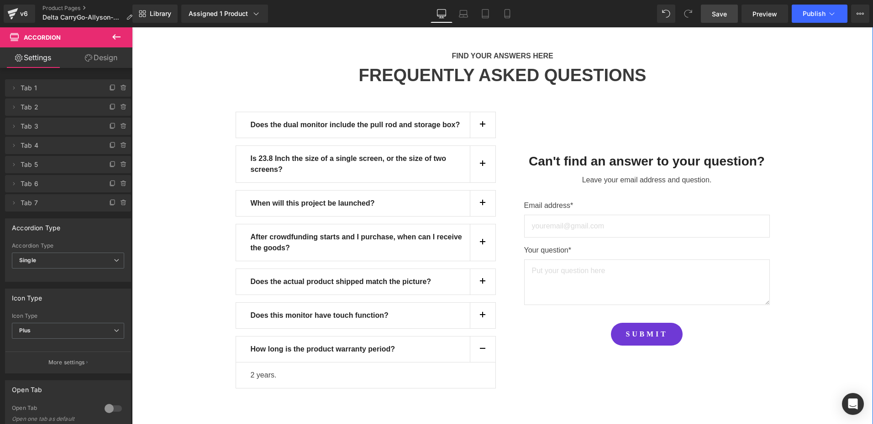
click at [262, 370] on div "2 years." at bounding box center [366, 375] width 230 height 11
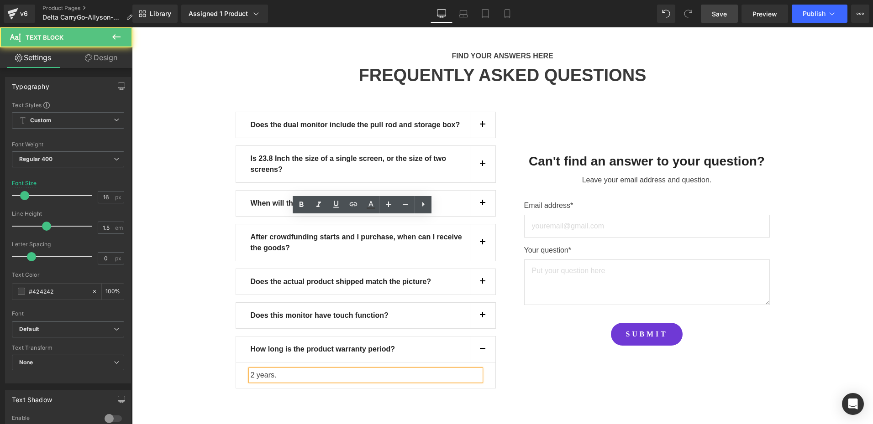
click at [274, 370] on div "2 years." at bounding box center [366, 375] width 230 height 11
click at [251, 370] on div "2 years." at bounding box center [366, 375] width 230 height 11
click at [288, 262] on div "FIND YOUR ANSWERS HERE Text Block FREQUENTLY ASKED QUESTIONS Heading Row Does t…" at bounding box center [502, 215] width 741 height 431
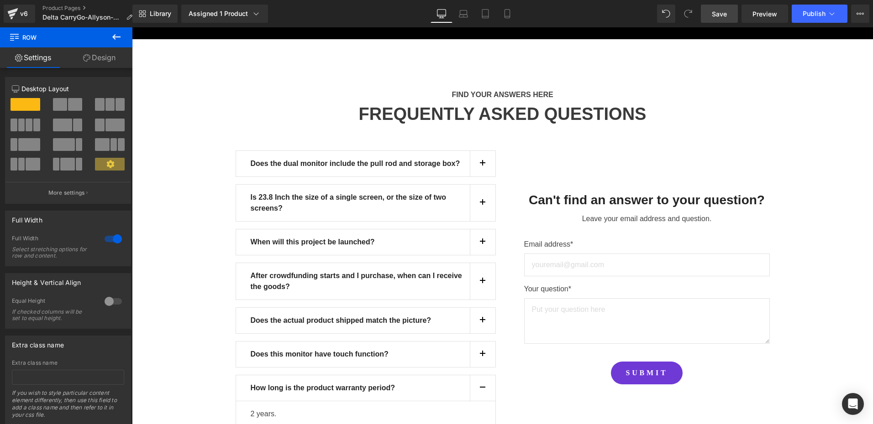
scroll to position [8116, 0]
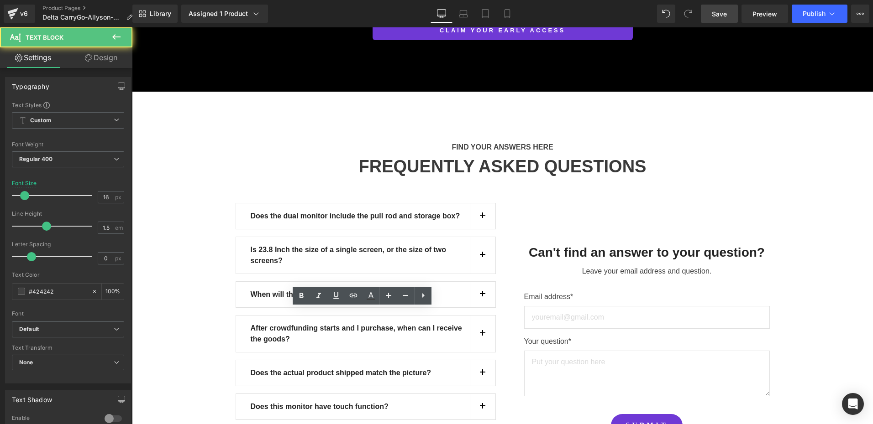
paste div
drag, startPoint x: 339, startPoint y: 330, endPoint x: 351, endPoint y: 328, distance: 12.4
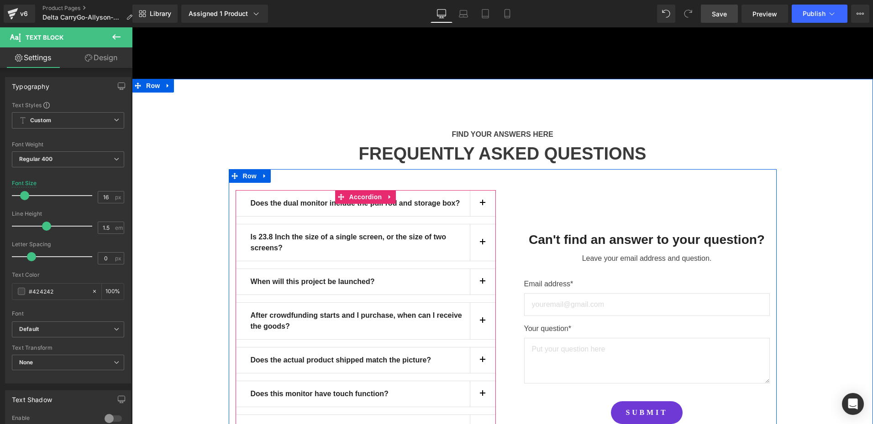
scroll to position [8161, 0]
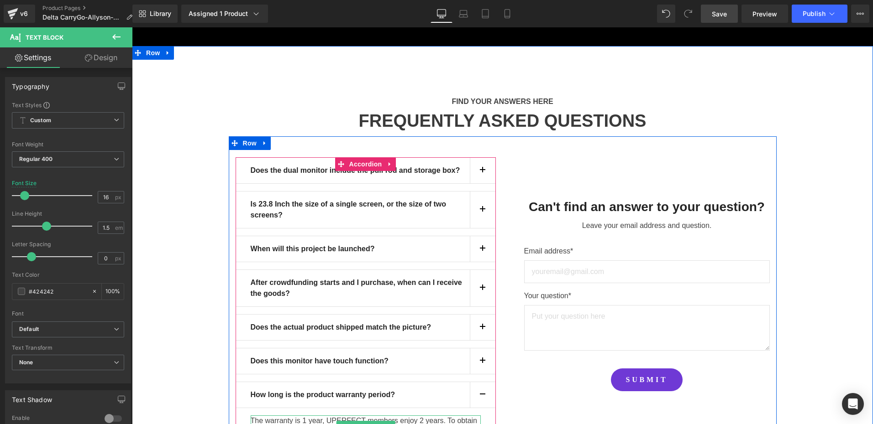
click at [378, 424] on icon at bounding box center [380, 426] width 5 height 5
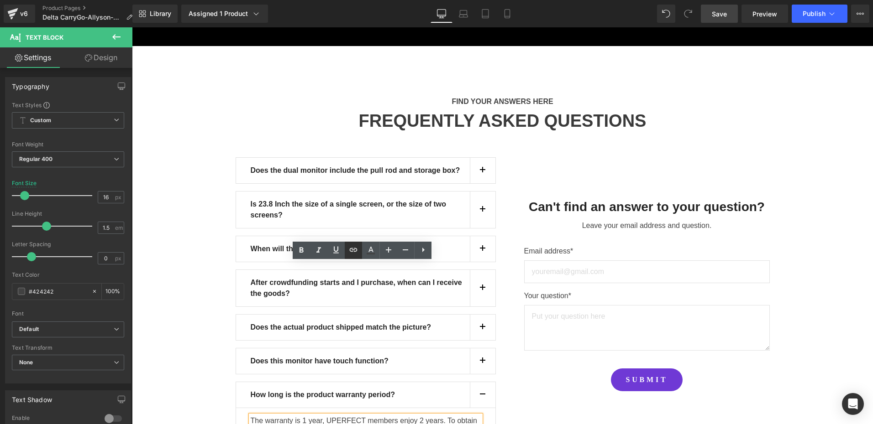
click at [355, 248] on icon at bounding box center [353, 250] width 11 height 11
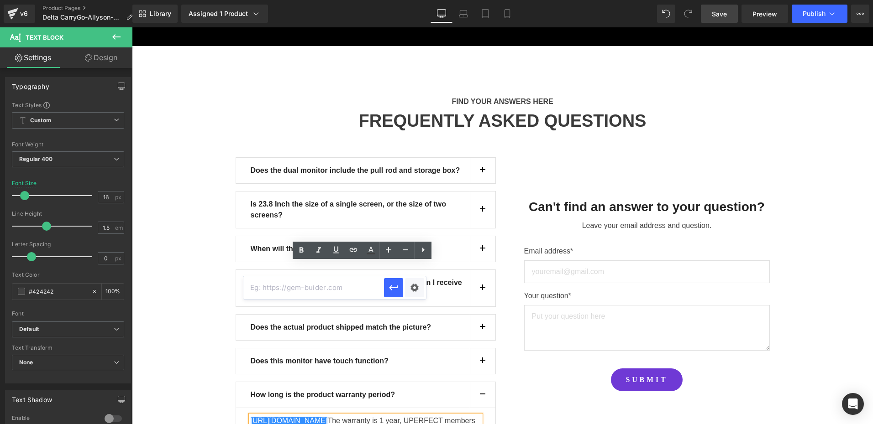
click at [318, 288] on input "text" at bounding box center [313, 288] width 141 height 23
paste input "[URL][DOMAIN_NAME]"
type input "[URL][DOMAIN_NAME]"
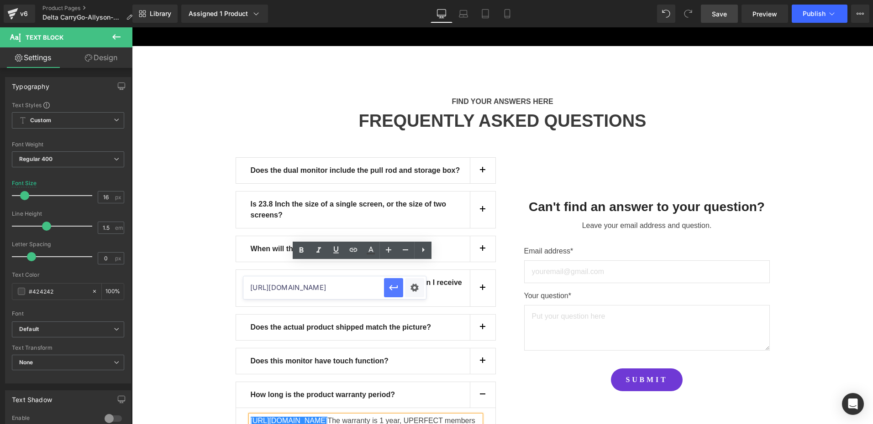
click at [397, 289] on icon "button" at bounding box center [393, 288] width 11 height 11
drag, startPoint x: 417, startPoint y: 281, endPoint x: 428, endPoint y: 281, distance: 10.5
click at [428, 416] on div "https://gem-3910432.net The warranty is 1 year, UPERFECT members enjoy 2 years.…" at bounding box center [366, 427] width 230 height 22
click at [319, 248] on icon at bounding box center [318, 249] width 5 height 5
click at [372, 251] on icon at bounding box center [370, 249] width 5 height 5
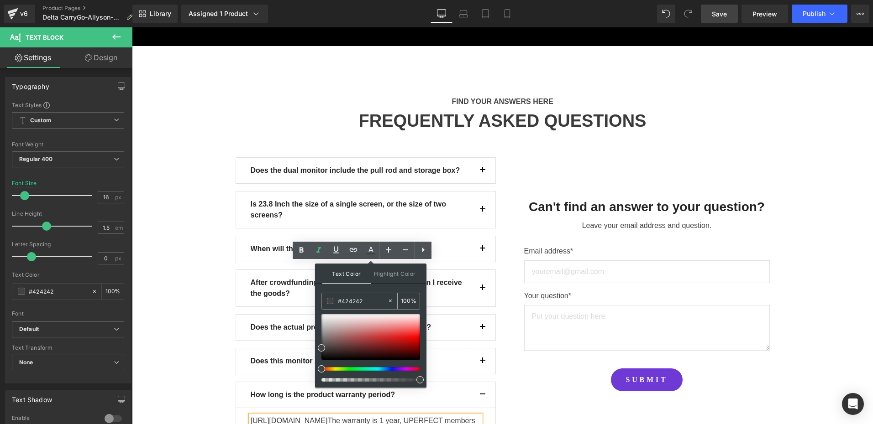
click at [366, 304] on input "#424242" at bounding box center [362, 301] width 49 height 10
type input "0"
type input "009"
type input "100"
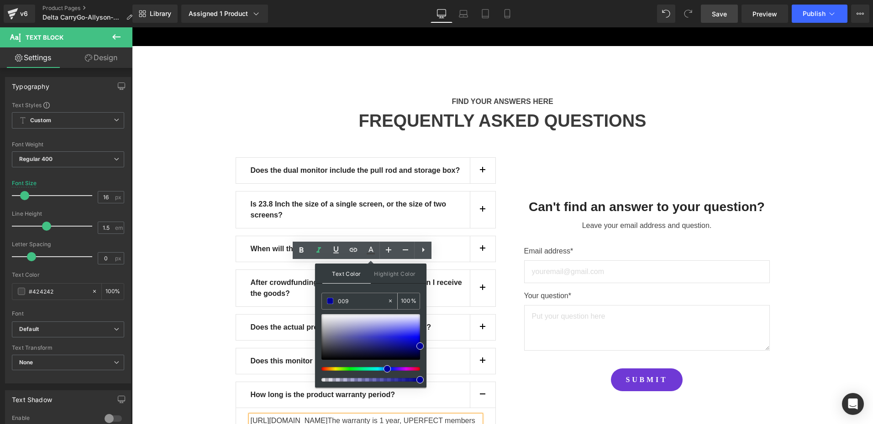
type input "009d"
type input "87"
type input "009df"
type input "0"
type input "009dff"
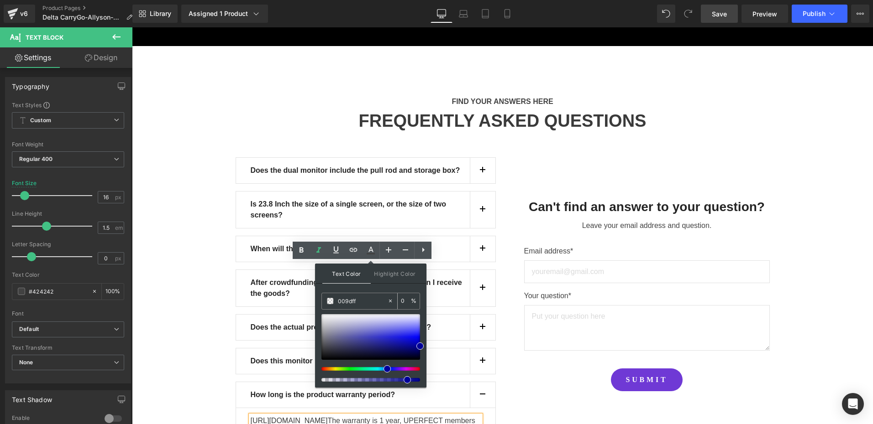
type input "100"
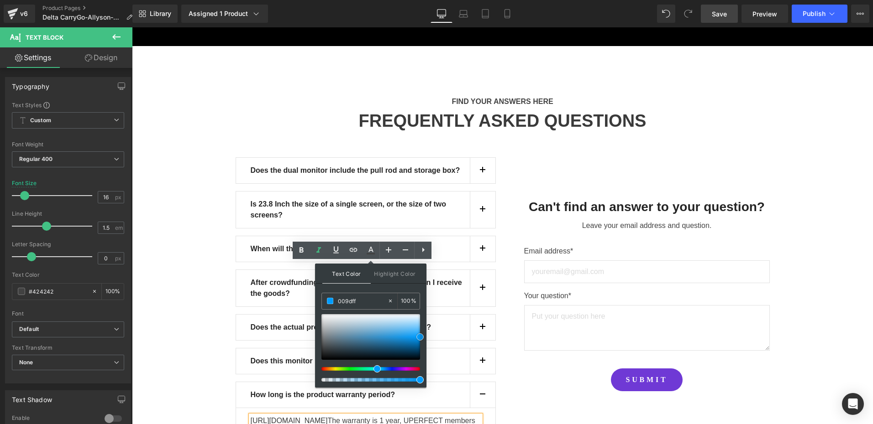
type input "#009dff"
click at [421, 336] on span at bounding box center [419, 337] width 7 height 7
click at [492, 310] on div "Does the dual monitor include the pull rod and storage box? Text Block Not incl…" at bounding box center [503, 300] width 548 height 328
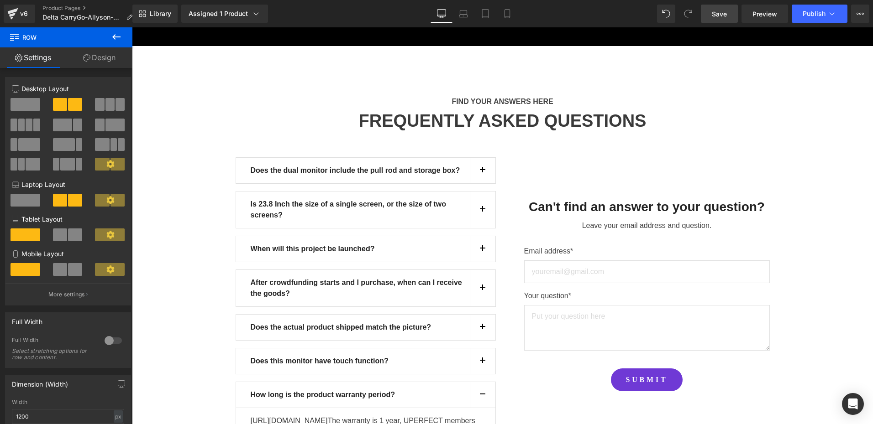
click at [727, 12] on span "Save" at bounding box center [719, 14] width 15 height 10
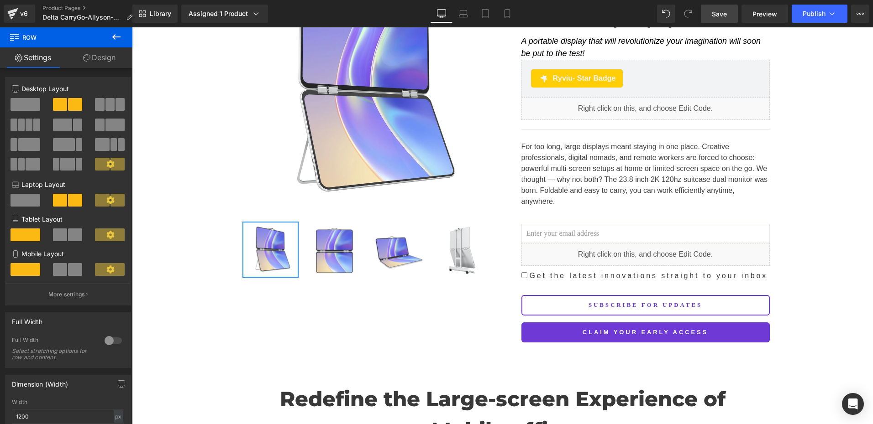
scroll to position [137, 0]
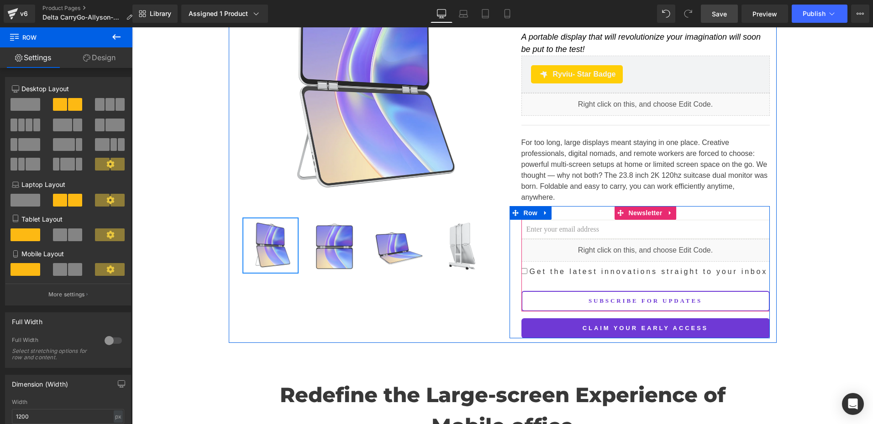
click at [617, 268] on span "Get the latest innovations straight to your inbox" at bounding box center [647, 272] width 241 height 8
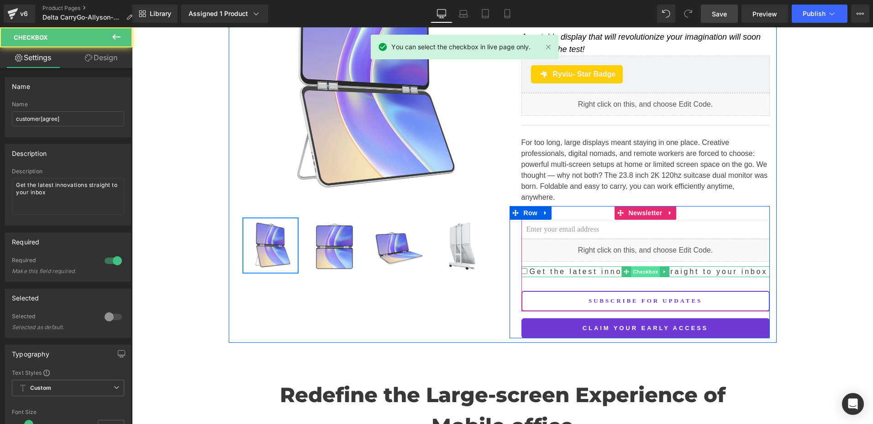
click at [639, 267] on span "Checkbox" at bounding box center [645, 272] width 29 height 11
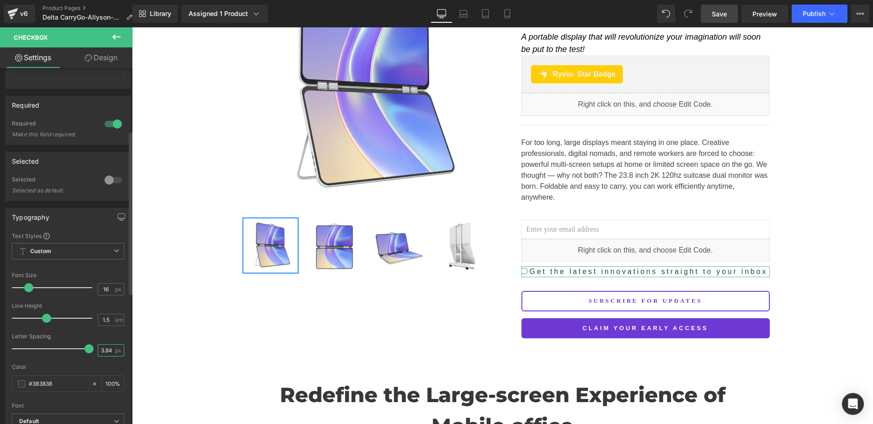
click at [105, 353] on input "3.84" at bounding box center [106, 350] width 16 height 11
type input "2"
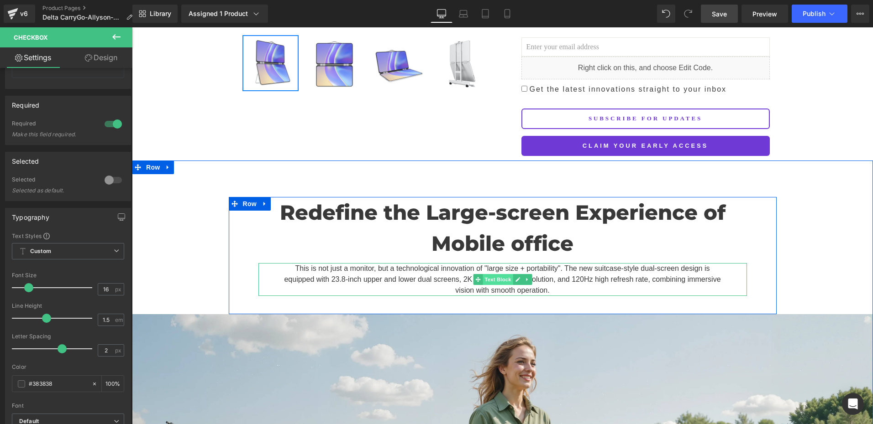
click at [492, 274] on span "Text Block" at bounding box center [497, 279] width 30 height 11
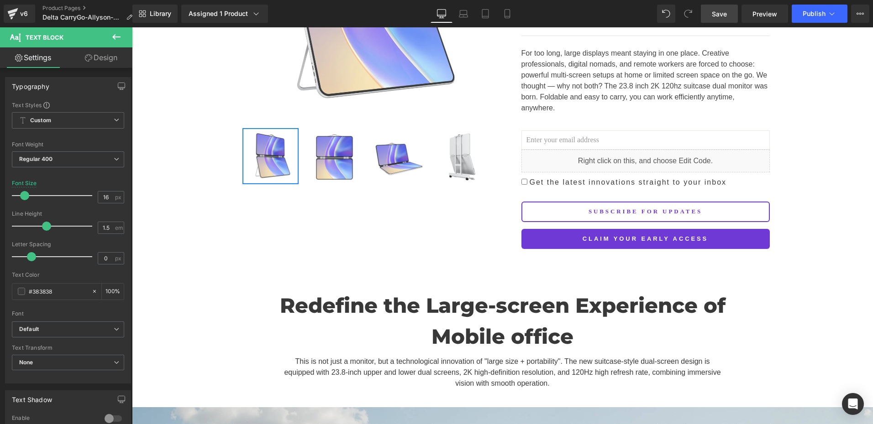
scroll to position [183, 0]
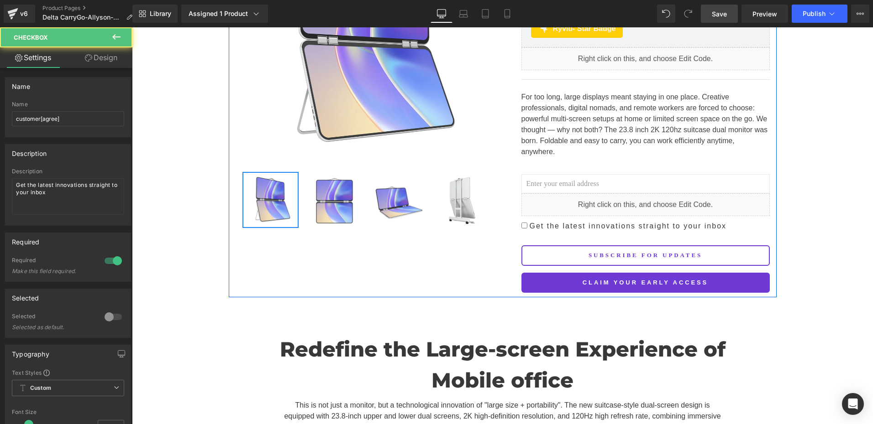
click at [623, 221] on div "Get the latest innovations straight to your inbox Checkbox" at bounding box center [645, 226] width 248 height 11
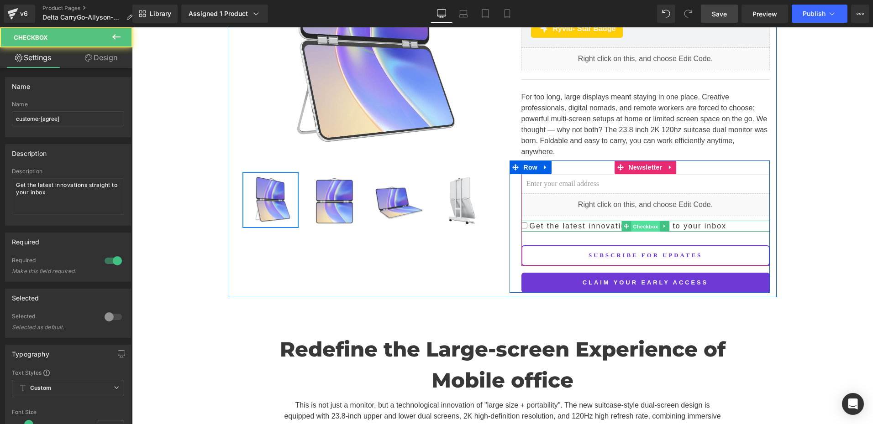
click at [633, 221] on span "Checkbox" at bounding box center [645, 226] width 29 height 11
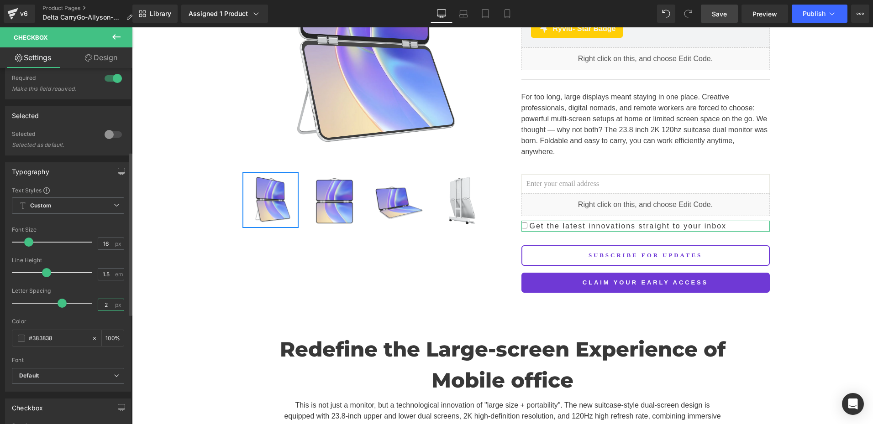
click at [109, 306] on input "2" at bounding box center [106, 304] width 16 height 11
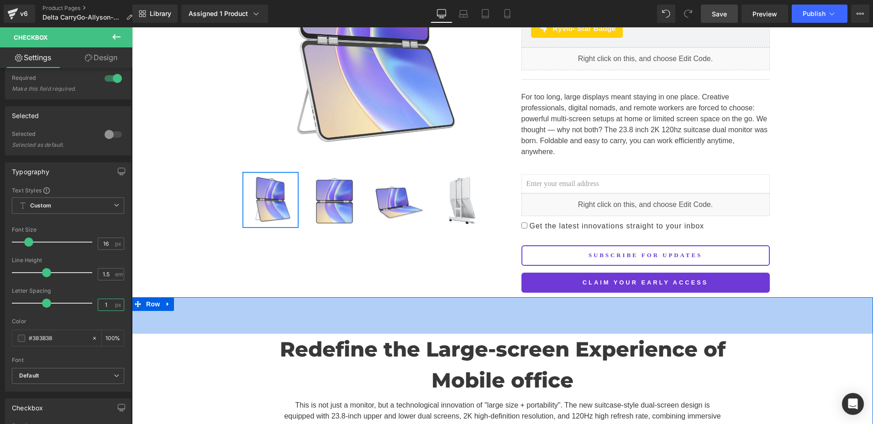
scroll to position [137, 0]
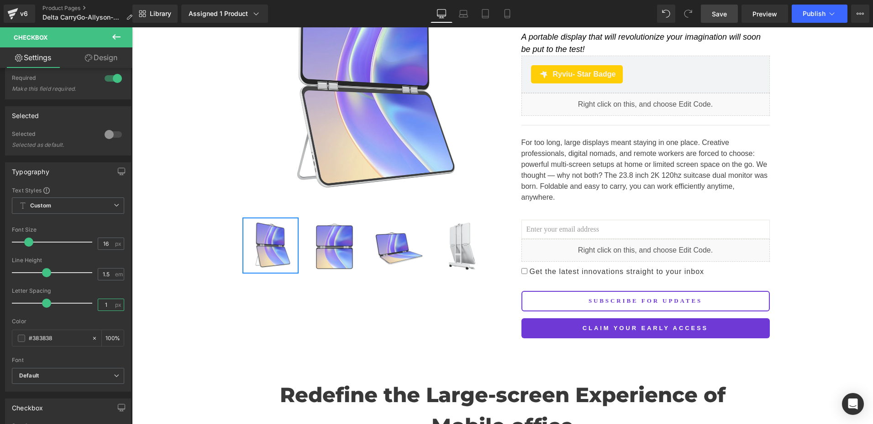
type input "1"
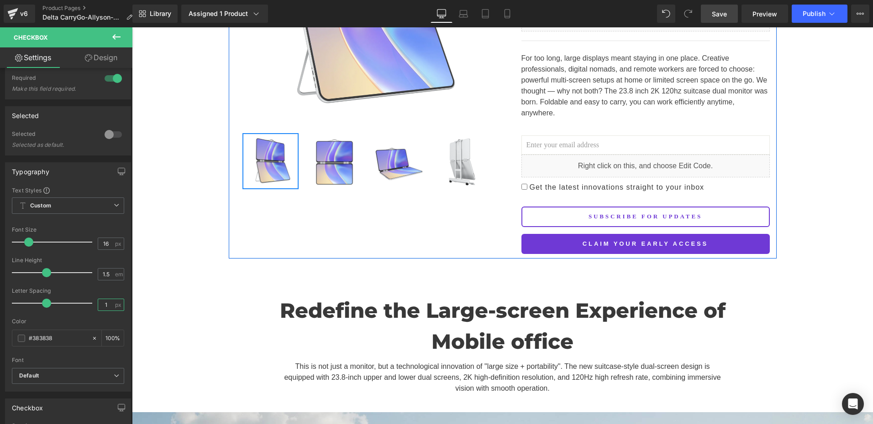
scroll to position [228, 0]
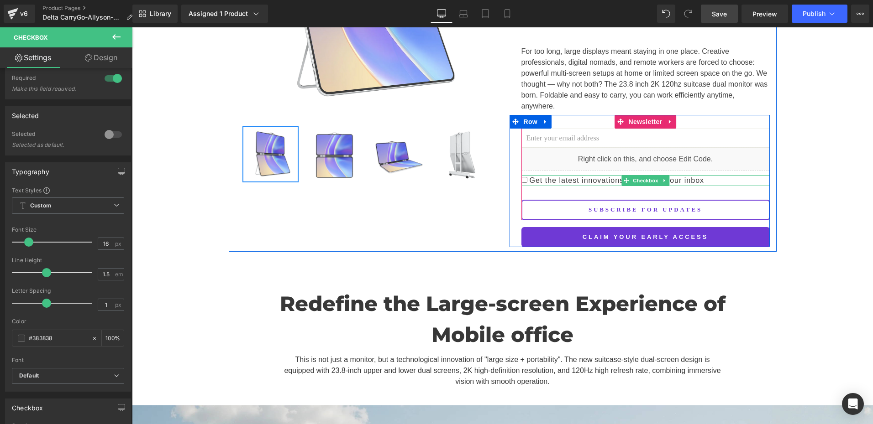
click at [521, 177] on input "Get the latest innovations straight to your inbox" at bounding box center [524, 180] width 6 height 6
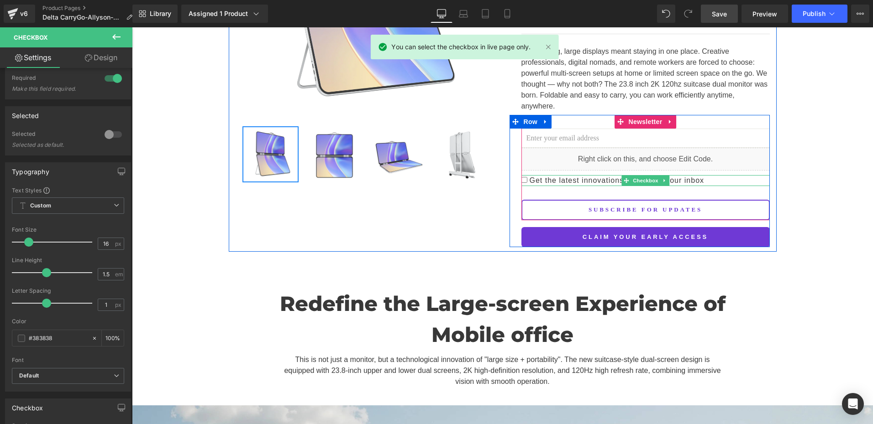
click at [521, 177] on input "Get the latest innovations straight to your inbox" at bounding box center [524, 180] width 6 height 6
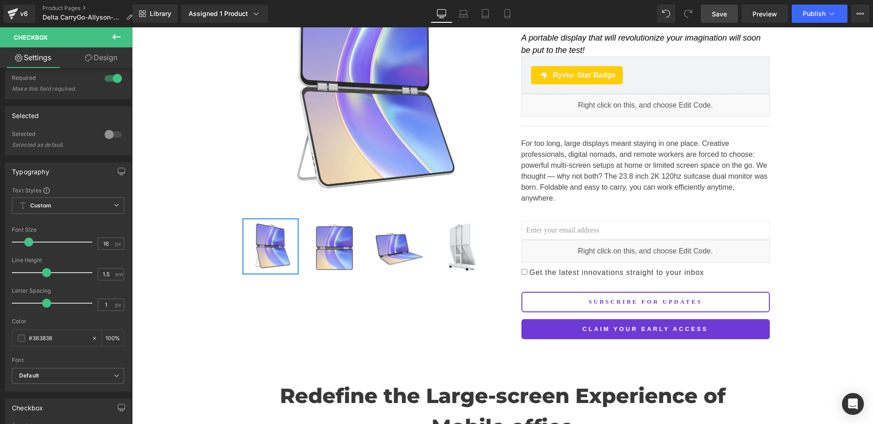
scroll to position [137, 0]
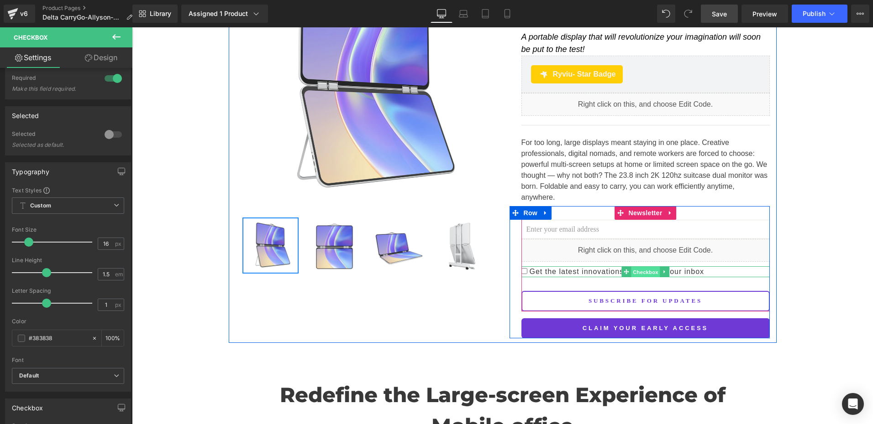
click at [636, 267] on span "Checkbox" at bounding box center [645, 272] width 29 height 11
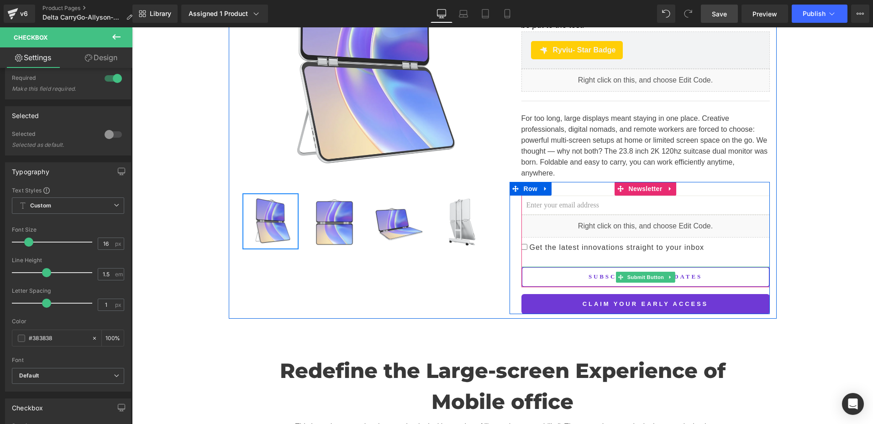
scroll to position [183, 0]
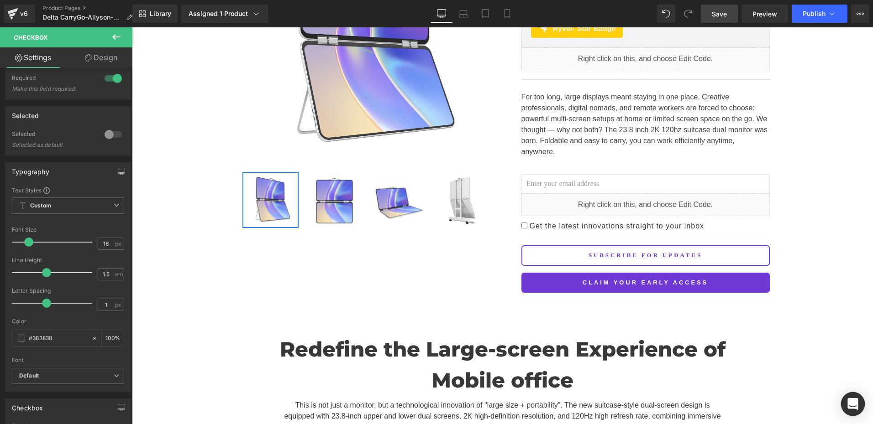
click at [852, 403] on icon "Open Intercom Messenger" at bounding box center [852, 404] width 10 height 12
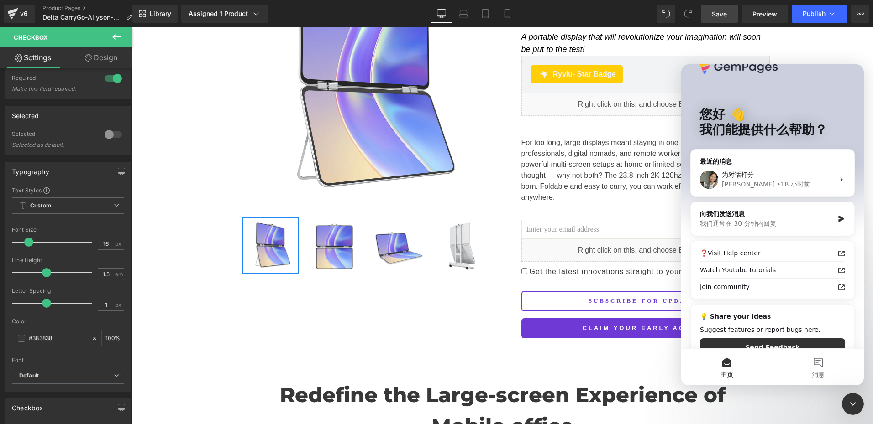
scroll to position [42, 0]
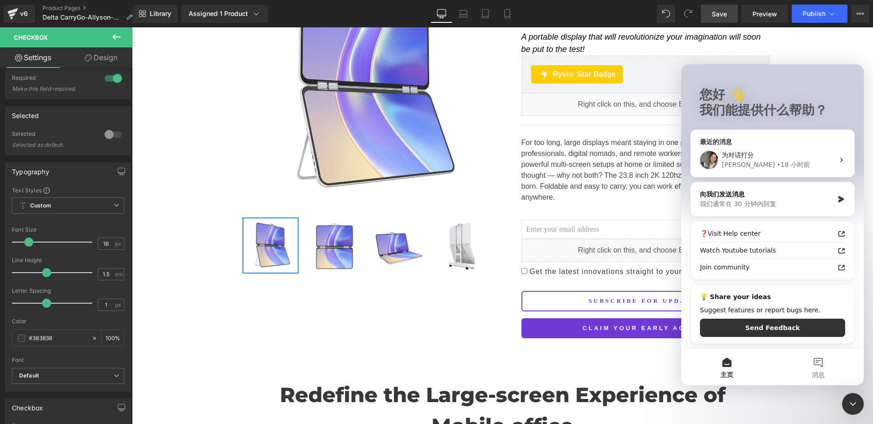
click at [737, 157] on span "为对话打分" at bounding box center [738, 155] width 32 height 7
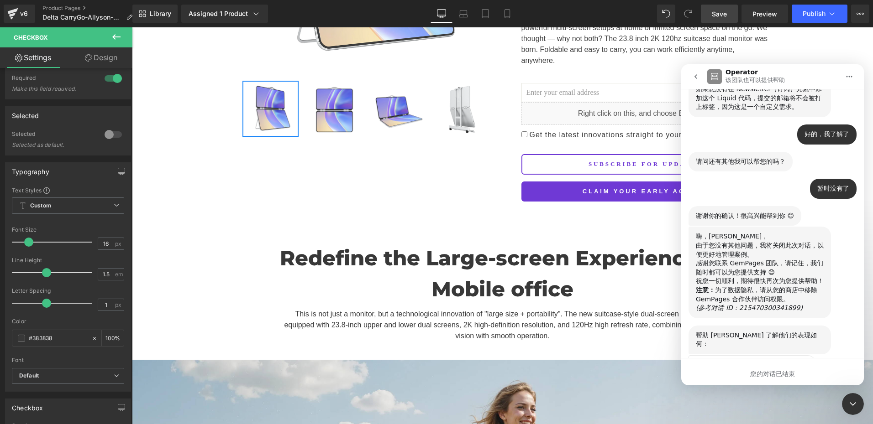
scroll to position [3612, 0]
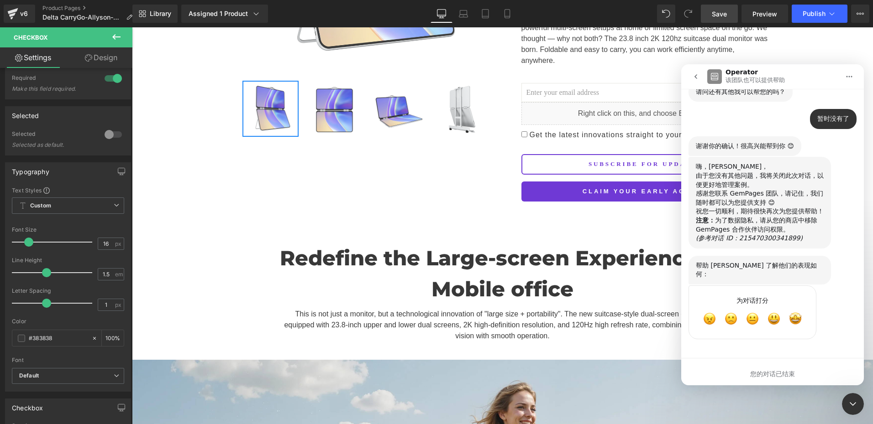
drag, startPoint x: 862, startPoint y: 399, endPoint x: 848, endPoint y: 402, distance: 13.5
click at [861, 399] on div "关闭 Intercom Messenger" at bounding box center [853, 404] width 22 height 22
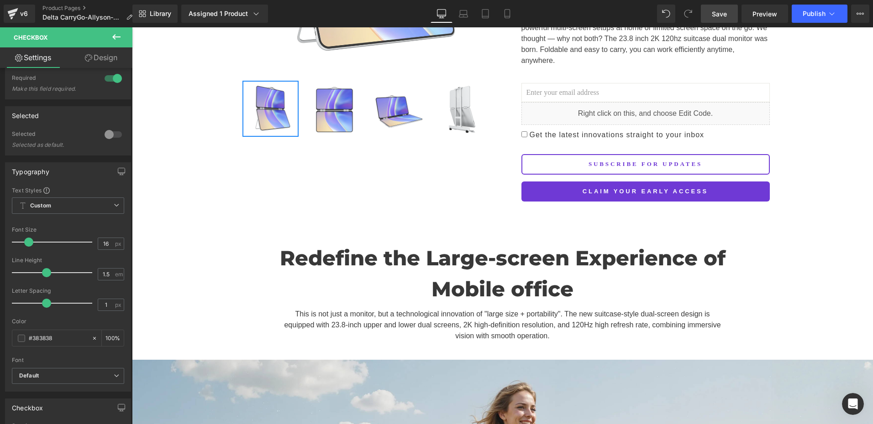
click at [853, 403] on icon "打开 Intercom Messenger" at bounding box center [852, 404] width 15 height 15
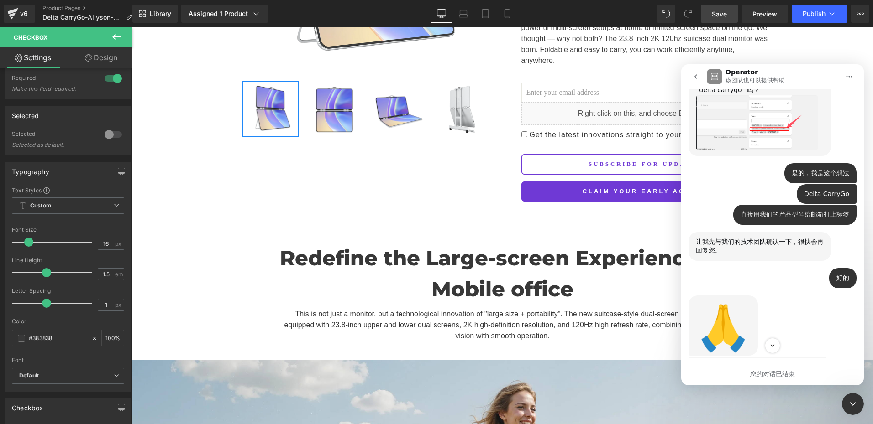
scroll to position [2729, 0]
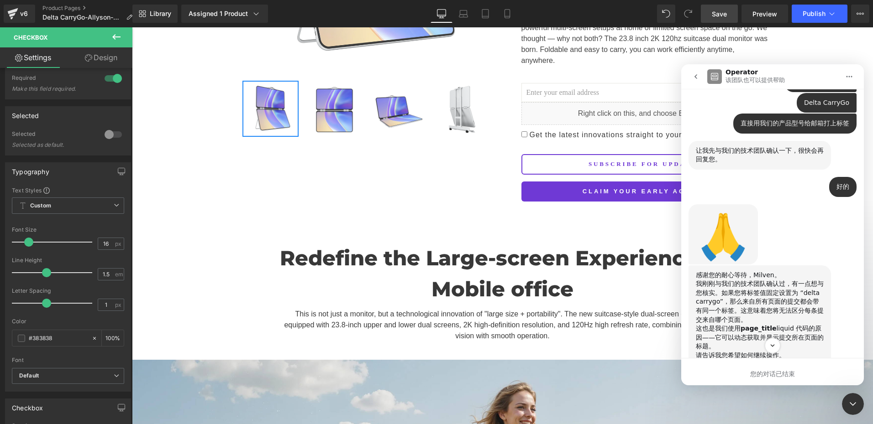
click at [696, 76] on icon "go back" at bounding box center [695, 76] width 7 height 7
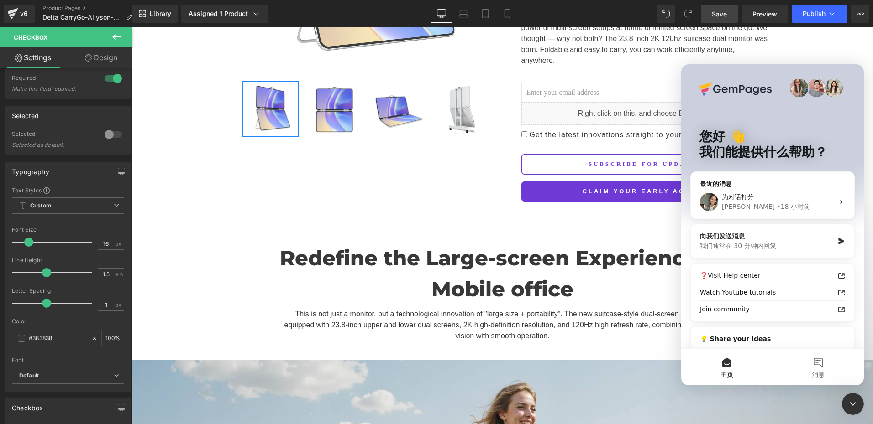
click at [770, 243] on div "我们通常在 30 分钟内回复" at bounding box center [767, 246] width 134 height 10
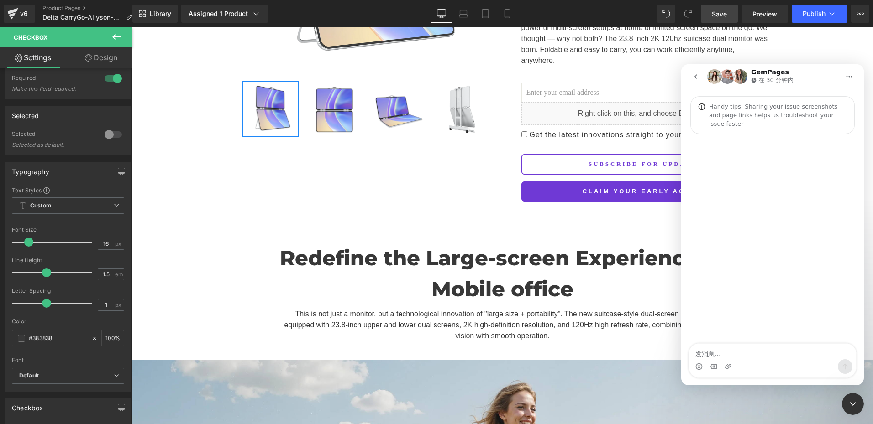
click at [717, 356] on textarea "发消息..." at bounding box center [772, 352] width 167 height 16
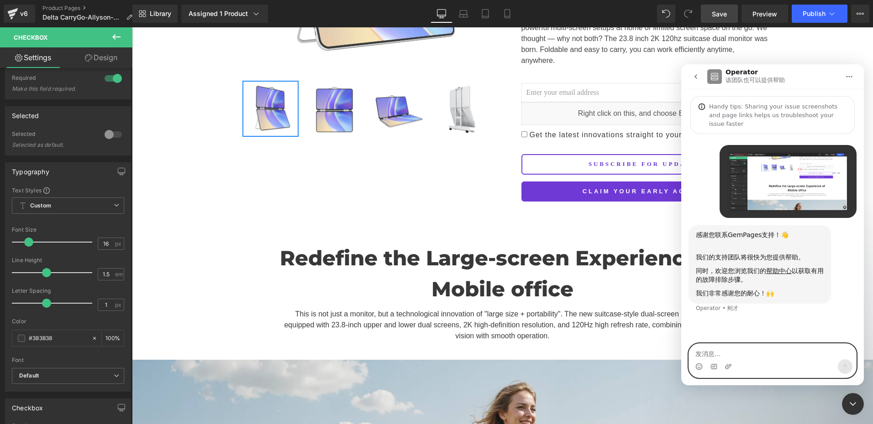
click at [726, 345] on textarea "发消息..." at bounding box center [772, 352] width 167 height 16
paste textarea "发消息..."
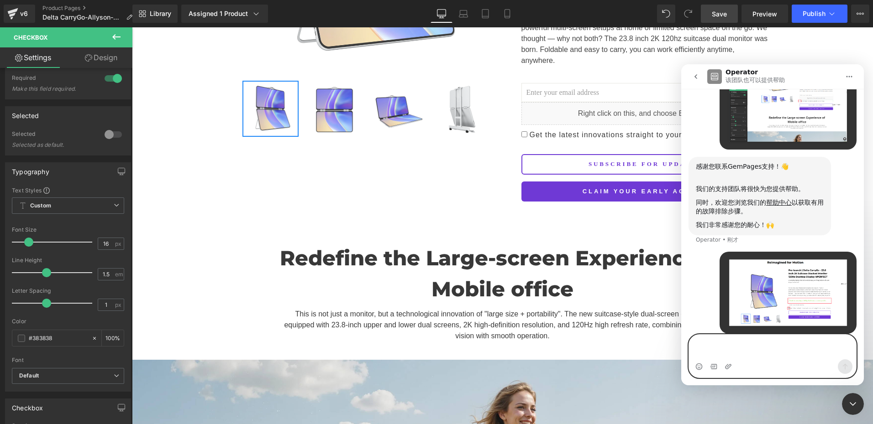
scroll to position [78, 0]
type textarea "w"
type textarea "我想把这个方框按钮设置成统一的紫色"
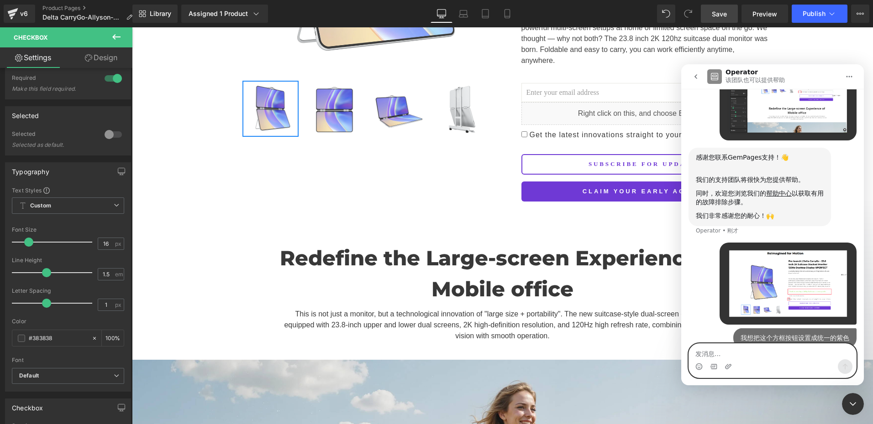
scroll to position [89, 0]
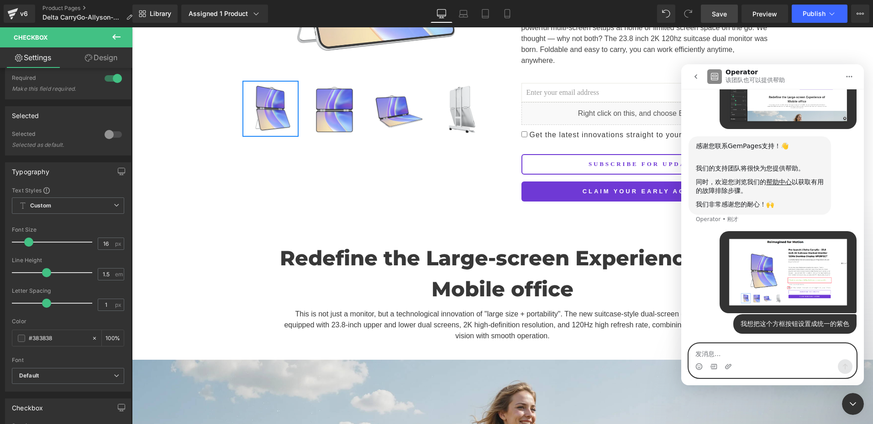
click at [716, 350] on textarea "发消息..." at bounding box center [772, 352] width 167 height 16
paste textarea "x"
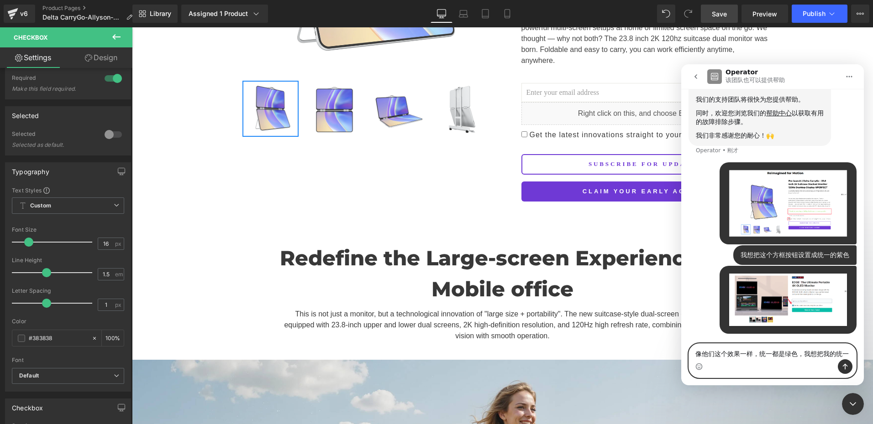
scroll to position [167, 0]
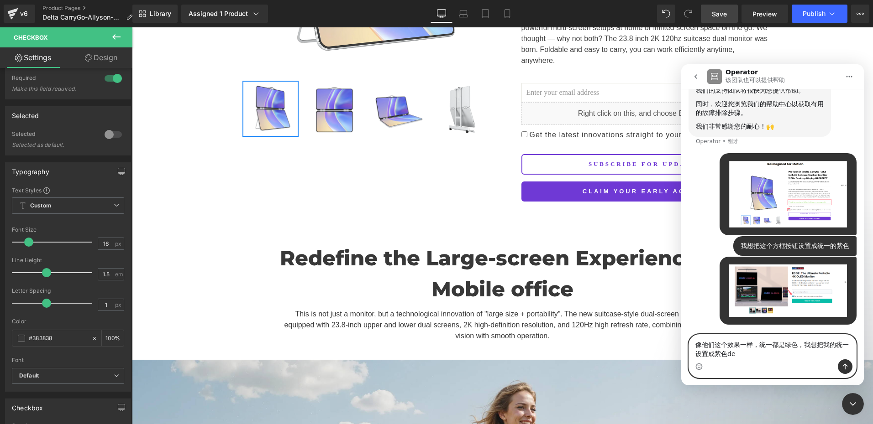
type textarea "像他们这个效果一样，统一都是绿色，我想把我的统一设置成紫色的"
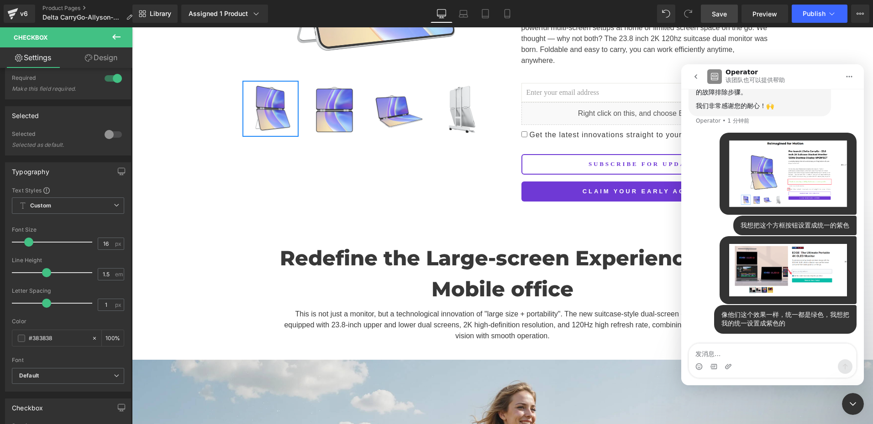
click at [851, 406] on icon "关闭 Intercom Messenger" at bounding box center [852, 404] width 11 height 11
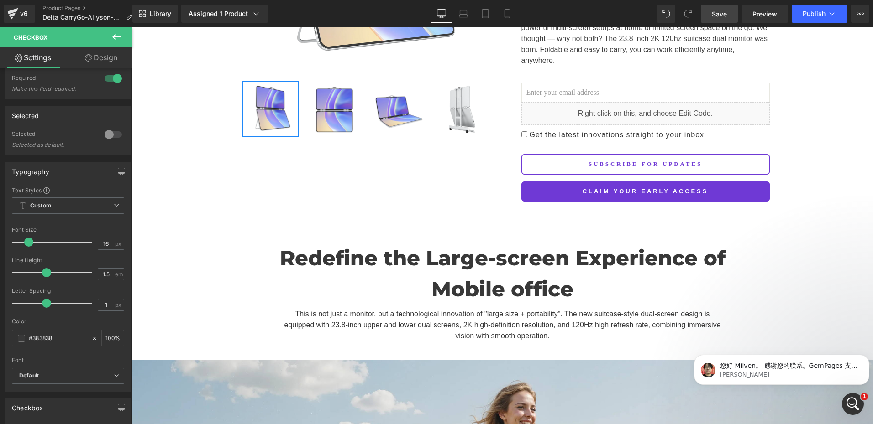
scroll to position [295, 0]
click at [802, 366] on p "您好 Milven。 感谢您的联系。GemPages 支持团队的 Ethan 来了。很高兴今天能为您提供支持。 免责声明：中文翻译并非 100% 准确，希望您…" at bounding box center [789, 366] width 138 height 9
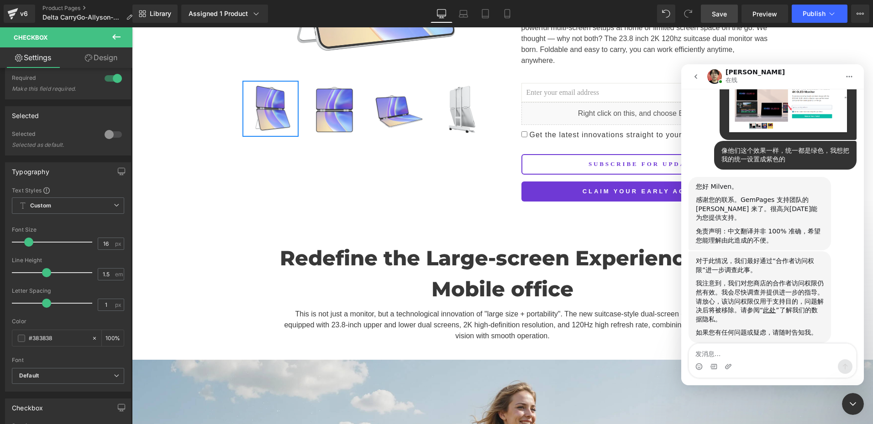
scroll to position [352, 0]
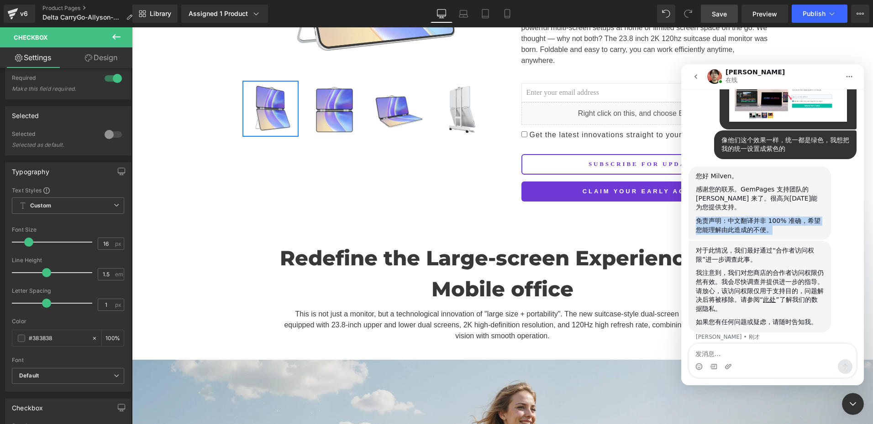
drag, startPoint x: 697, startPoint y: 213, endPoint x: 780, endPoint y: 229, distance: 84.5
click at [780, 229] on div "您好 Milven。 感谢您的联系。GemPages 支持团队的 Ethan 来了。很高兴今天能为您提供支持。 免责声明：中文翻译并非 100% 准确，希望您…" at bounding box center [759, 204] width 142 height 74
copy div "免责声明：中文翻译并非 100% 准确，希望您能理解由此造成的不便。"
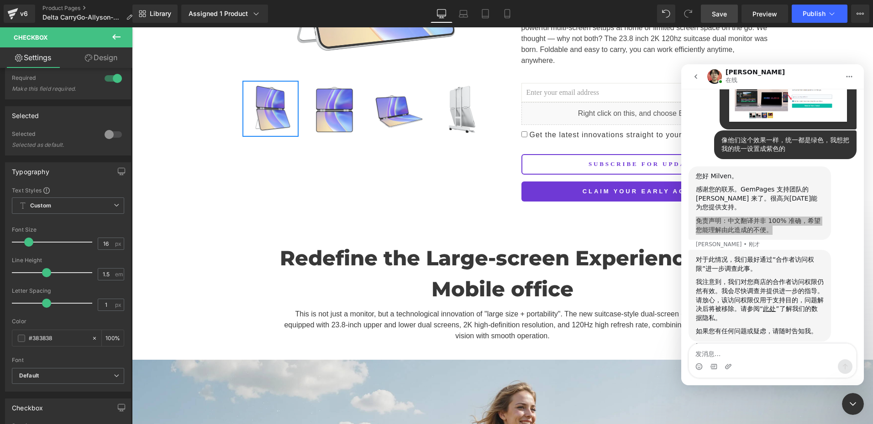
scroll to position [361, 0]
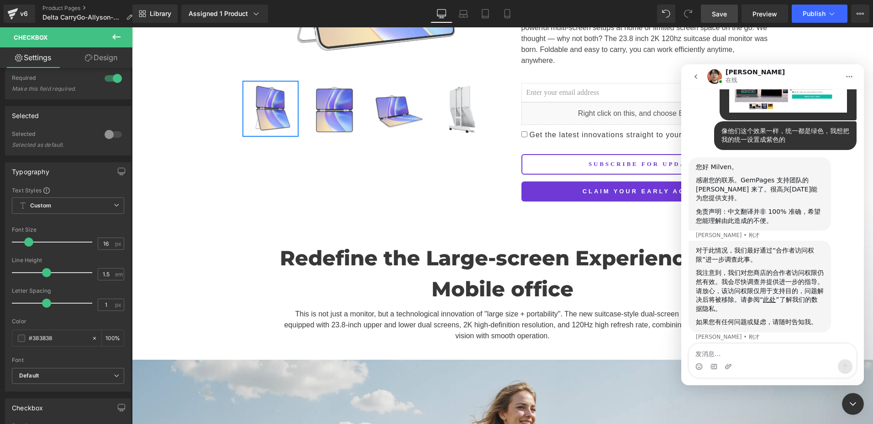
click at [698, 253] on div "对于此情况，我们最好通过“合作者访问权限”进一步调查此事。" at bounding box center [760, 255] width 128 height 18
click at [855, 403] on icon "关闭 Intercom Messenger" at bounding box center [852, 405] width 6 height 4
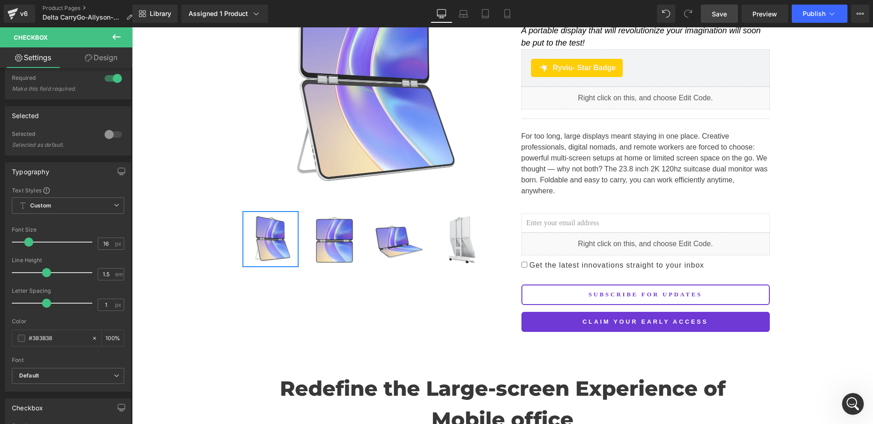
scroll to position [137, 0]
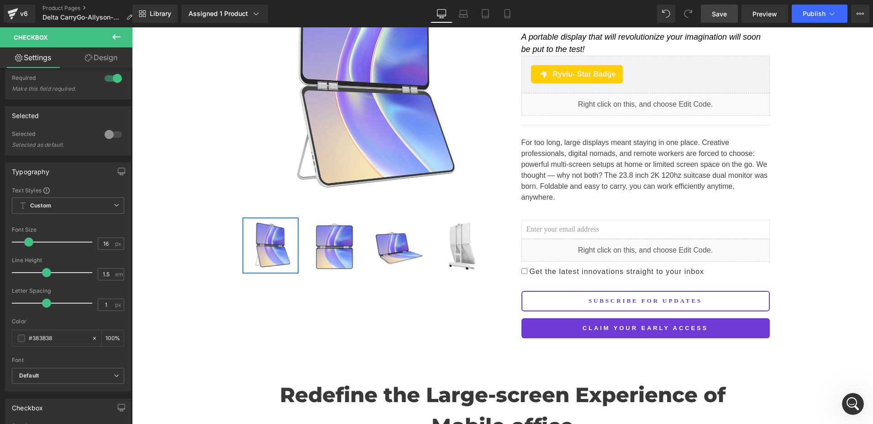
click at [714, 15] on span "Save" at bounding box center [719, 14] width 15 height 10
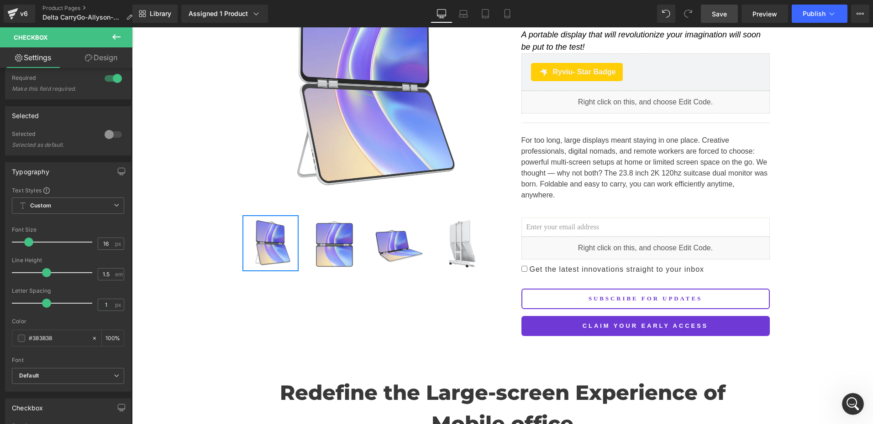
scroll to position [91, 0]
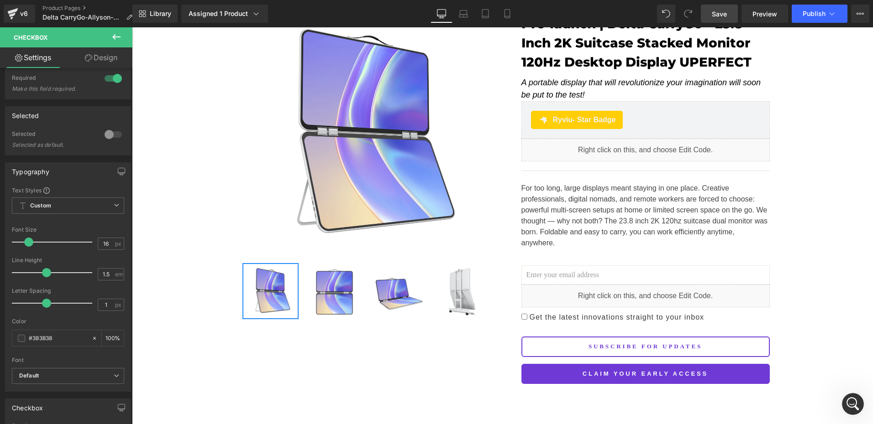
click at [724, 17] on span "Save" at bounding box center [719, 14] width 15 height 10
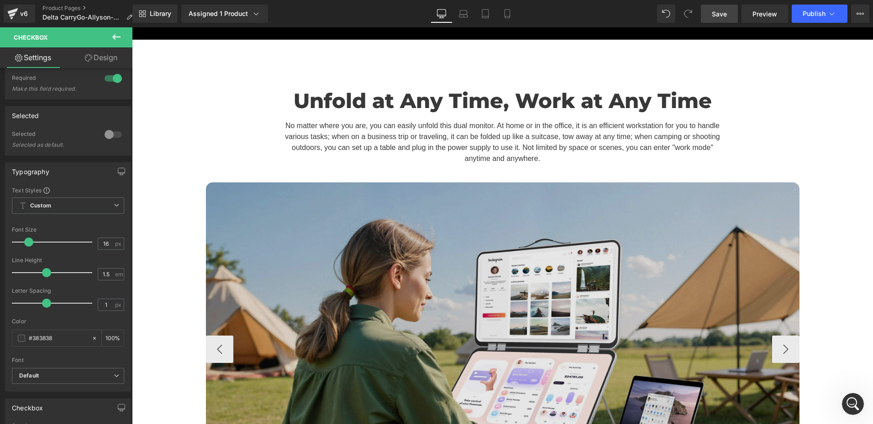
scroll to position [3286, 0]
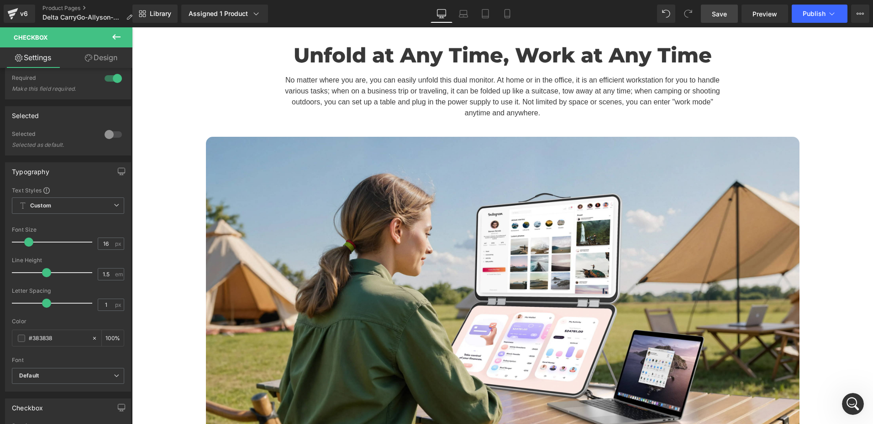
click at [856, 404] on icon "打开 Intercom Messenger" at bounding box center [852, 404] width 15 height 15
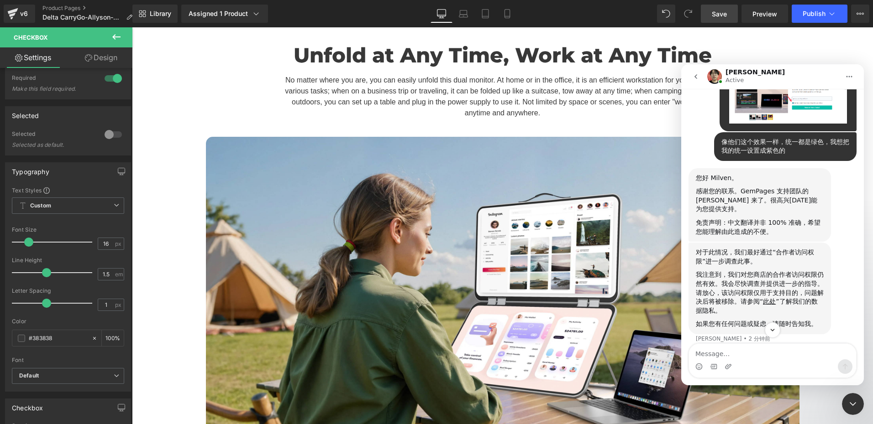
scroll to position [388, 0]
click at [725, 351] on textarea "Message…" at bounding box center [772, 352] width 167 height 16
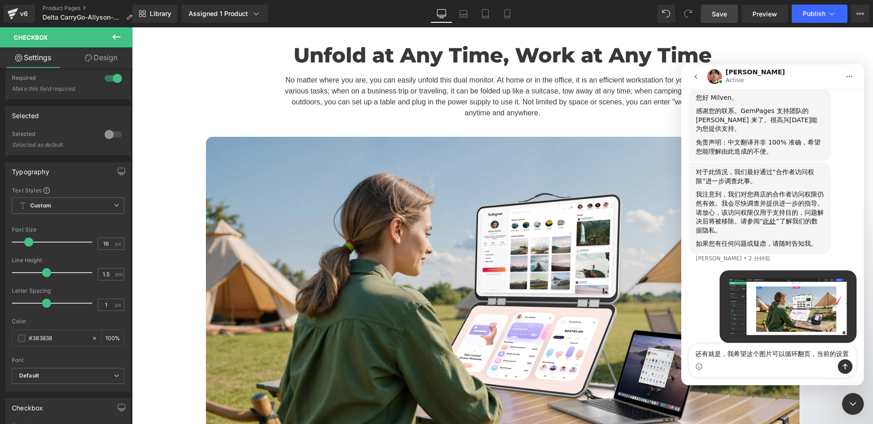
scroll to position [477, 0]
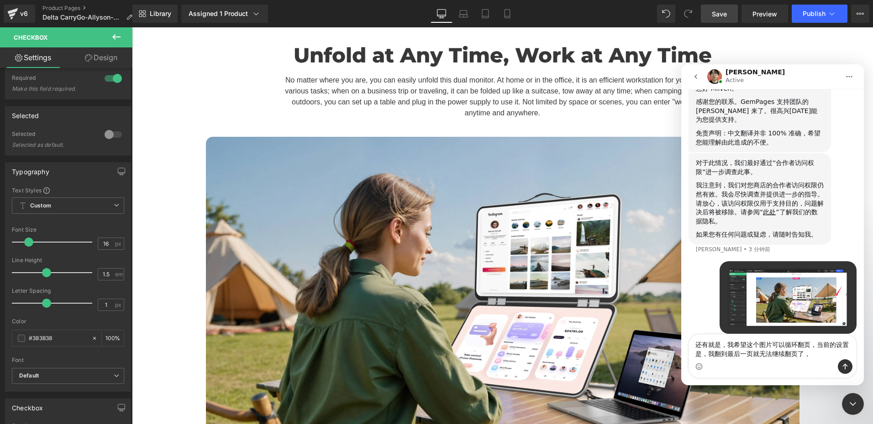
click at [812, 354] on textarea "还有就是，我希望这个图片可以循环翻页，当前的设置是，我翻到最后一页就无法继续翻页了，" at bounding box center [772, 347] width 167 height 25
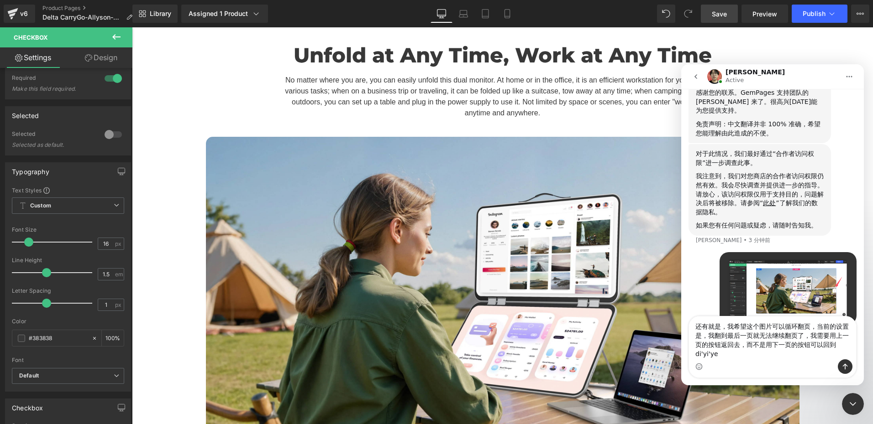
scroll to position [495, 0]
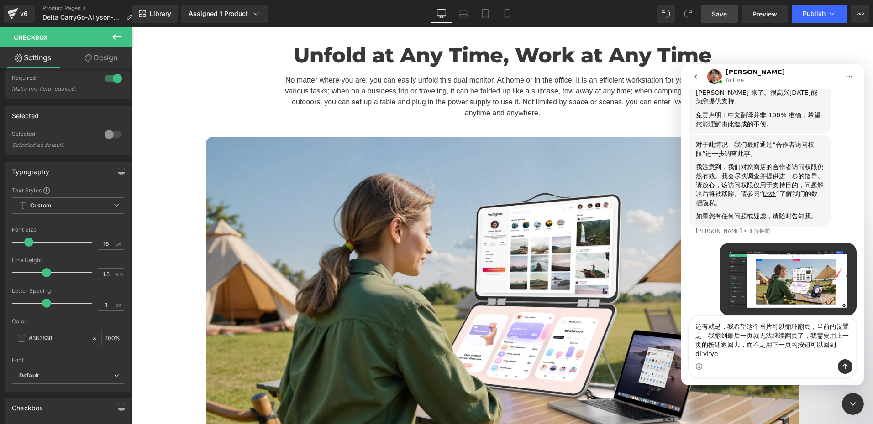
type textarea "还有就是，我希望这个图片可以循环翻页，当前的设置是，我翻到最后一页就无法继续翻页了，我需要用上一页的按钮返回去，而不是用下一页的按钮可以回到第一页"
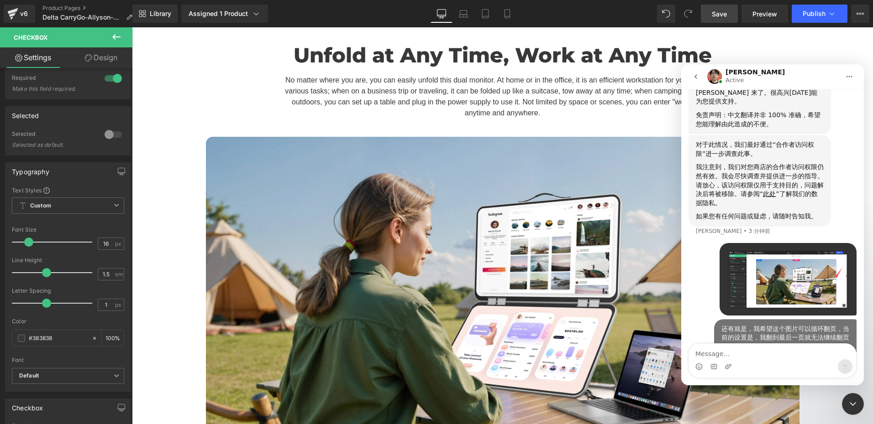
scroll to position [516, 0]
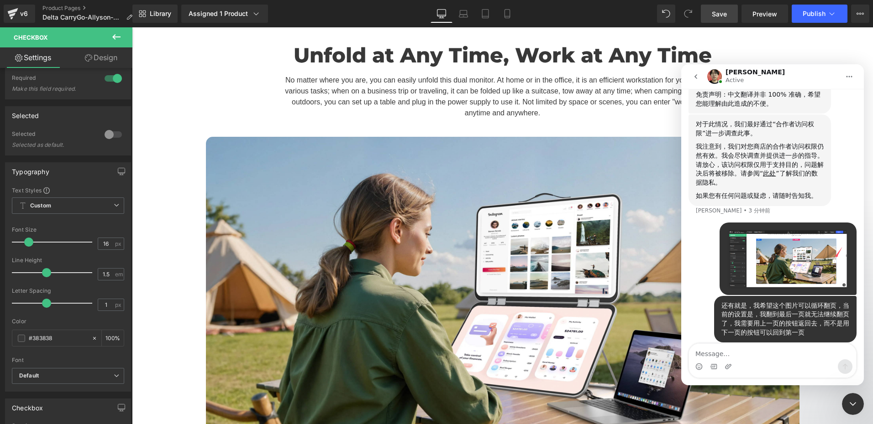
click at [761, 309] on div "还有就是，我希望这个图片可以循环翻页，当前的设置是，我翻到最后一页就无法继续翻页了，我需要用上一页的按钮返回去，而不是用下一页的按钮可以回到第一页" at bounding box center [785, 320] width 128 height 36
drag, startPoint x: 717, startPoint y: 309, endPoint x: 762, endPoint y: 308, distance: 44.3
click at [762, 308] on div "还有就是，我希望这个图片可以循环翻页，当前的设置是，我翻到最后一页就无法继续翻页了，我需要用上一页的按钮返回去，而不是用下一页的按钮可以回到第一页" at bounding box center [785, 320] width 128 height 36
copy div "前的设置是，我"
click at [801, 321] on div "还有就是，我希望这个图片可以循环翻页，当前的设置是，我翻到最后一页就无法继续翻页了，我需要用上一页的按钮返回去，而不是用下一页的按钮可以回到第一页" at bounding box center [785, 320] width 128 height 36
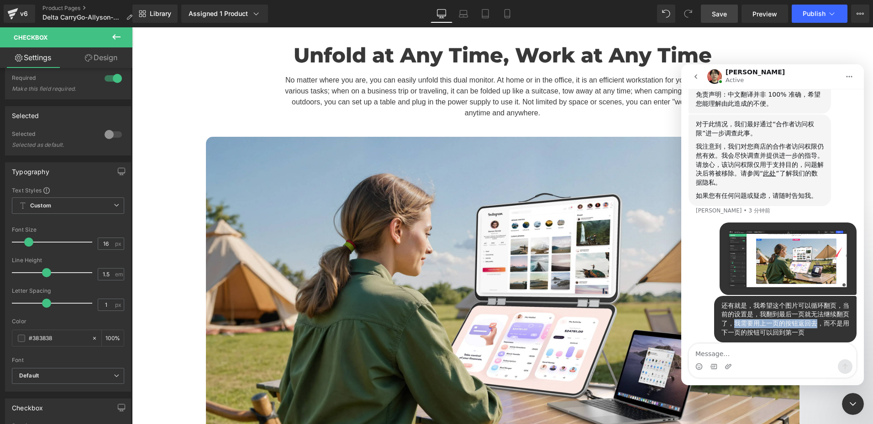
drag, startPoint x: 730, startPoint y: 317, endPoint x: 814, endPoint y: 317, distance: 84.4
click at [814, 317] on div "还有就是，我希望这个图片可以循环翻页，当前的设置是，我翻到最后一页就无法继续翻页了，我需要用上一页的按钮返回去，而不是用下一页的按钮可以回到第一页" at bounding box center [785, 320] width 128 height 36
copy div "我需要用上一页的按钮返回去"
click at [827, 326] on div "还有就是，我希望这个图片可以循环翻页，当前的设置是，我翻到最后一页就无法继续翻页了，我需要用上一页的按钮返回去，而不是用下一页的按钮可以回到第一页" at bounding box center [785, 320] width 128 height 36
drag, startPoint x: 740, startPoint y: 325, endPoint x: 810, endPoint y: 327, distance: 69.4
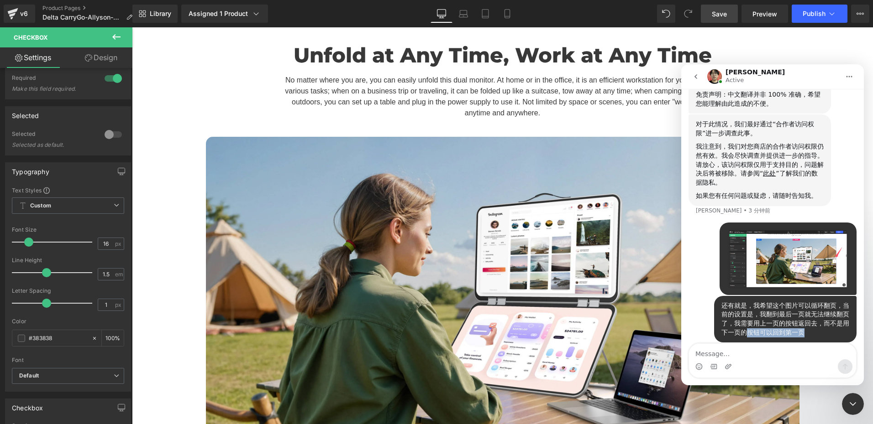
click at [810, 327] on div "还有就是，我希望这个图片可以循环翻页，当前的设置是，我翻到最后一页就无法继续翻页了，我需要用上一页的按钮返回去，而不是用下一页的按钮可以回到第一页" at bounding box center [785, 320] width 128 height 36
copy div "按钮可以回到第一页"
click at [726, 327] on div "还有就是，我希望这个图片可以循环翻页，当前的设置是，我翻到最后一页就无法继续翻页了，我需要用上一页的按钮返回去，而不是用下一页的按钮可以回到第一页" at bounding box center [785, 320] width 128 height 36
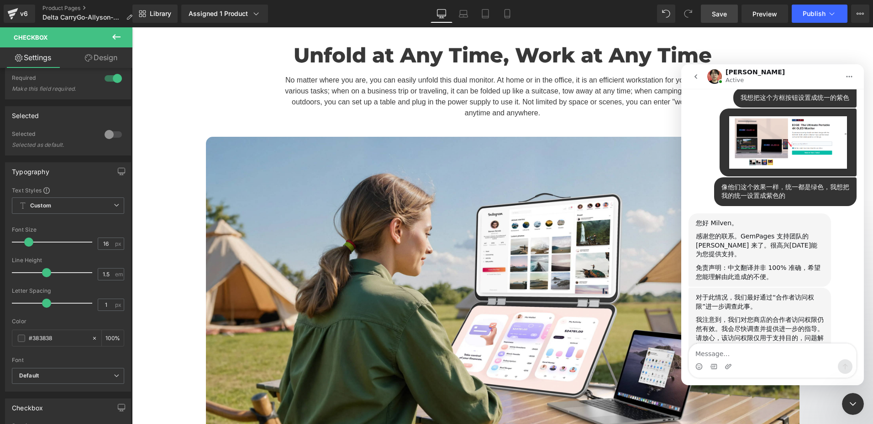
scroll to position [333, 0]
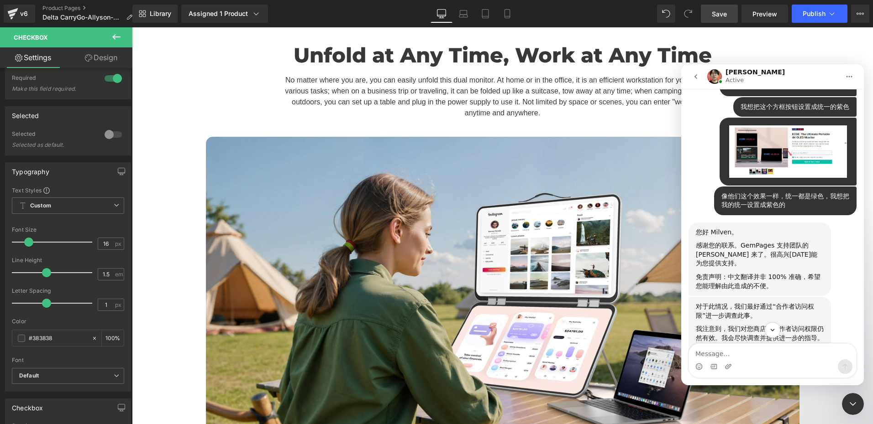
click at [850, 403] on icon "关闭 Intercom Messenger" at bounding box center [852, 405] width 6 height 4
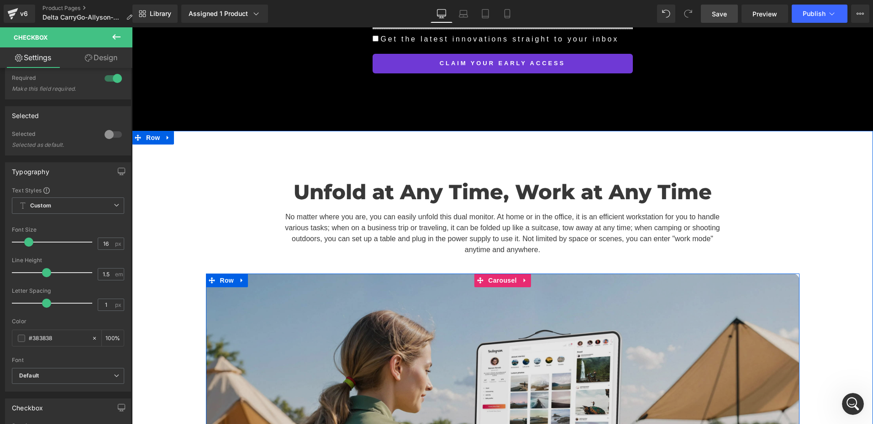
scroll to position [3286, 0]
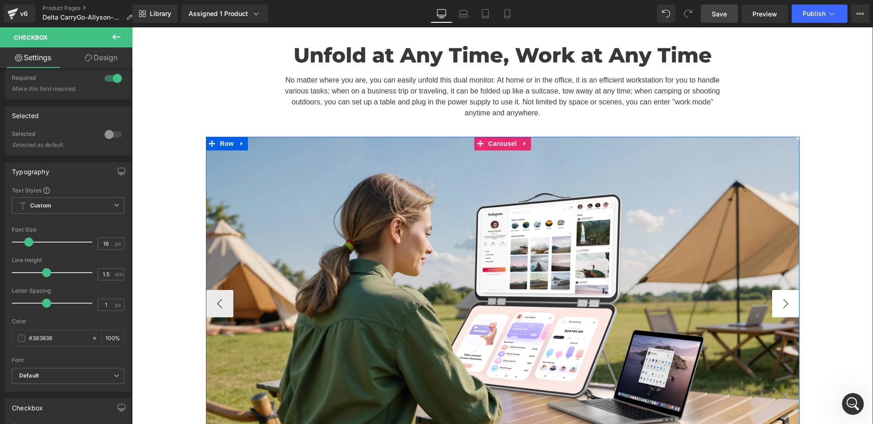
click at [779, 290] on button "›" at bounding box center [785, 303] width 27 height 27
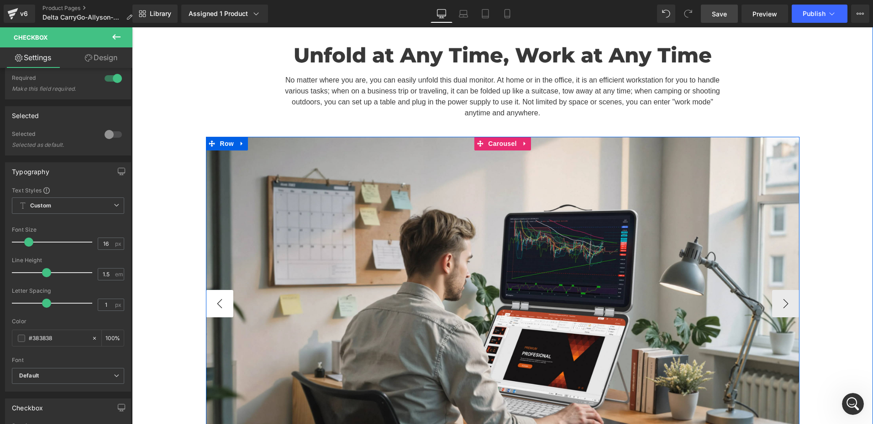
click at [218, 290] on button "‹" at bounding box center [219, 303] width 27 height 27
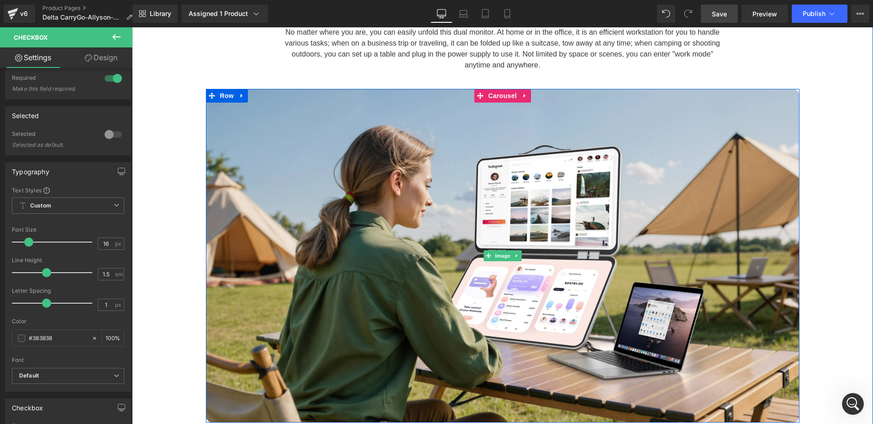
scroll to position [3416, 0]
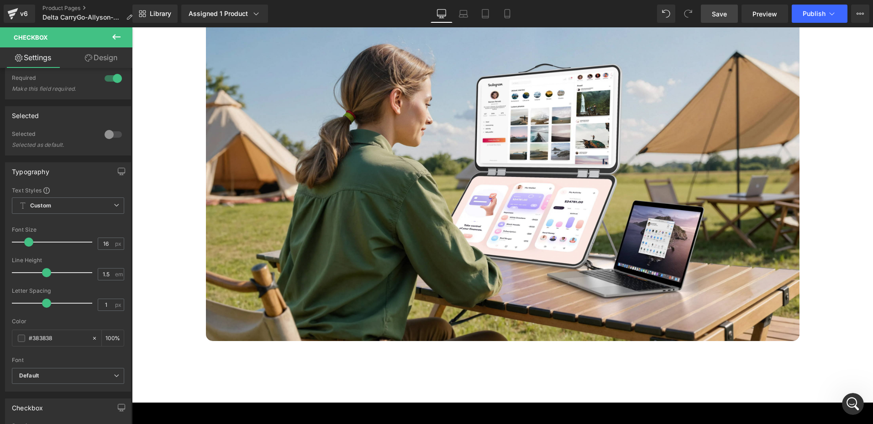
click at [852, 407] on icon "打开 Intercom Messenger" at bounding box center [852, 404] width 15 height 15
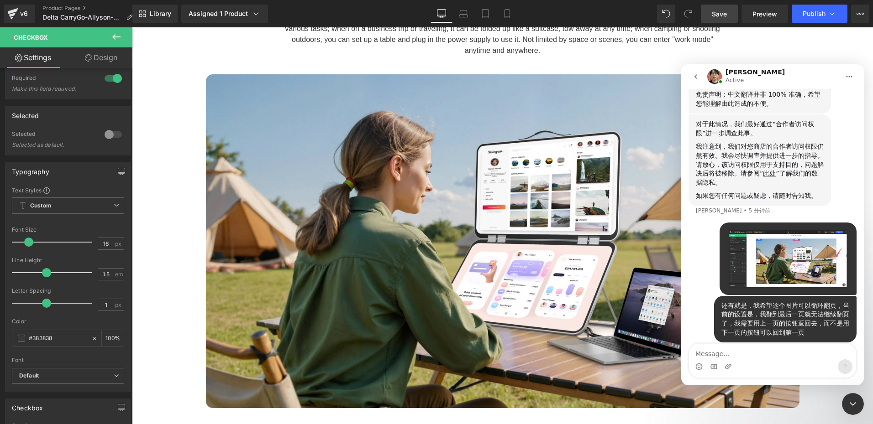
scroll to position [3370, 0]
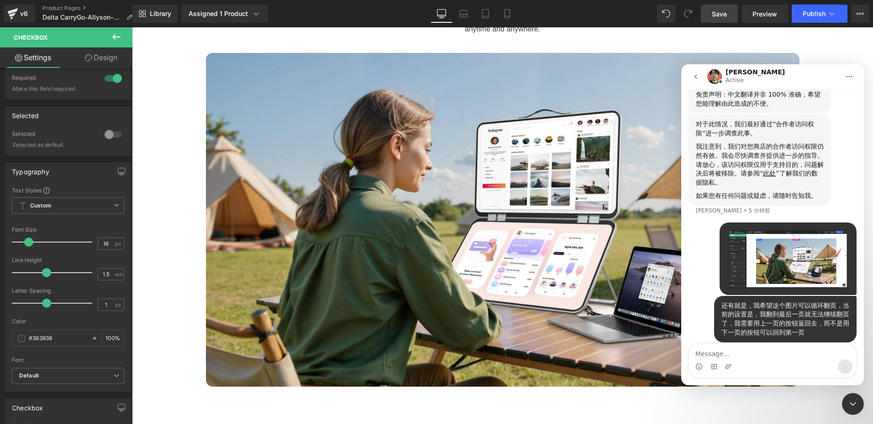
click at [852, 405] on icon "关闭 Intercom Messenger" at bounding box center [852, 405] width 6 height 4
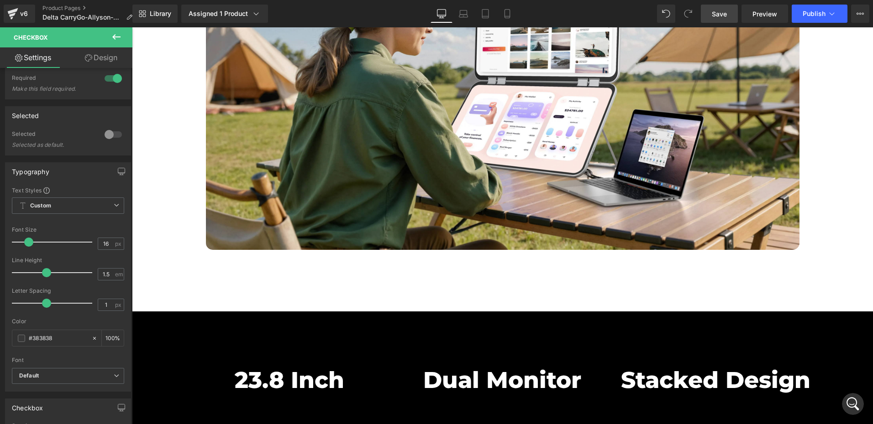
scroll to position [3644, 0]
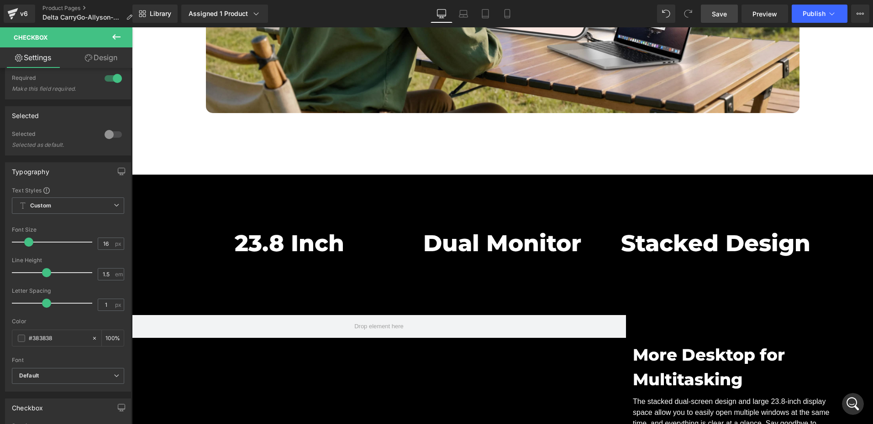
click at [124, 38] on button at bounding box center [116, 37] width 32 height 20
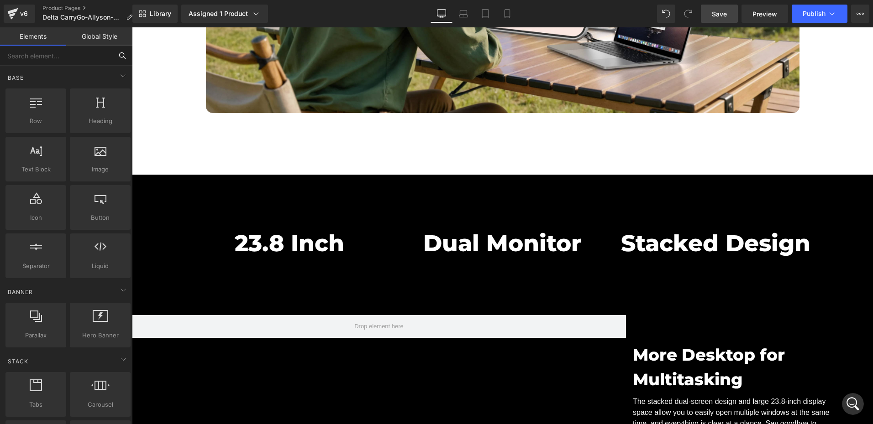
click at [40, 60] on input "text" at bounding box center [56, 56] width 112 height 20
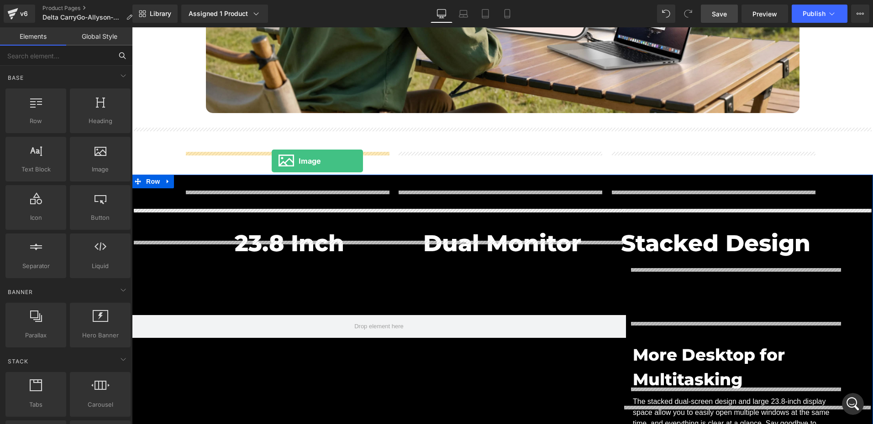
drag, startPoint x: 245, startPoint y: 198, endPoint x: 272, endPoint y: 161, distance: 45.4
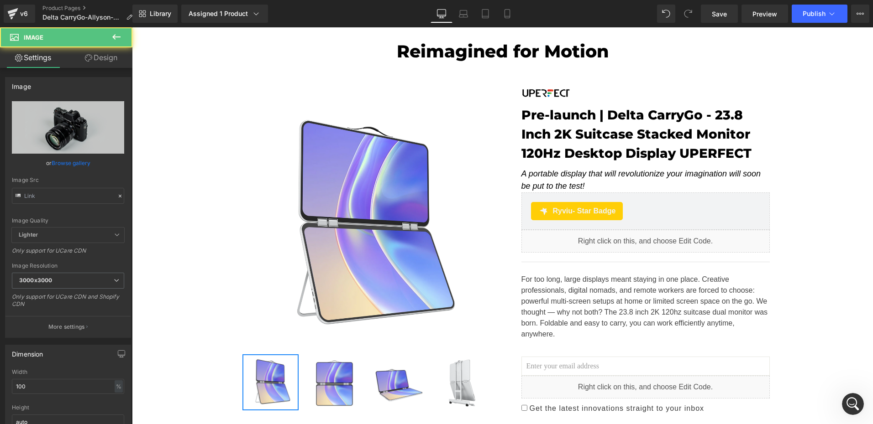
type input "//[DOMAIN_NAME][URL]"
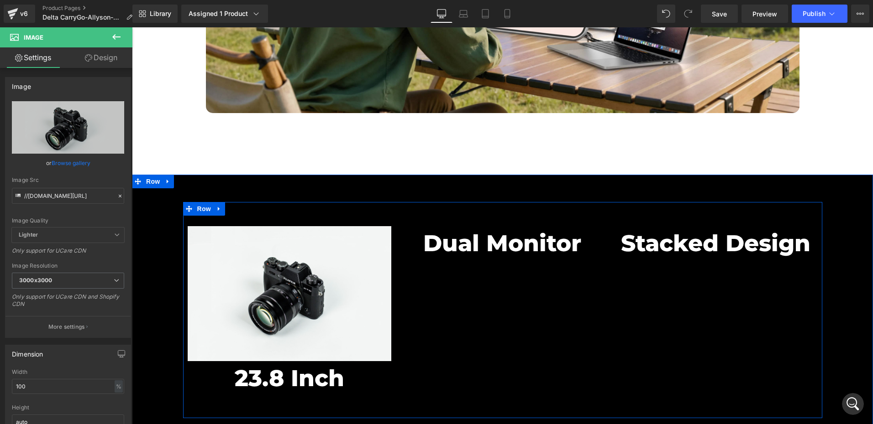
scroll to position [516, 0]
click at [282, 288] on span "Image" at bounding box center [289, 293] width 19 height 11
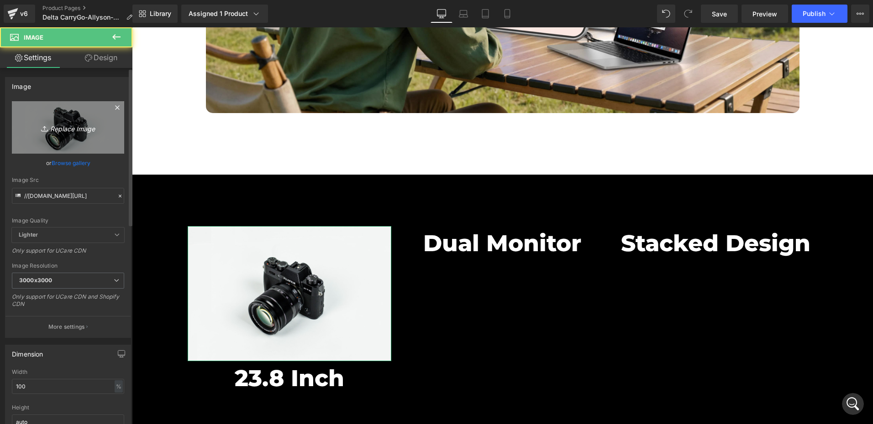
click at [67, 127] on icon "Replace Image" at bounding box center [67, 127] width 73 height 11
type input "C:\fakepath\1 (6).png"
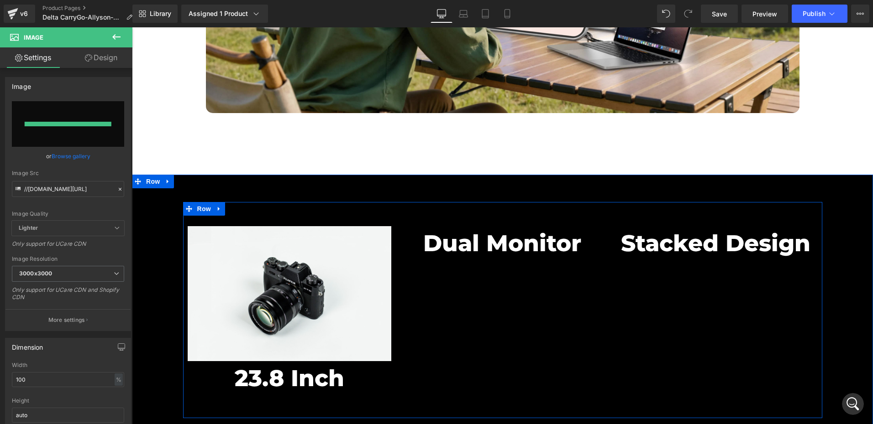
type input "[URL][DOMAIN_NAME]"
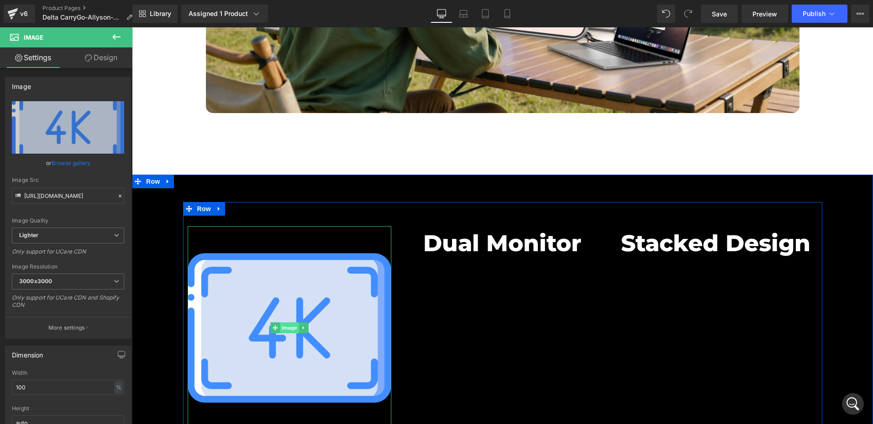
click at [283, 323] on span "Image" at bounding box center [289, 328] width 19 height 11
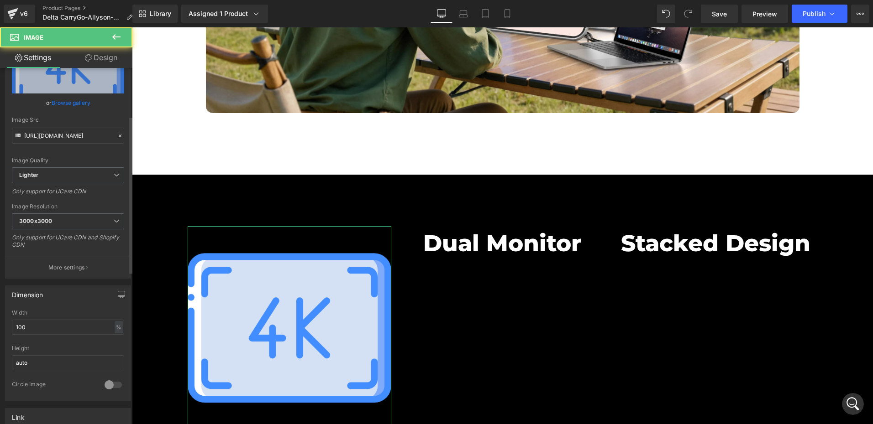
scroll to position [183, 0]
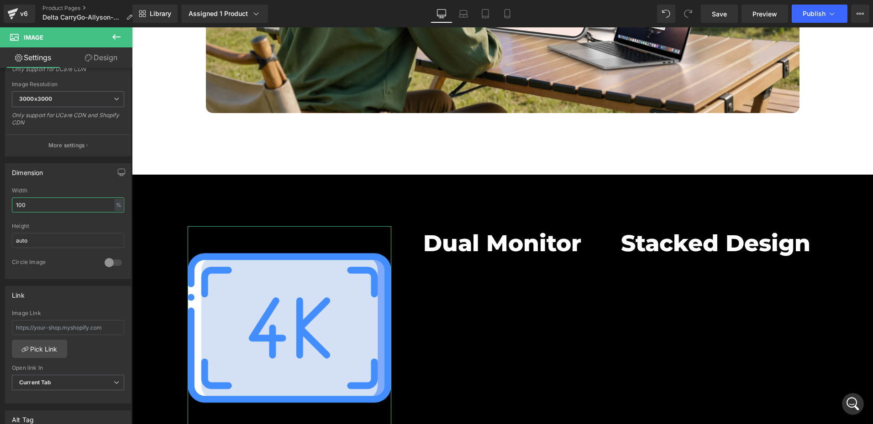
drag, startPoint x: 31, startPoint y: 202, endPoint x: -2, endPoint y: 202, distance: 33.3
click at [0, 202] on html "Image You are previewing how the will restyle your page. You can not edit Eleme…" at bounding box center [436, 212] width 873 height 424
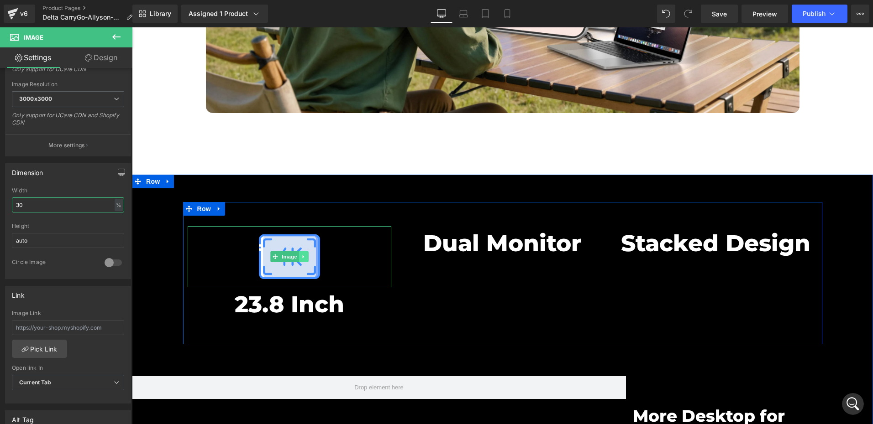
type input "30"
click at [302, 254] on icon at bounding box center [303, 256] width 5 height 5
click at [297, 251] on link at bounding box center [299, 256] width 10 height 11
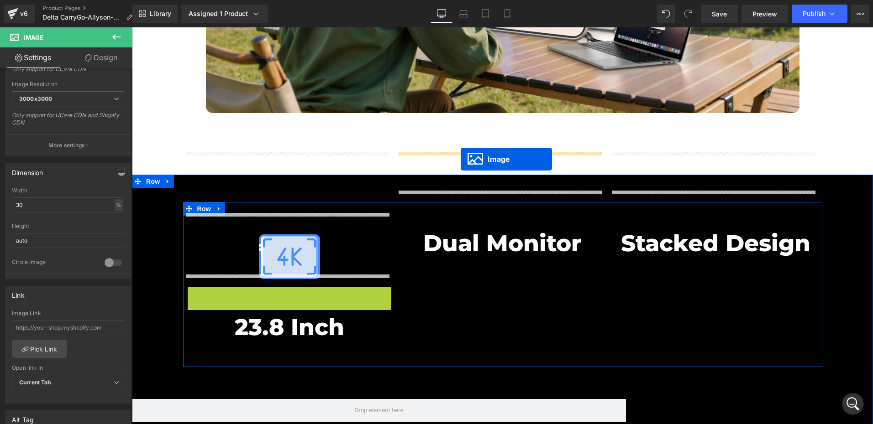
drag, startPoint x: 273, startPoint y: 245, endPoint x: 461, endPoint y: 159, distance: 206.3
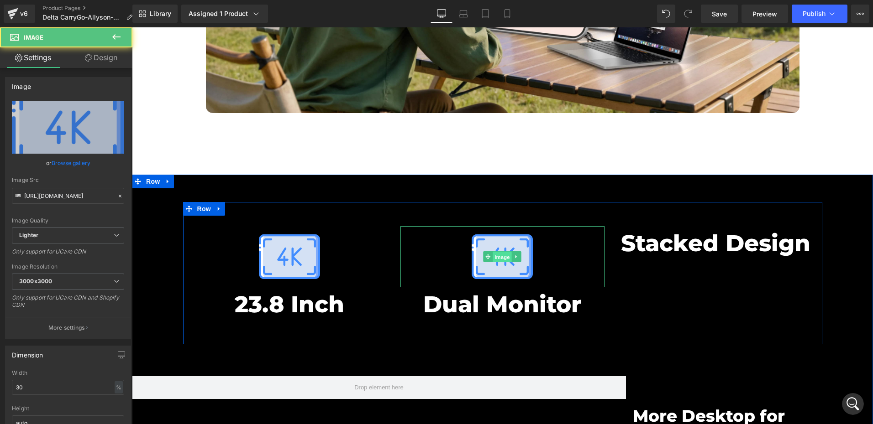
click at [496, 252] on span "Image" at bounding box center [502, 257] width 19 height 11
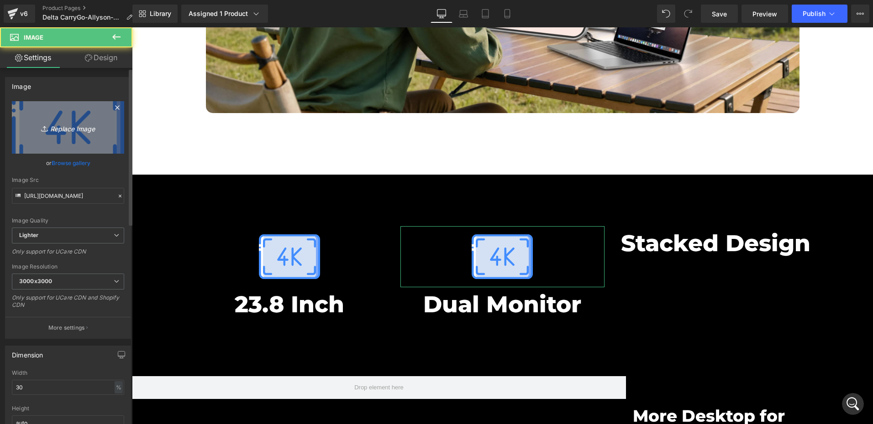
click at [64, 127] on icon "Replace Image" at bounding box center [67, 127] width 73 height 11
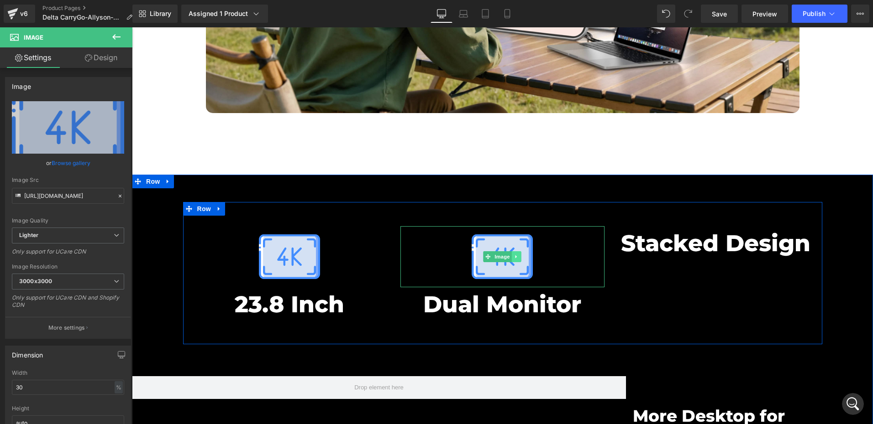
click at [514, 251] on link at bounding box center [517, 256] width 10 height 11
click at [511, 251] on link at bounding box center [512, 256] width 10 height 11
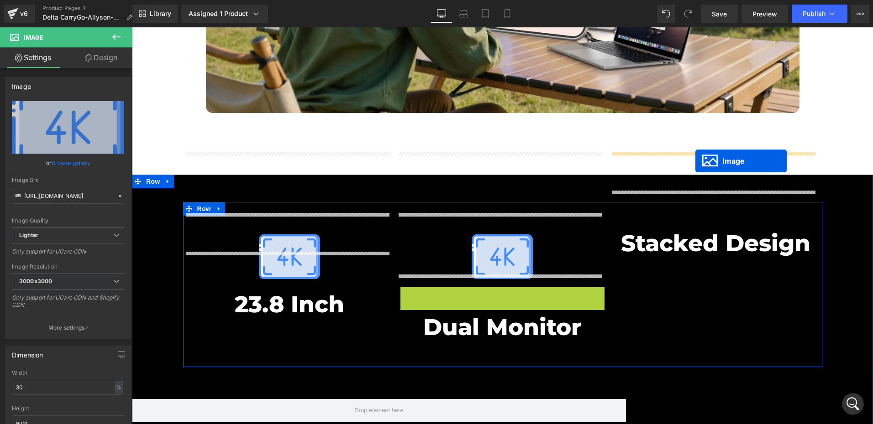
drag, startPoint x: 484, startPoint y: 246, endPoint x: 695, endPoint y: 161, distance: 227.1
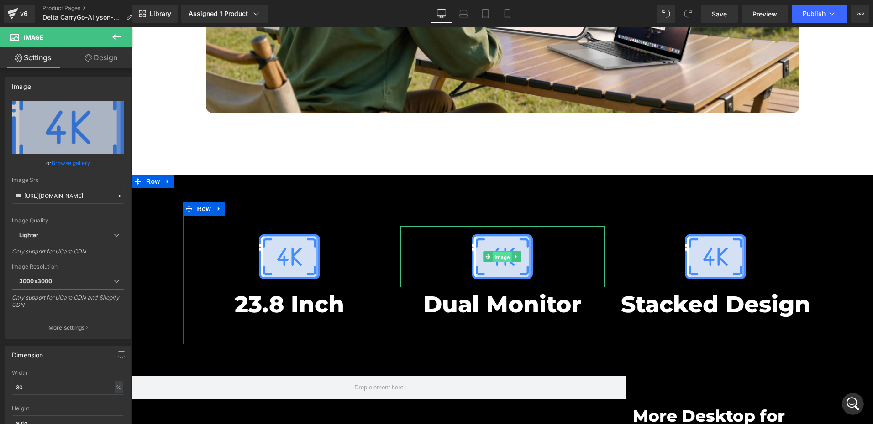
click at [493, 252] on span "Image" at bounding box center [502, 257] width 19 height 11
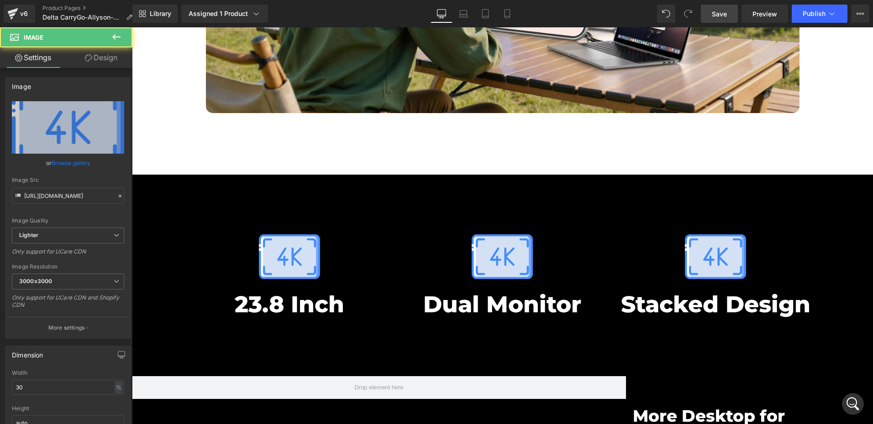
click at [723, 10] on span "Save" at bounding box center [719, 14] width 15 height 10
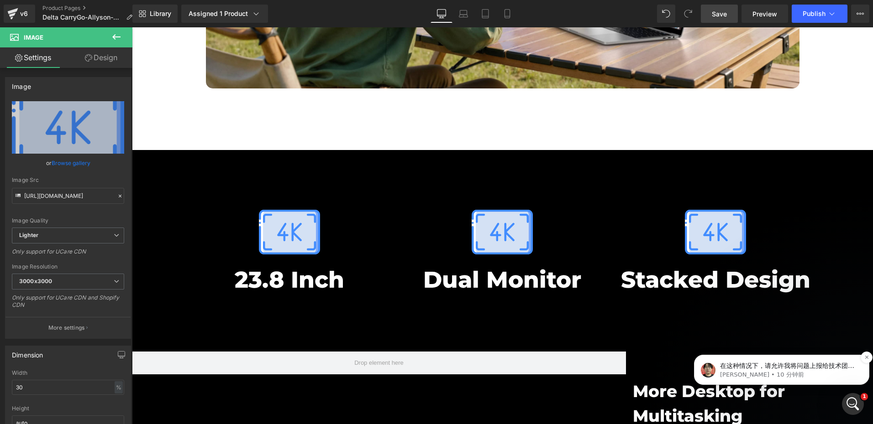
scroll to position [3690, 0]
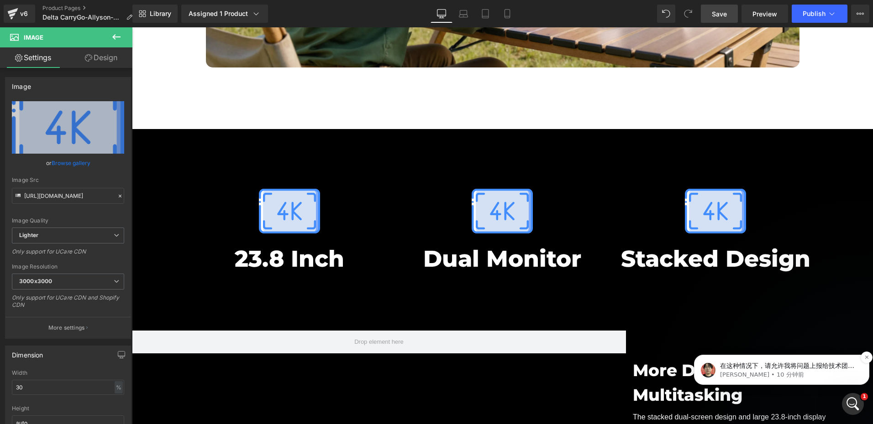
click at [761, 360] on div "在这种情况下，请允许我将问题上报给技术团队进行进一步核查。请允许我们24小时进行调查，但根据任务的复杂程度，实际时间可能并不会太长。感谢您的耐心和理解，我们正…" at bounding box center [781, 370] width 175 height 30
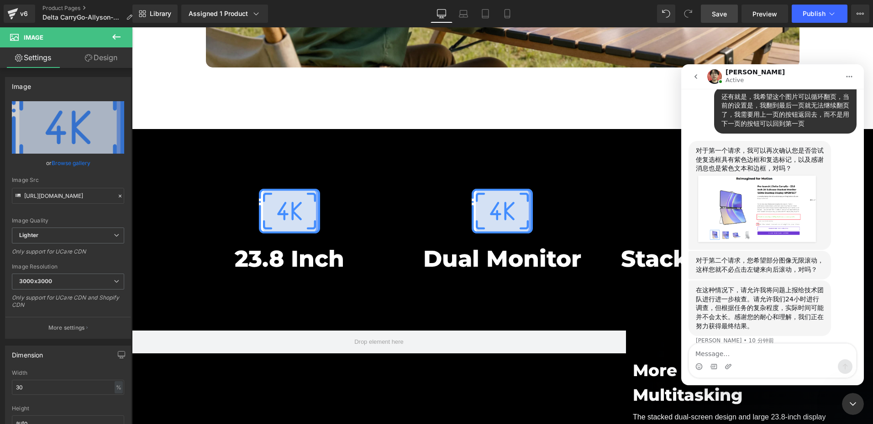
scroll to position [718, 0]
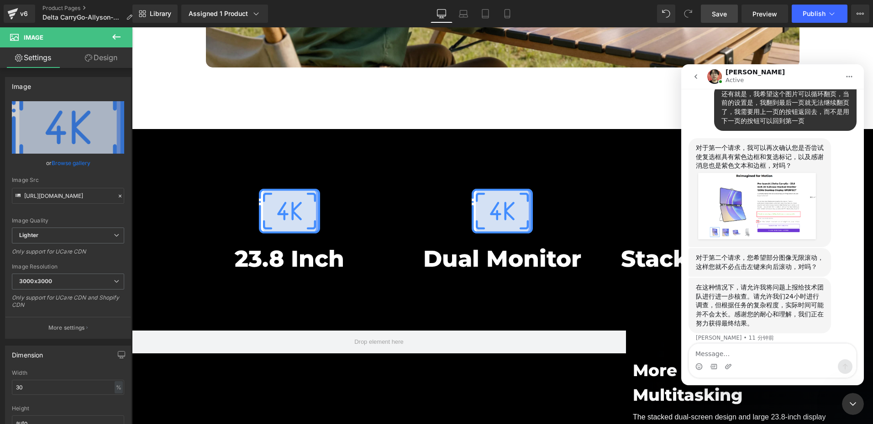
click at [722, 353] on textarea "Message…" at bounding box center [772, 352] width 167 height 16
type textarea "s"
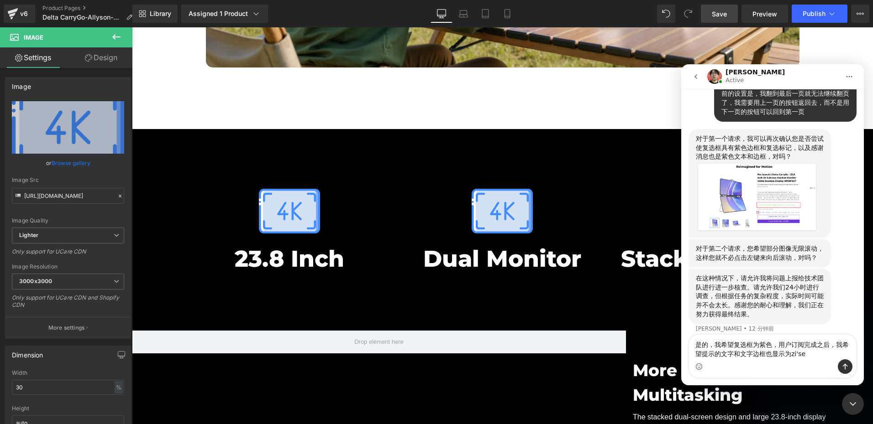
type textarea "是的，我希望复选框为紫色，用户订阅完成之后，我希望提示的文字和文字边框也显示为紫色"
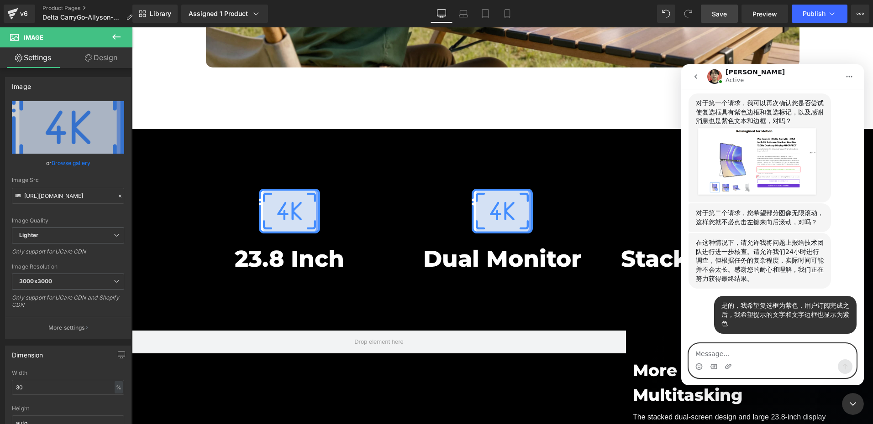
scroll to position [800, 0]
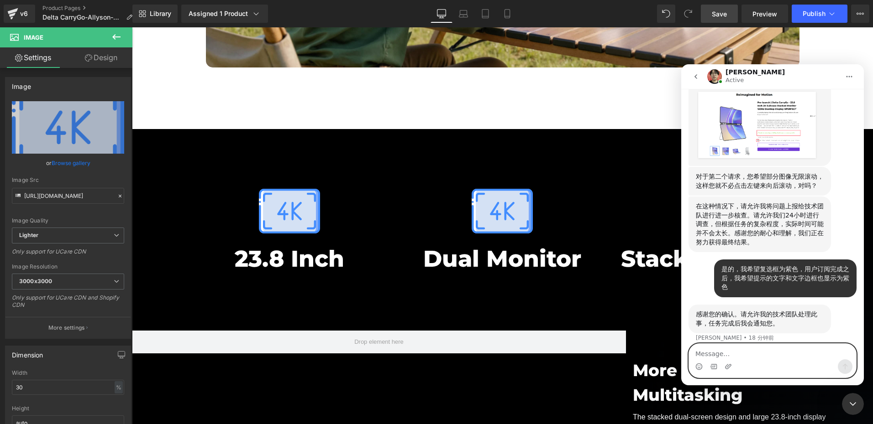
click at [719, 345] on textarea "Message…" at bounding box center [772, 352] width 167 height 16
type textarea "S"
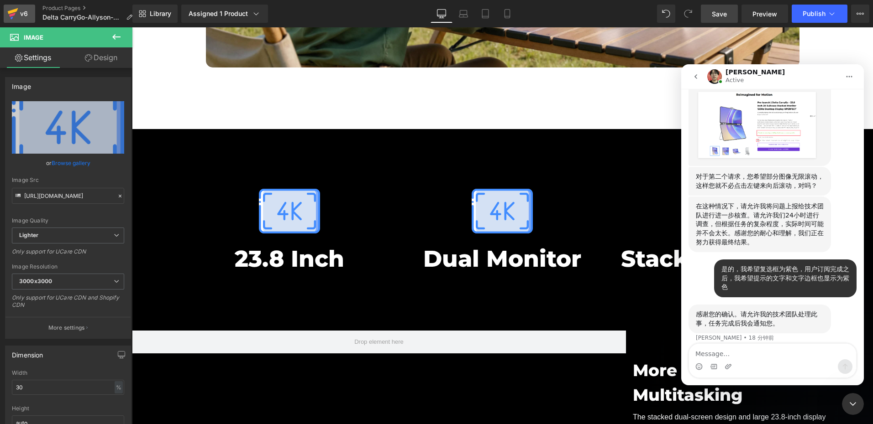
click at [23, 11] on div at bounding box center [436, 198] width 873 height 397
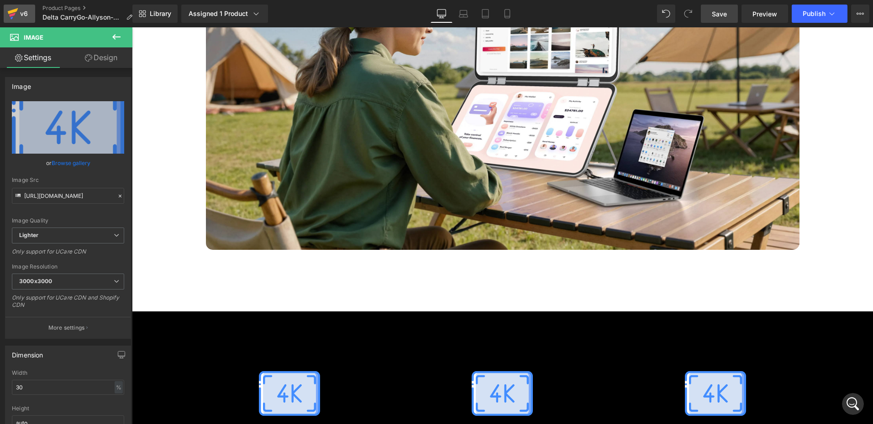
click at [23, 16] on div "v6" at bounding box center [23, 14] width 11 height 12
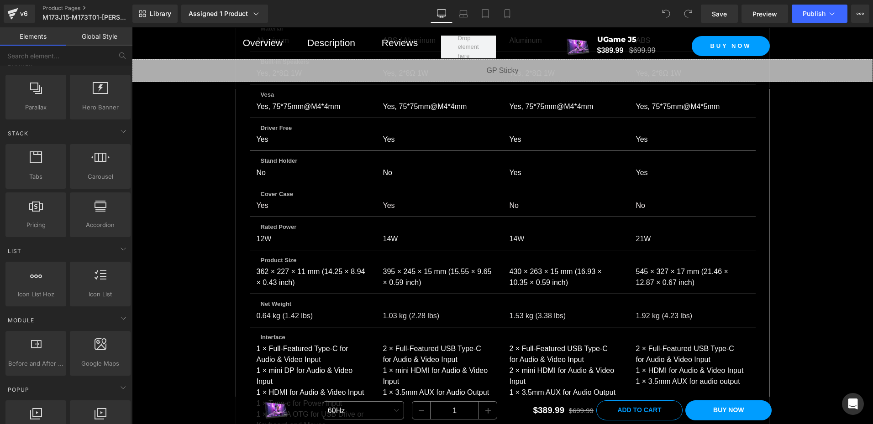
scroll to position [4701, 0]
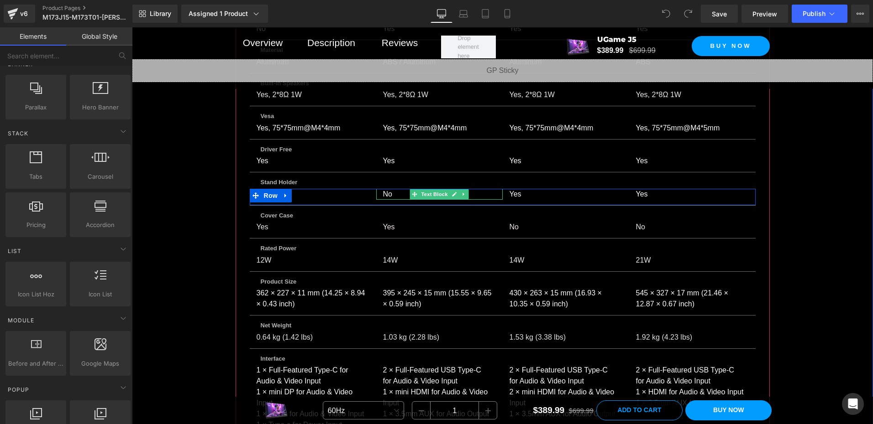
click at [387, 189] on p "No" at bounding box center [437, 194] width 109 height 11
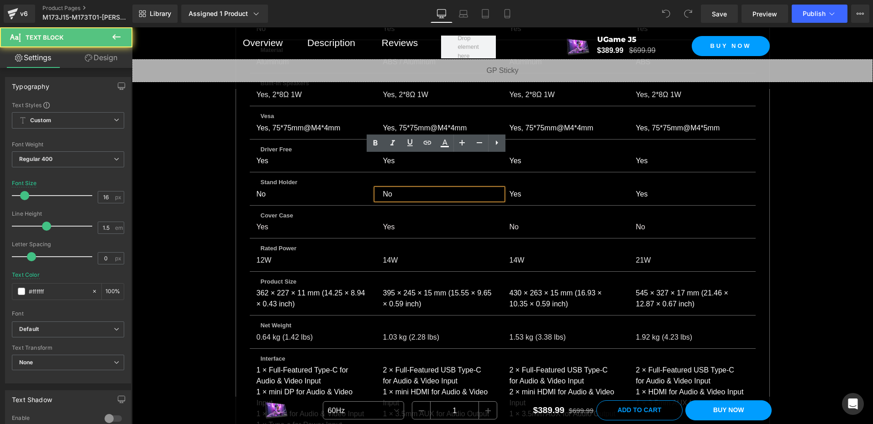
click at [396, 189] on p "No" at bounding box center [437, 194] width 109 height 11
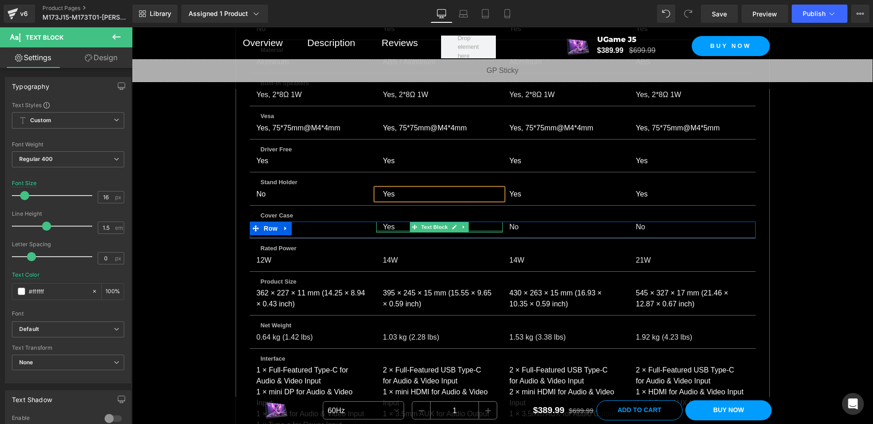
click at [387, 222] on p "Yes" at bounding box center [437, 227] width 109 height 11
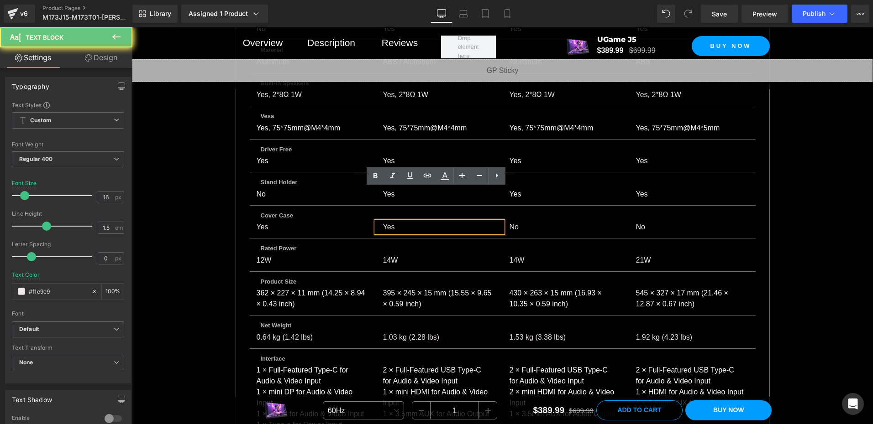
click at [390, 222] on p "Yes" at bounding box center [437, 227] width 109 height 11
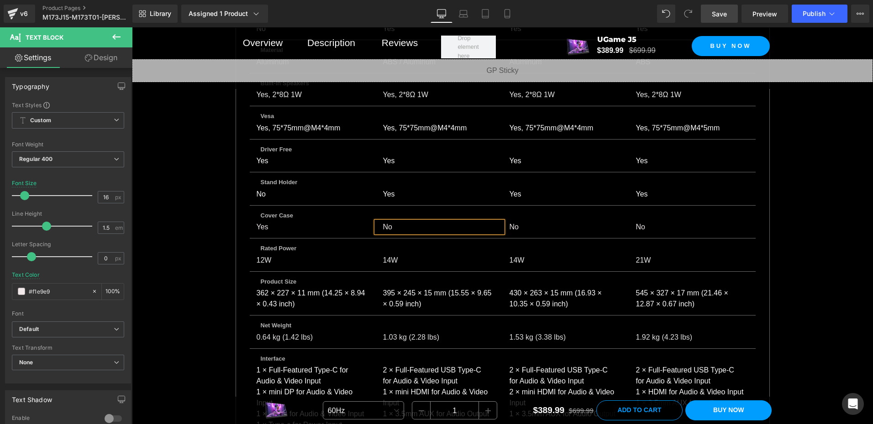
click at [723, 14] on span "Save" at bounding box center [719, 14] width 15 height 10
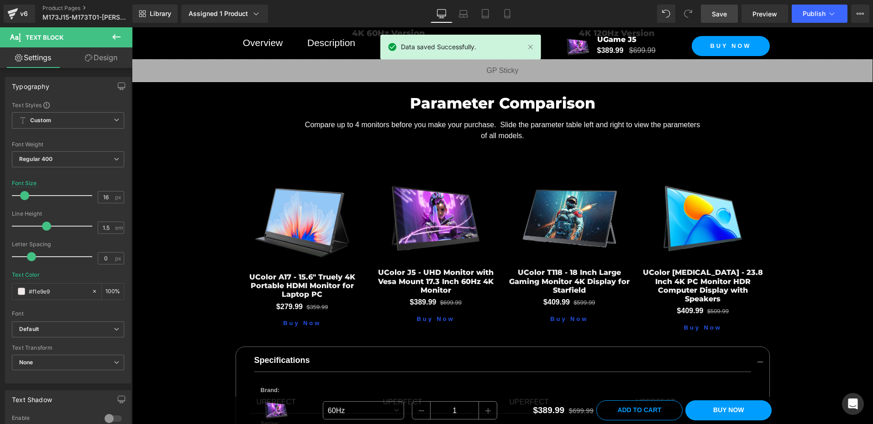
scroll to position [3651, 0]
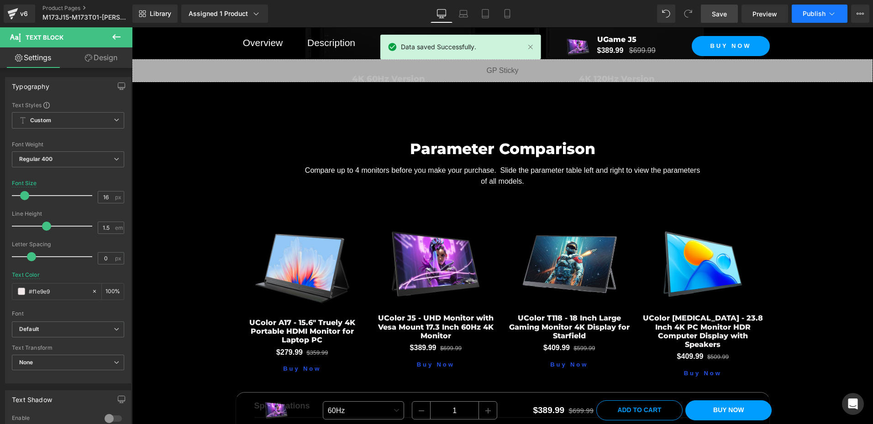
click at [807, 14] on span "Publish" at bounding box center [813, 13] width 23 height 7
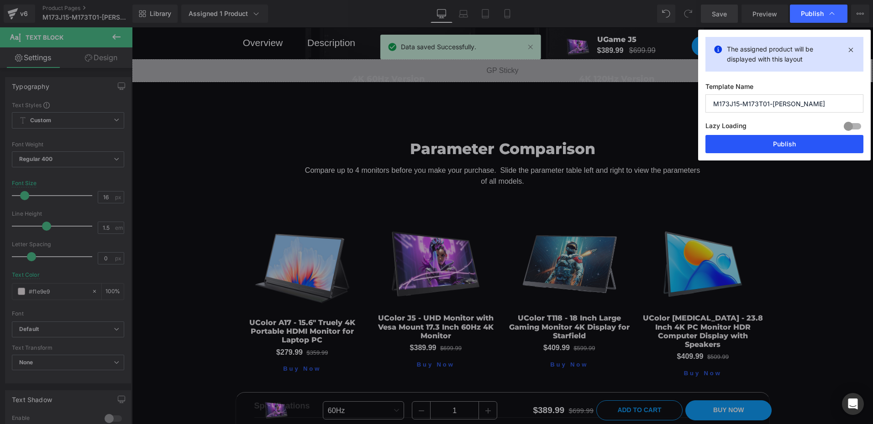
click at [795, 147] on button "Publish" at bounding box center [784, 144] width 158 height 18
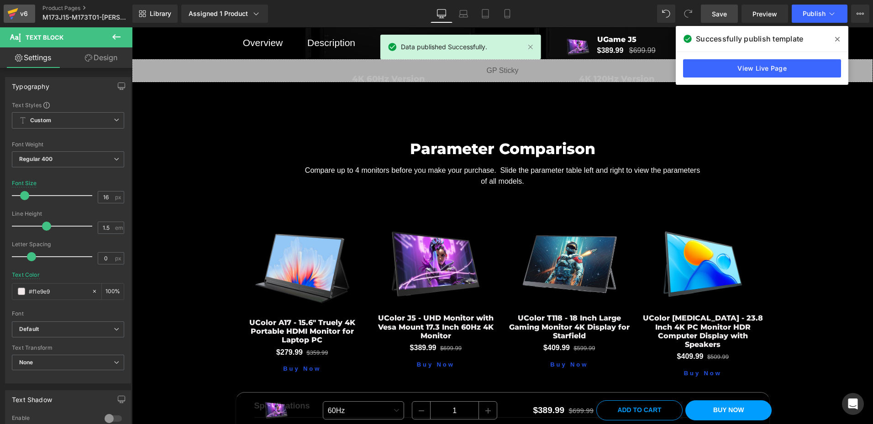
click at [20, 13] on div "v6" at bounding box center [23, 14] width 11 height 12
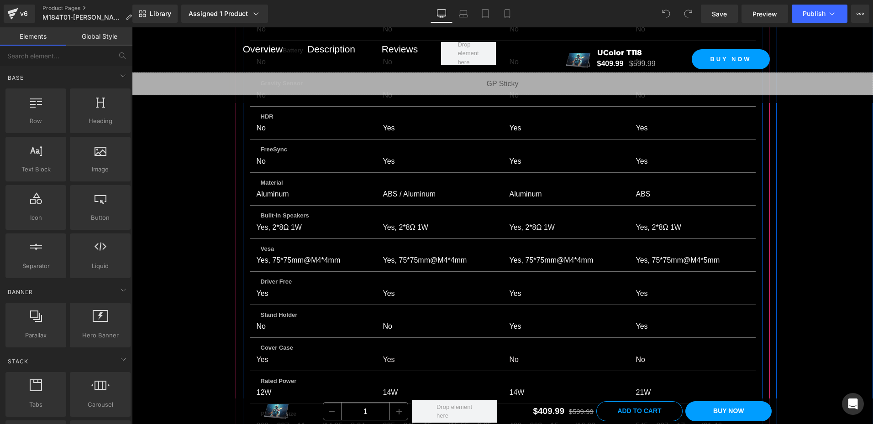
scroll to position [5402, 0]
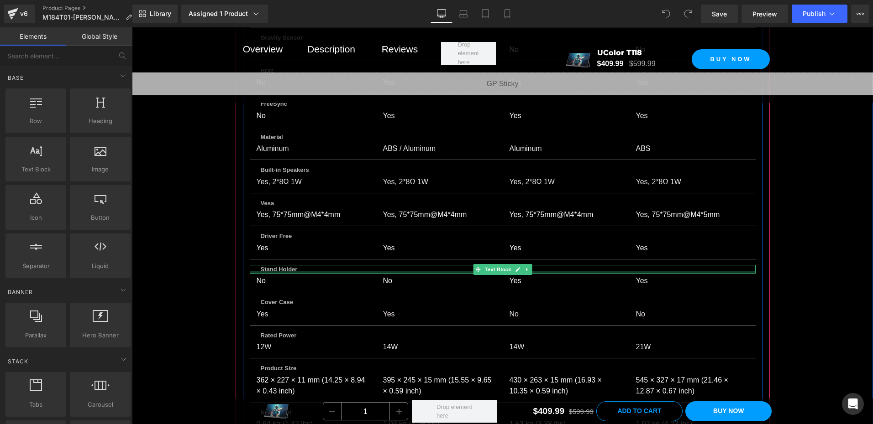
click at [387, 276] on p "No" at bounding box center [437, 281] width 109 height 11
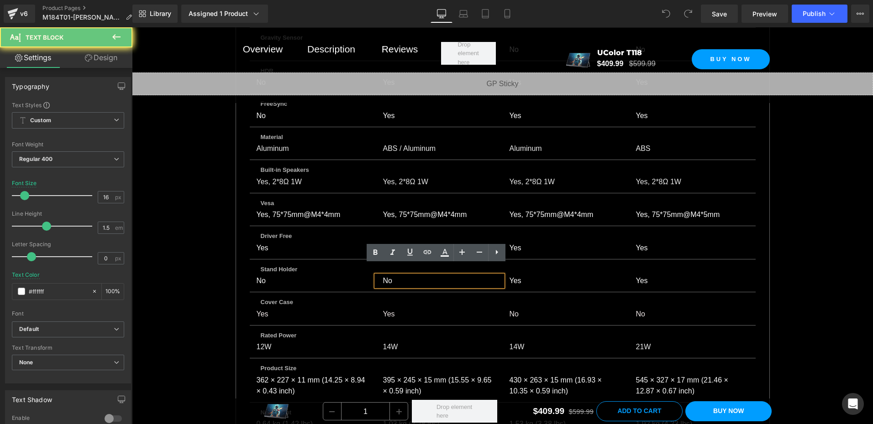
click at [393, 276] on p "No" at bounding box center [437, 281] width 109 height 11
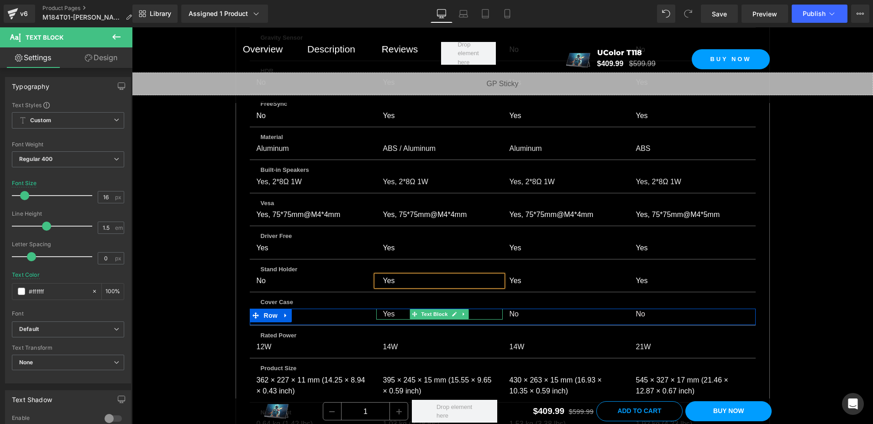
click at [393, 309] on p "Yes" at bounding box center [437, 314] width 109 height 11
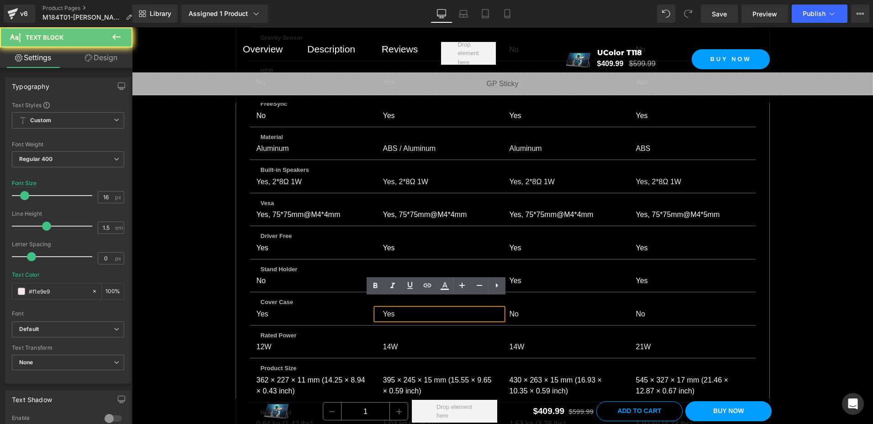
click at [393, 309] on p "Yes" at bounding box center [437, 314] width 109 height 11
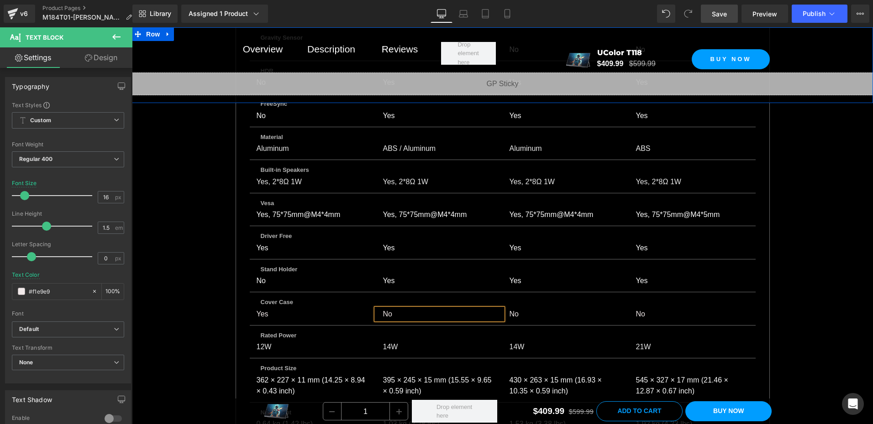
drag, startPoint x: 720, startPoint y: 14, endPoint x: 423, endPoint y: 364, distance: 459.4
click at [720, 14] on span "Save" at bounding box center [719, 14] width 15 height 10
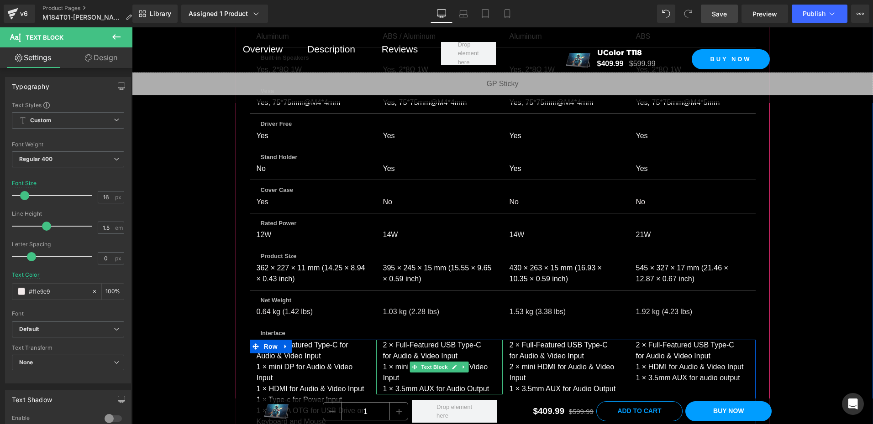
scroll to position [5493, 0]
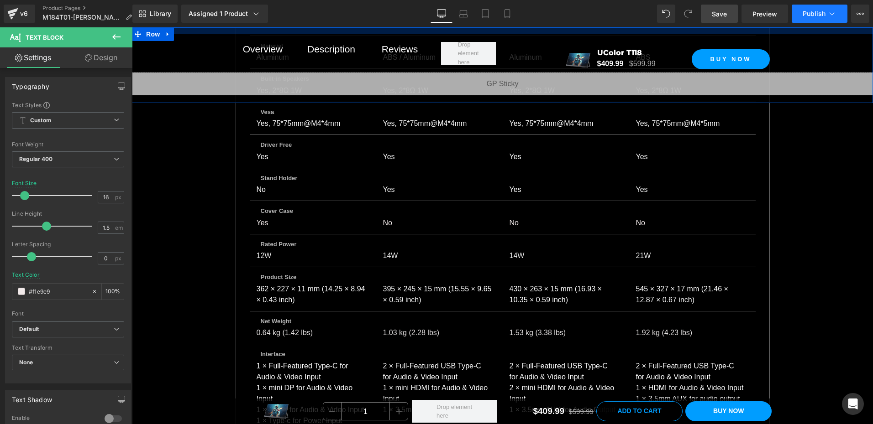
click at [810, 11] on span "Publish" at bounding box center [813, 13] width 23 height 7
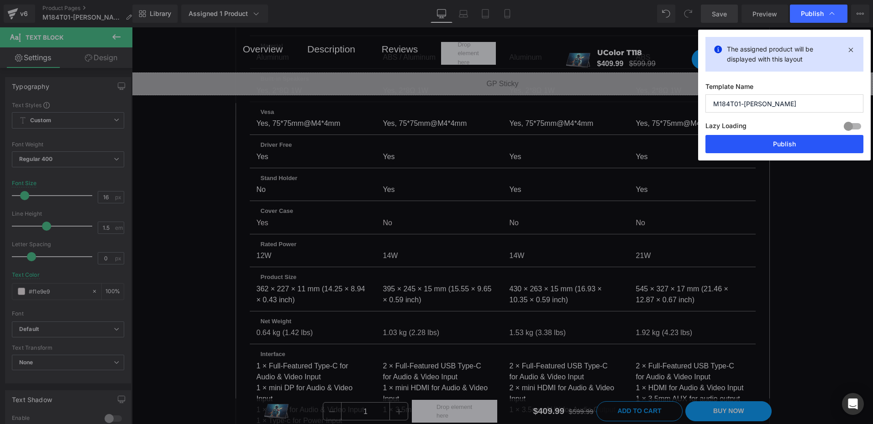
click at [764, 152] on button "Publish" at bounding box center [784, 144] width 158 height 18
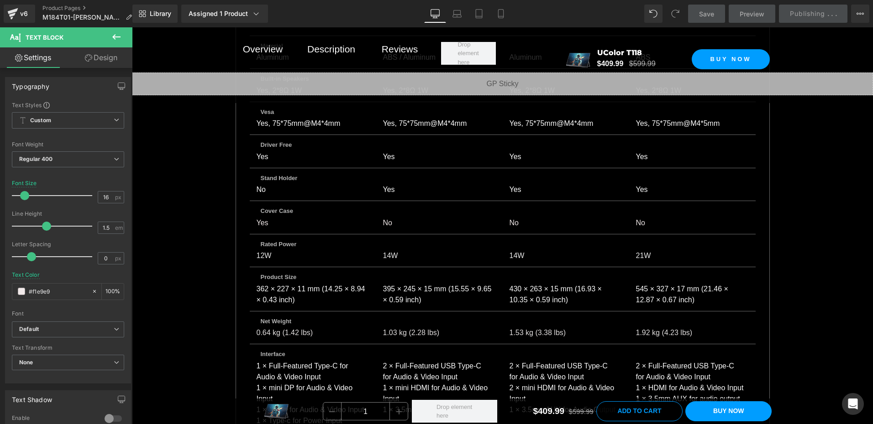
scroll to position [4854, 0]
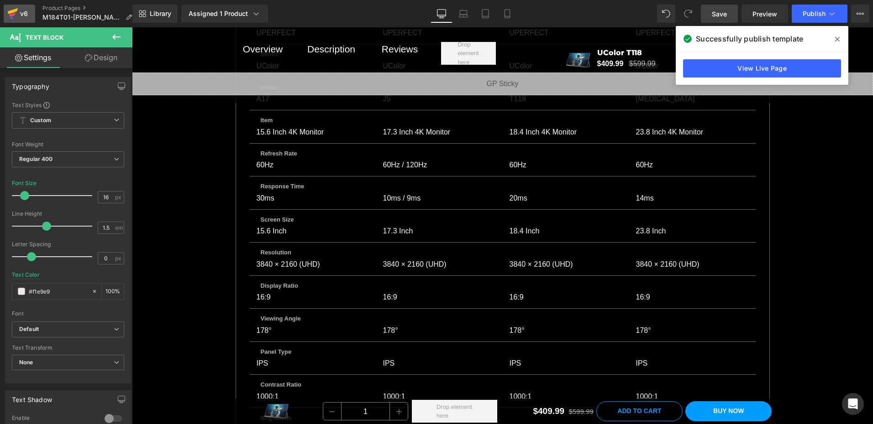
click at [23, 15] on div "v6" at bounding box center [23, 14] width 11 height 12
